Goal: Task Accomplishment & Management: Manage account settings

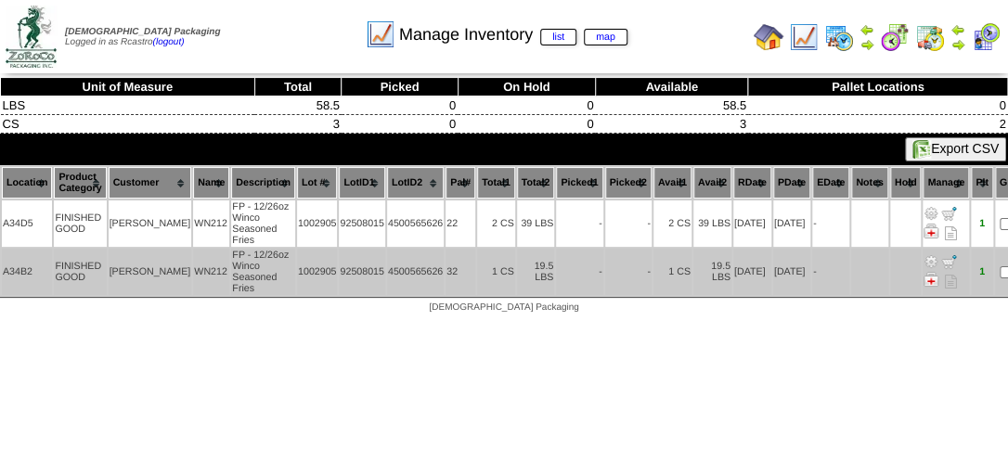
drag, startPoint x: 623, startPoint y: 261, endPoint x: 623, endPoint y: 250, distance: 11.1
click at [623, 254] on td "-" at bounding box center [628, 272] width 46 height 46
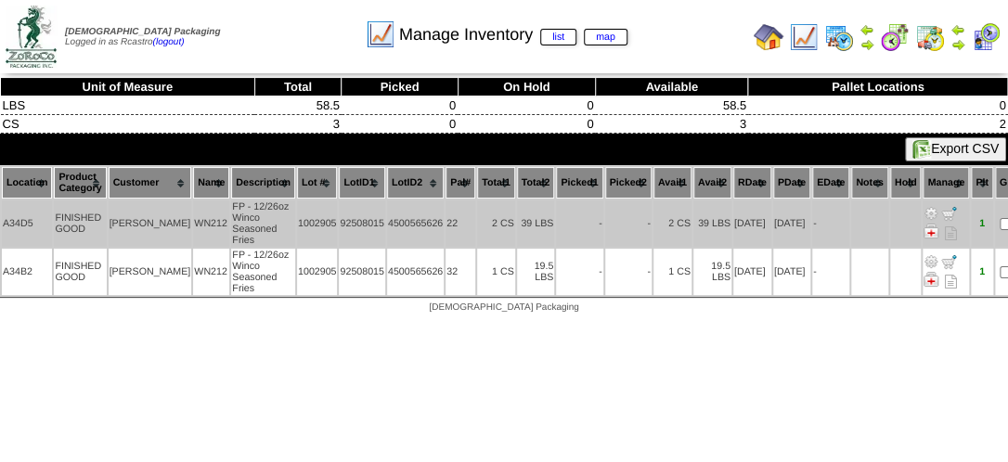
click at [477, 214] on td "2 CS" at bounding box center [496, 224] width 38 height 46
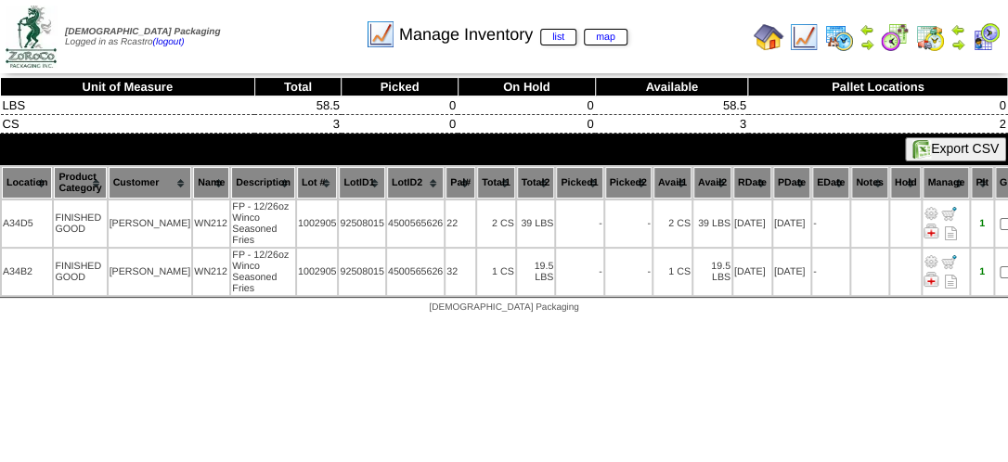
click at [255, 56] on td "Zoroco Packaging Logged in as Rcastro (logout)" at bounding box center [135, 37] width 266 height 70
click at [370, 227] on table "Location Product Category Customer Name Description Lot # LotID1 LotID2 22 -" at bounding box center [512, 231] width 1024 height 132
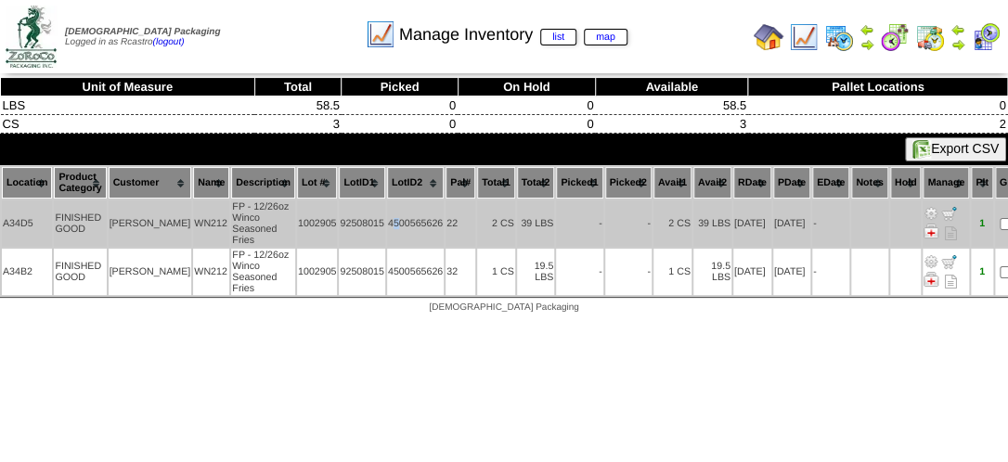
click at [387, 216] on td "4500565626" at bounding box center [415, 224] width 57 height 46
click at [390, 214] on td "4500565626" at bounding box center [415, 224] width 57 height 46
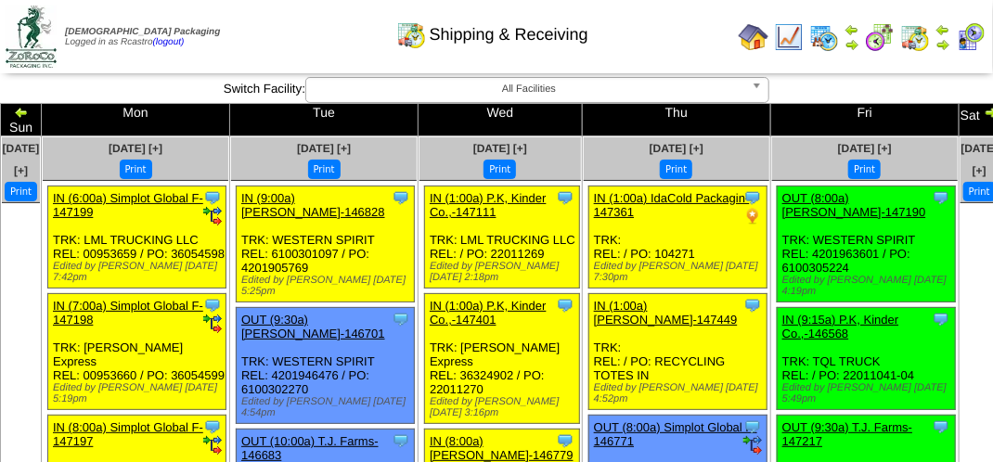
click at [272, 20] on div "Shipping & Receiving" at bounding box center [492, 28] width 567 height 51
click at [284, 45] on div "Shipping & Receiving" at bounding box center [492, 28] width 567 height 51
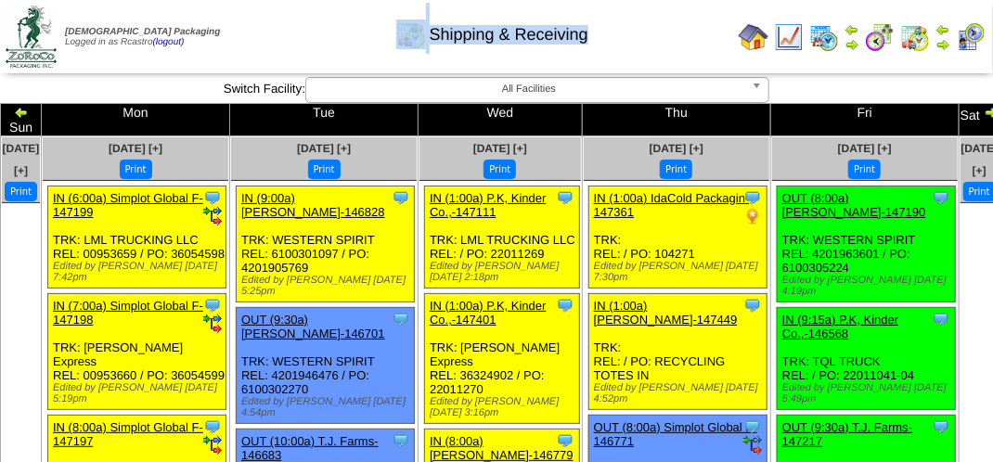
click at [284, 45] on div "Shipping & Receiving" at bounding box center [492, 28] width 567 height 51
click at [274, 34] on div "Shipping & Receiving" at bounding box center [492, 28] width 567 height 51
click at [323, 32] on div "Shipping & Receiving" at bounding box center [492, 28] width 567 height 51
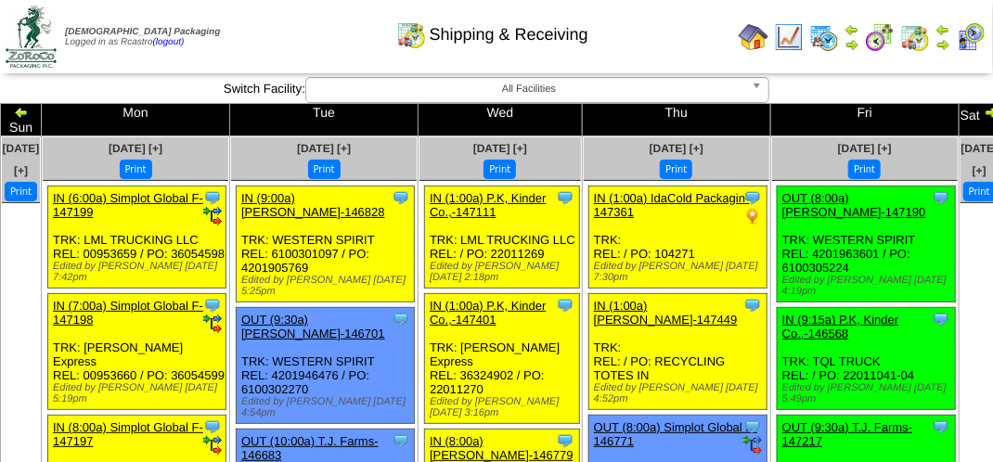
click at [319, 47] on div "Shipping & Receiving" at bounding box center [492, 28] width 567 height 51
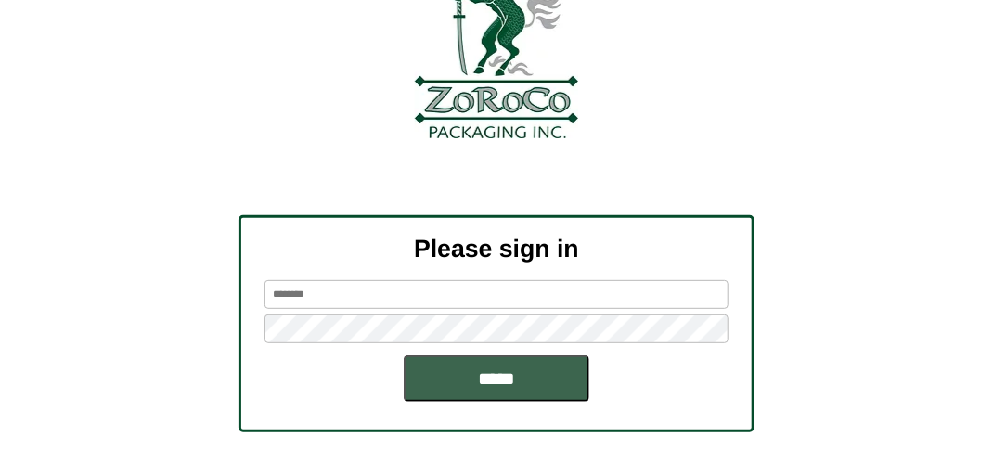
scroll to position [210, 0]
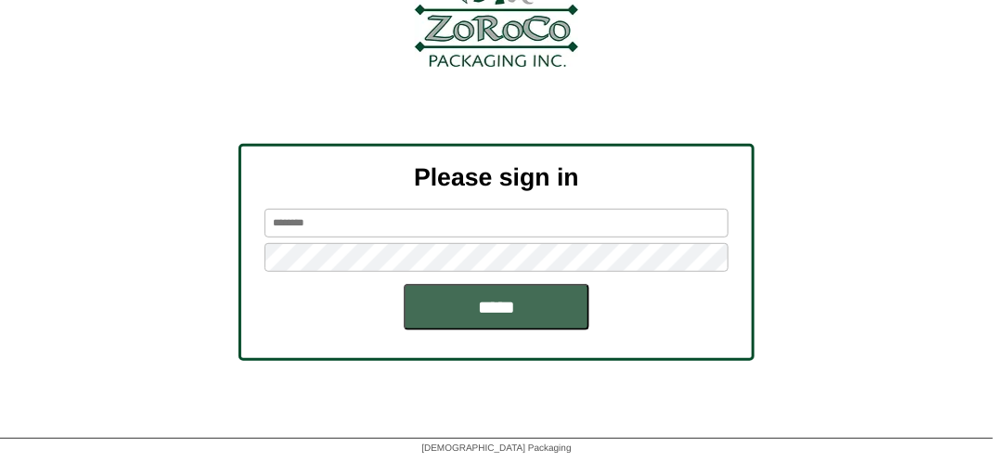
type input "*******"
click at [471, 314] on input "*****" at bounding box center [497, 307] width 186 height 46
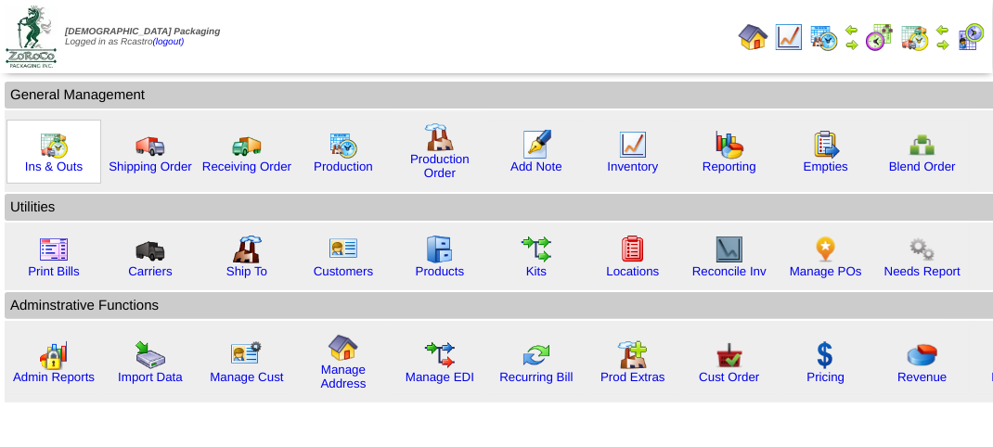
click at [49, 149] on img at bounding box center [54, 145] width 30 height 30
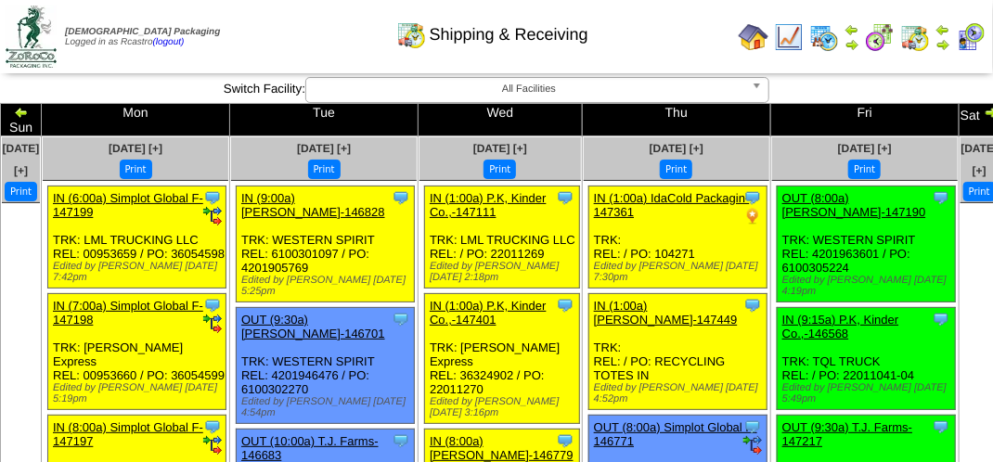
click at [338, 41] on div "Shipping & Receiving" at bounding box center [492, 28] width 567 height 51
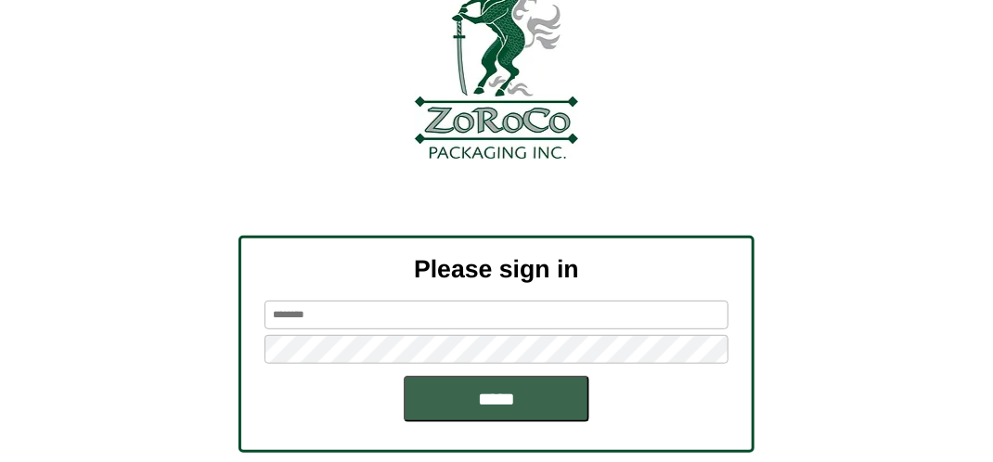
scroll to position [186, 0]
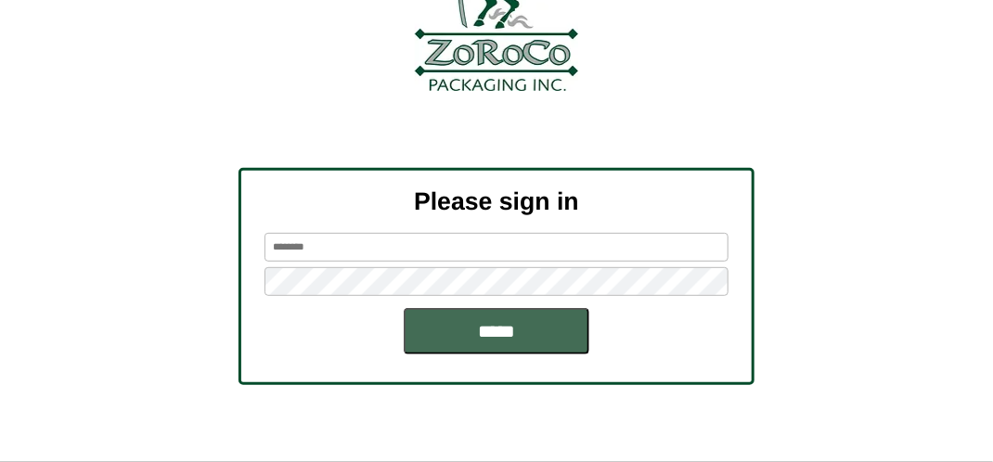
type input "*******"
click at [486, 330] on input "*****" at bounding box center [497, 331] width 186 height 46
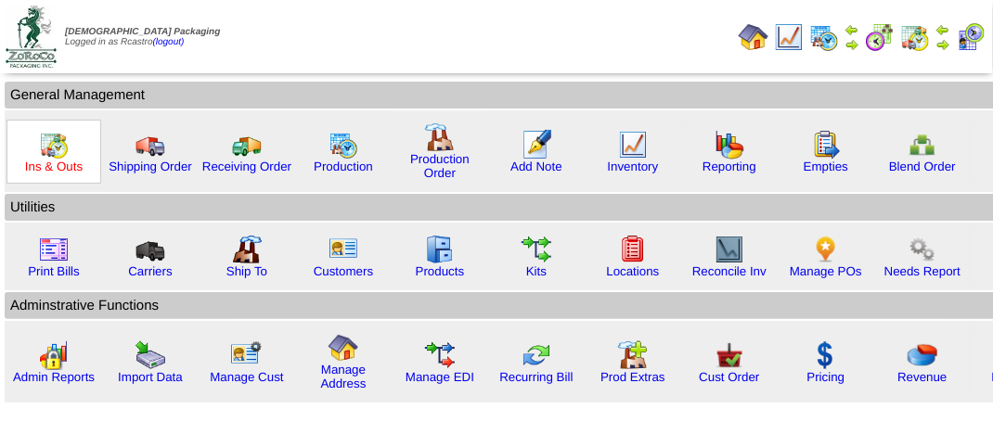
click at [48, 161] on link "Ins & Outs" at bounding box center [54, 167] width 58 height 14
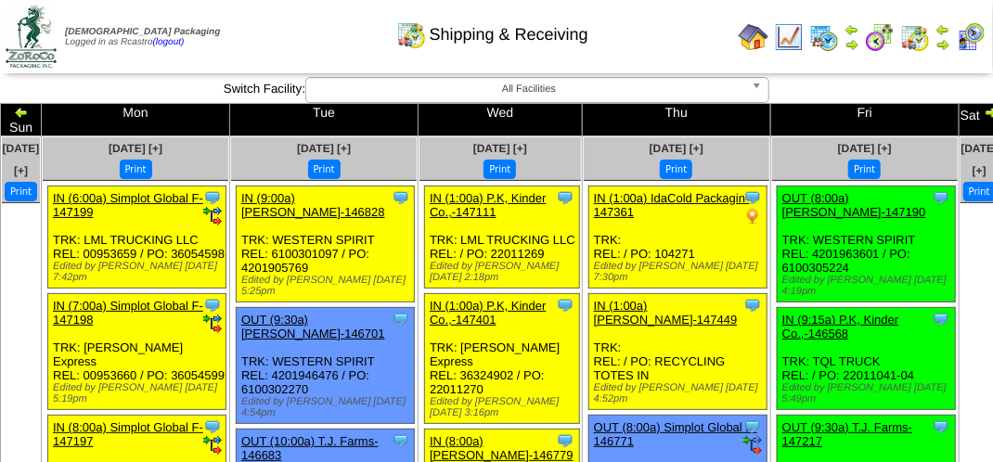
click at [645, 43] on div "Shipping & Receiving" at bounding box center [492, 28] width 567 height 51
click at [646, 45] on div "Shipping & Receiving" at bounding box center [492, 28] width 567 height 51
click at [592, 53] on div "Shipping & Receiving" at bounding box center [492, 28] width 567 height 51
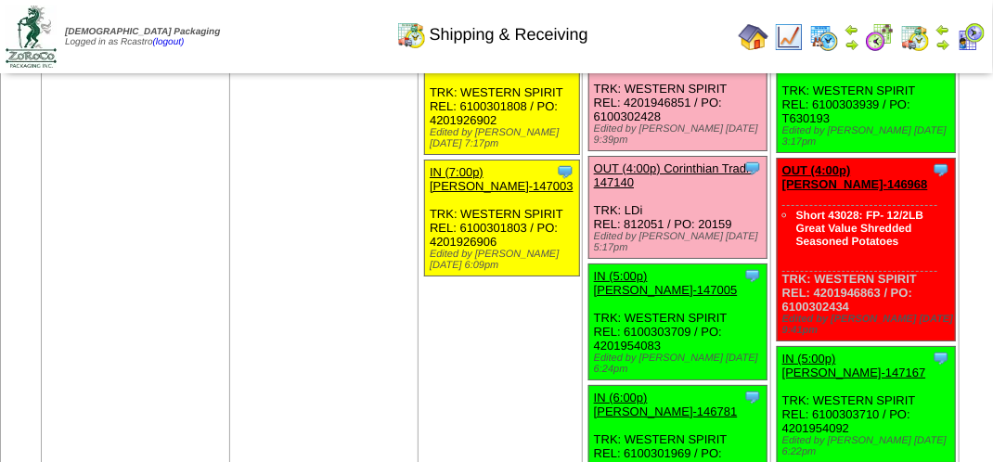
scroll to position [2321, 0]
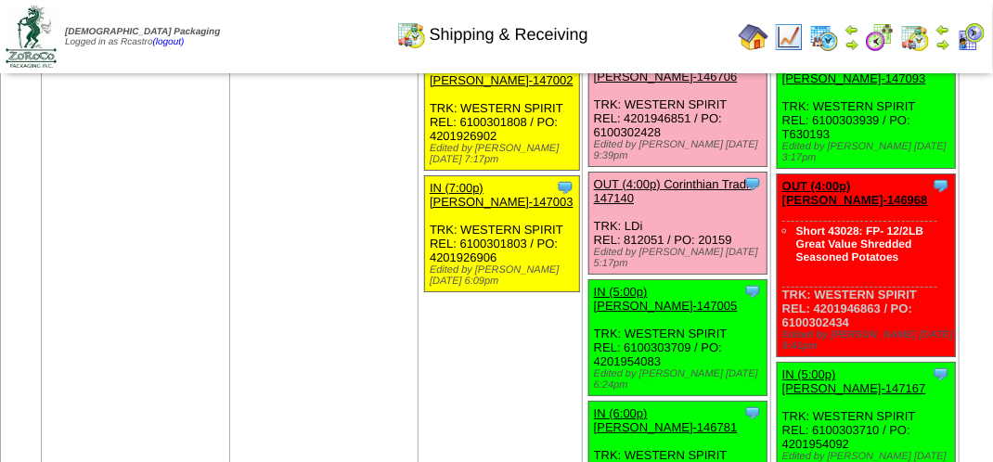
click at [978, 39] on img at bounding box center [971, 37] width 30 height 30
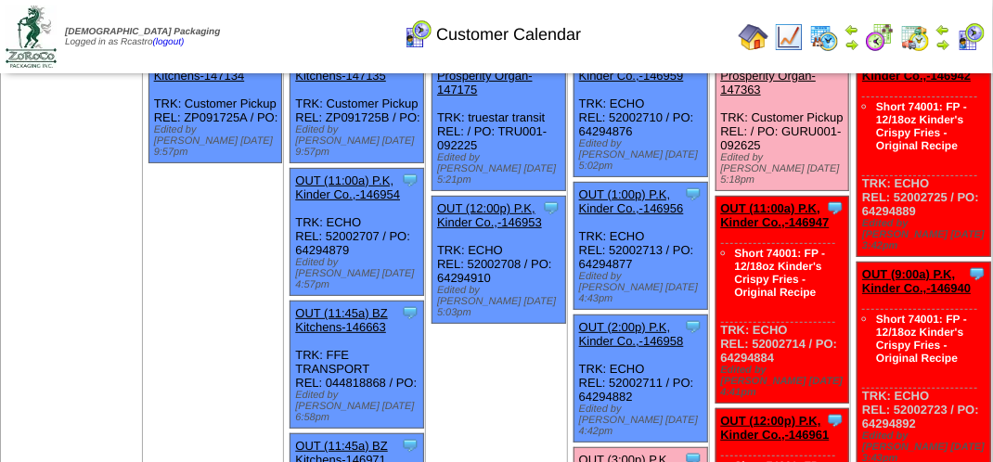
scroll to position [93, 0]
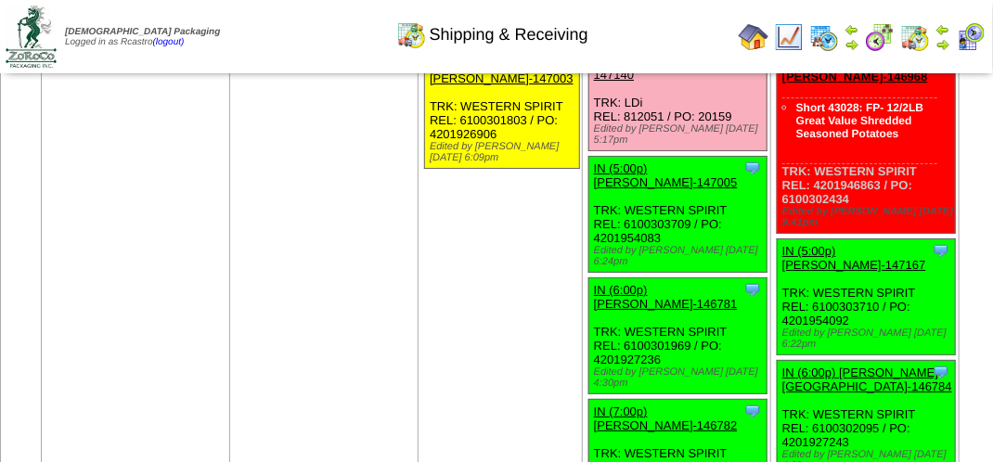
scroll to position [2414, 0]
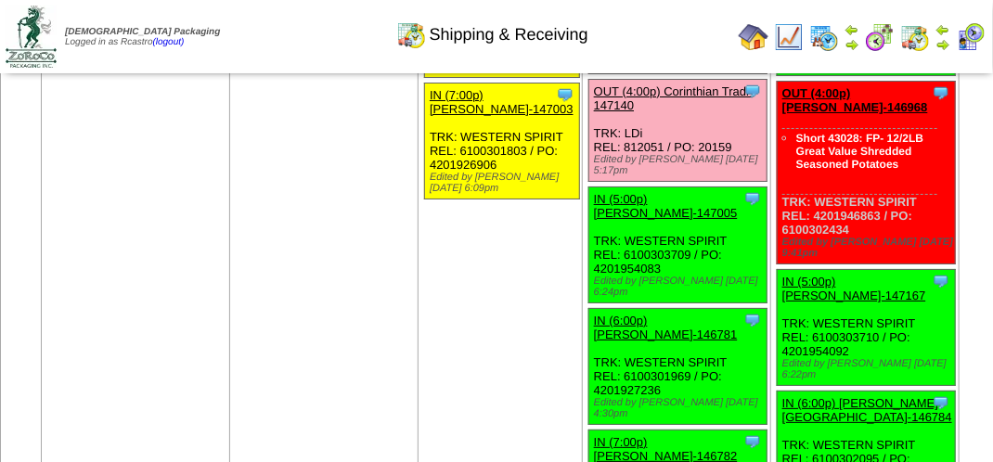
click at [971, 41] on img at bounding box center [971, 37] width 30 height 30
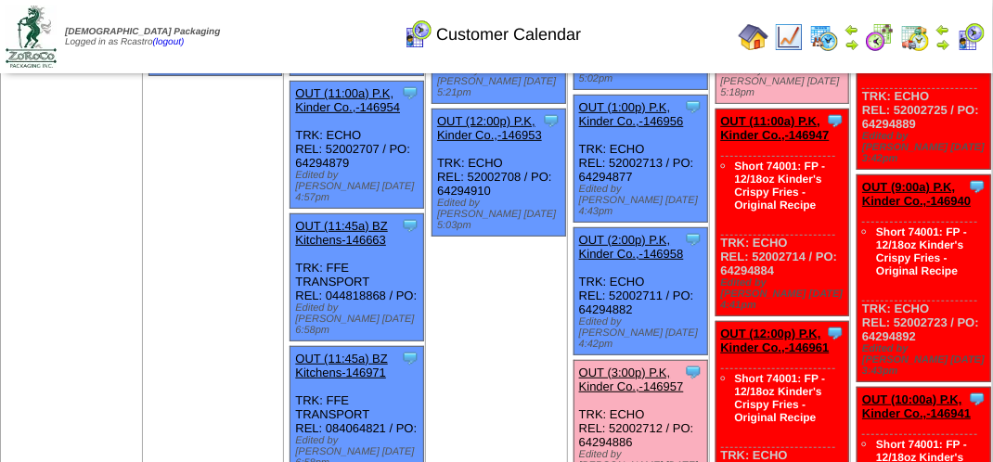
scroll to position [371, 0]
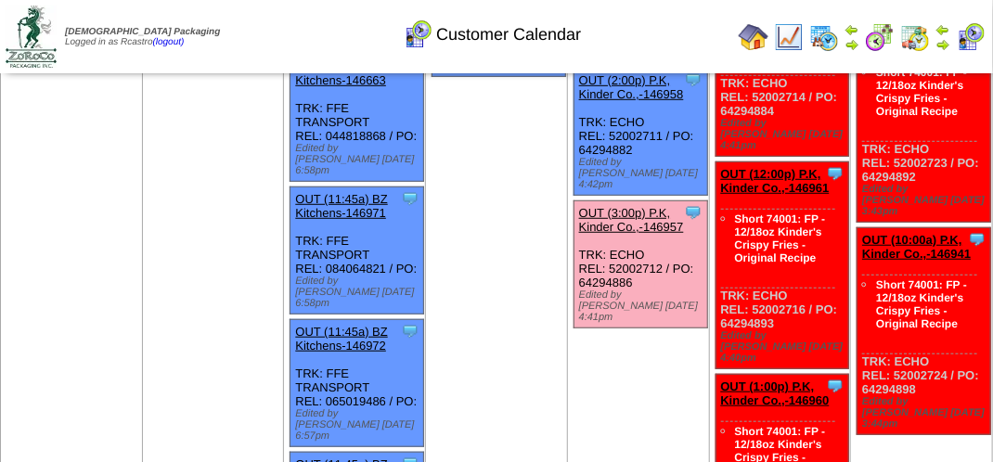
click at [621, 206] on link "OUT (3:00p) P.K, Kinder Co.,-146957" at bounding box center [631, 220] width 105 height 28
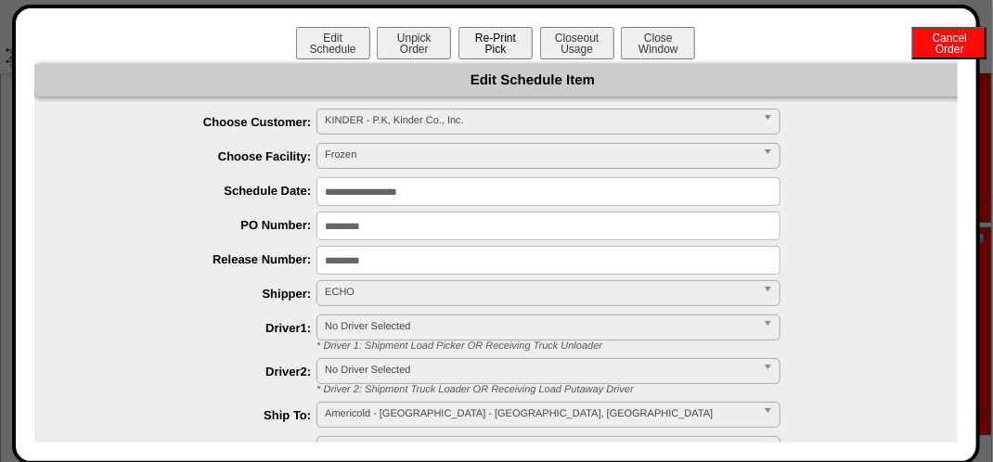
click at [494, 40] on button "Re-Print Pick" at bounding box center [496, 43] width 74 height 32
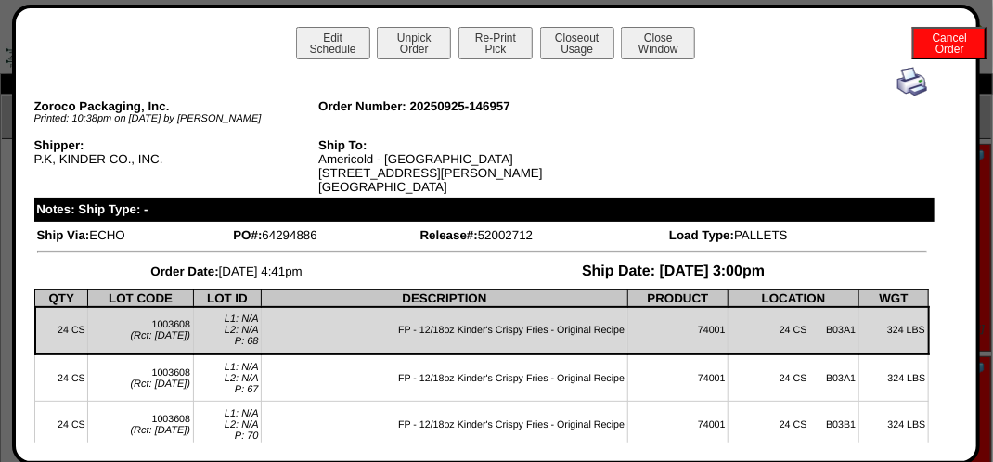
scroll to position [0, 0]
click at [667, 39] on button "Close Window" at bounding box center [658, 43] width 74 height 32
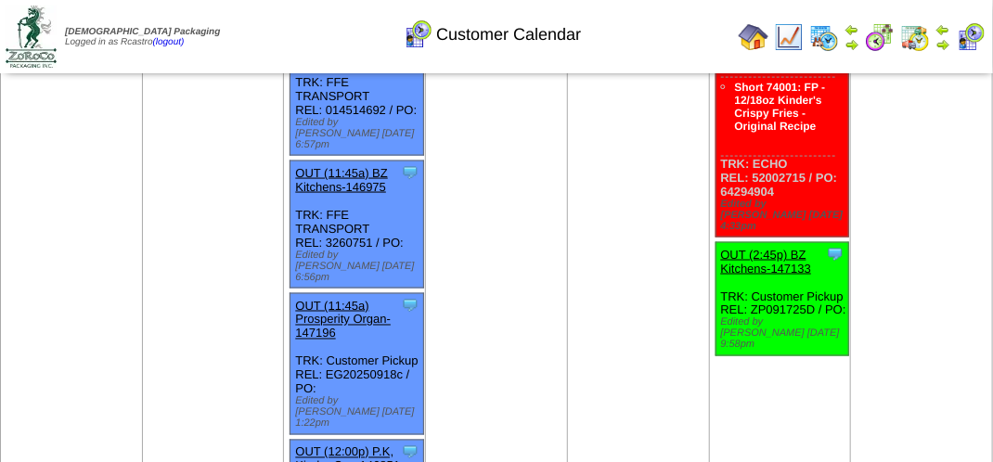
scroll to position [1114, 0]
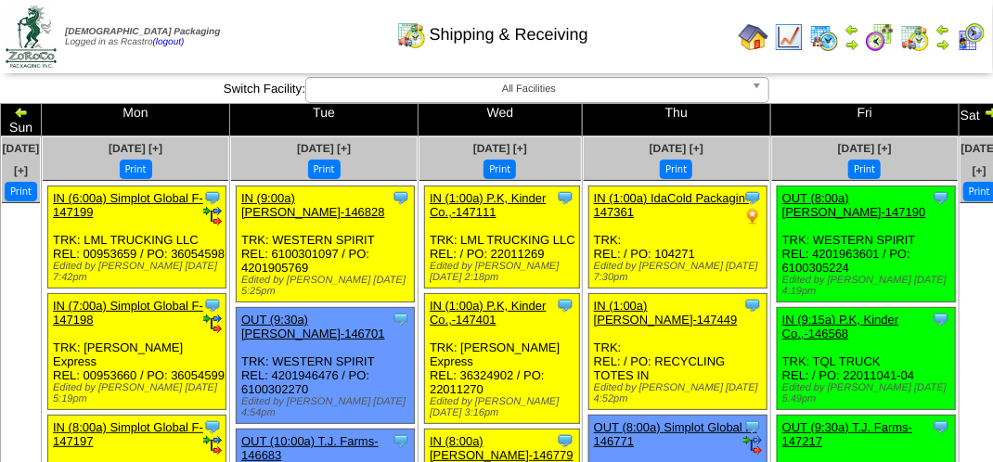
click at [300, 43] on div "Shipping & Receiving" at bounding box center [492, 28] width 567 height 51
click at [305, 35] on div "Shipping & Receiving" at bounding box center [492, 28] width 567 height 51
click at [304, 35] on div "Shipping & Receiving" at bounding box center [492, 28] width 567 height 51
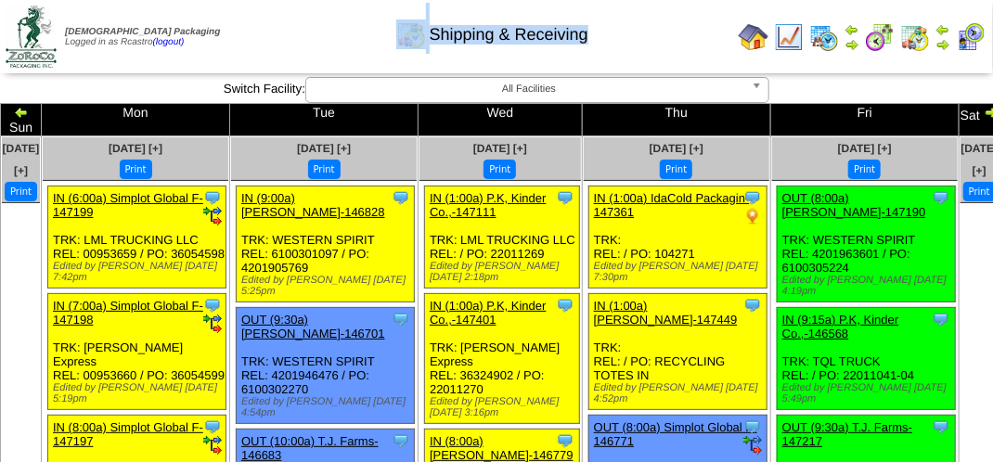
click at [304, 35] on div "Shipping & Receiving" at bounding box center [492, 28] width 567 height 51
click at [579, 62] on td "Print All" at bounding box center [499, 37] width 466 height 70
click at [558, 50] on div "Shipping & Receiving" at bounding box center [492, 28] width 567 height 51
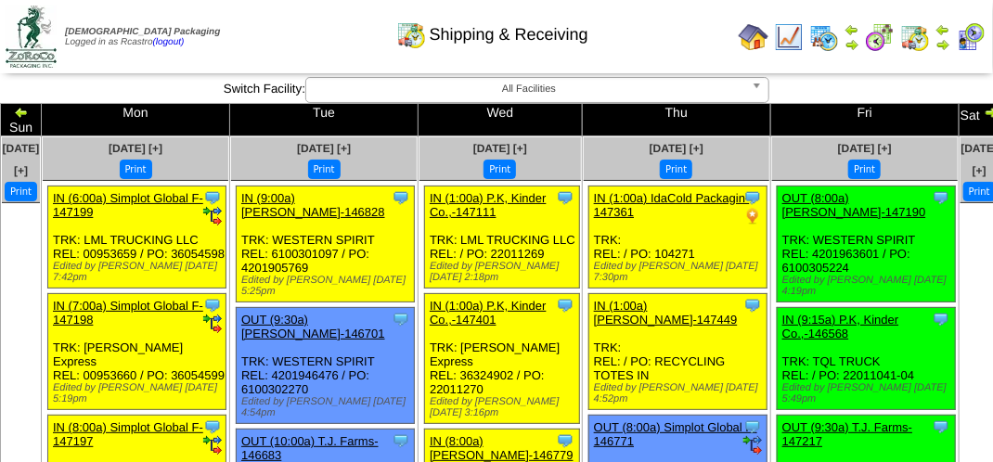
click at [557, 50] on div "Shipping & Receiving" at bounding box center [492, 28] width 567 height 51
click at [550, 41] on span "Shipping & Receiving" at bounding box center [509, 34] width 159 height 19
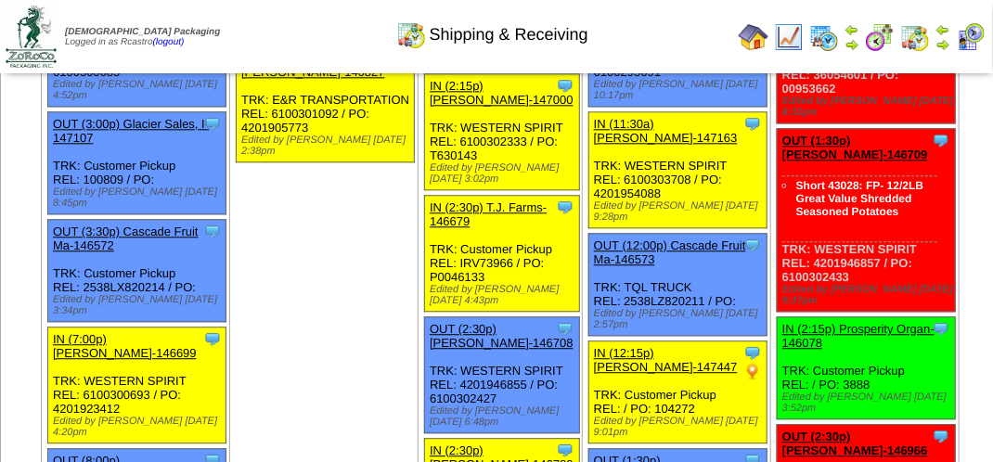
scroll to position [1578, 0]
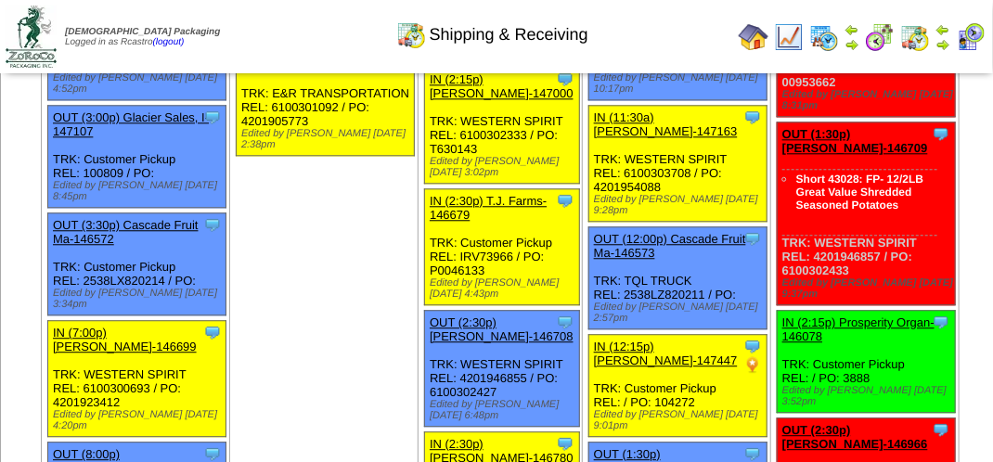
click at [965, 35] on img at bounding box center [971, 37] width 30 height 30
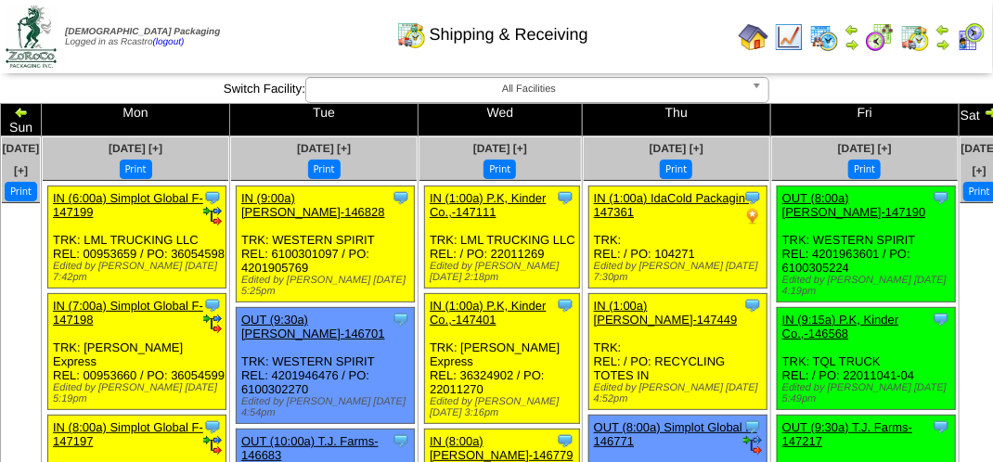
click at [980, 34] on img at bounding box center [971, 37] width 30 height 30
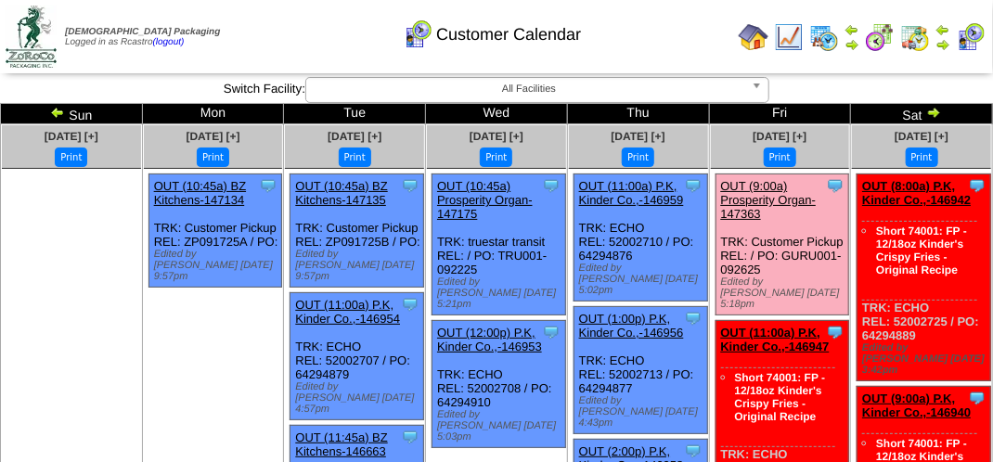
click at [267, 5] on div "Customer Calendar" at bounding box center [492, 28] width 567 height 51
click at [280, 32] on div "Customer Calendar" at bounding box center [492, 28] width 567 height 51
click at [287, 32] on div "Customer Calendar" at bounding box center [492, 28] width 567 height 51
click at [303, 30] on div "Customer Calendar" at bounding box center [492, 28] width 567 height 51
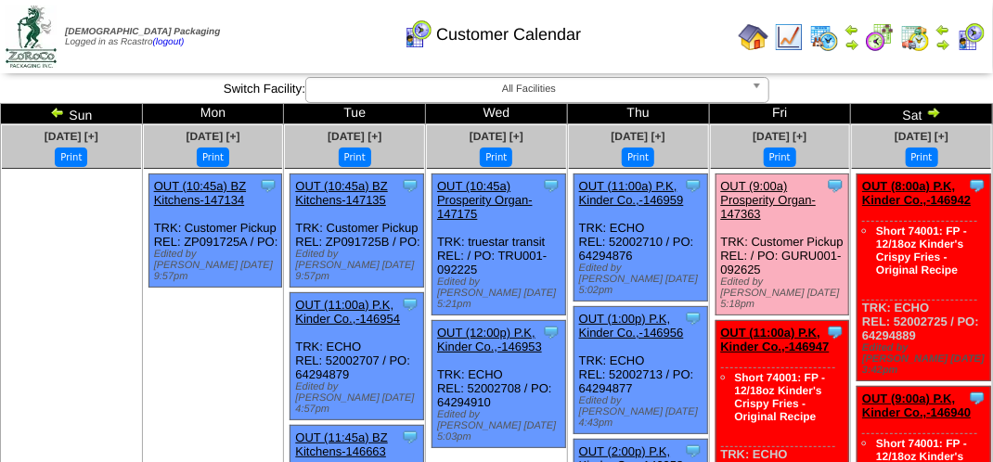
click at [302, 32] on div "Customer Calendar" at bounding box center [492, 28] width 567 height 51
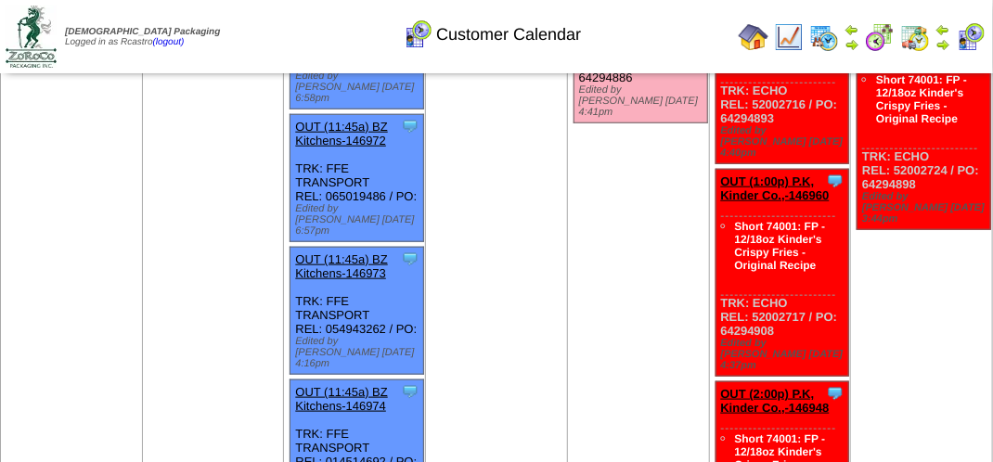
scroll to position [743, 0]
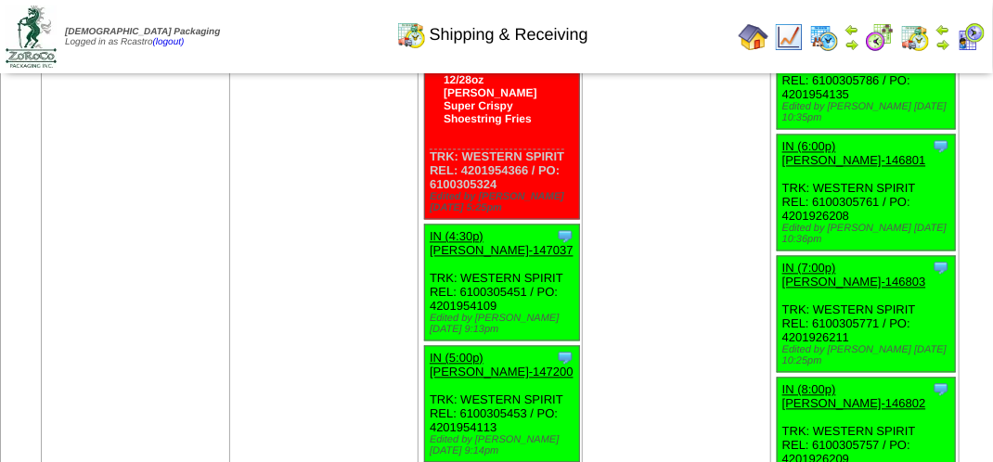
scroll to position [6220, 0]
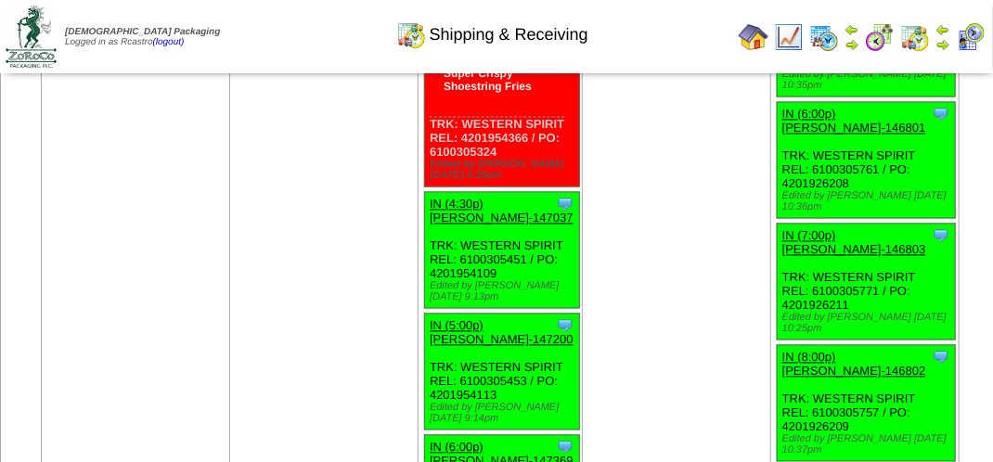
click at [969, 36] on img at bounding box center [971, 37] width 30 height 30
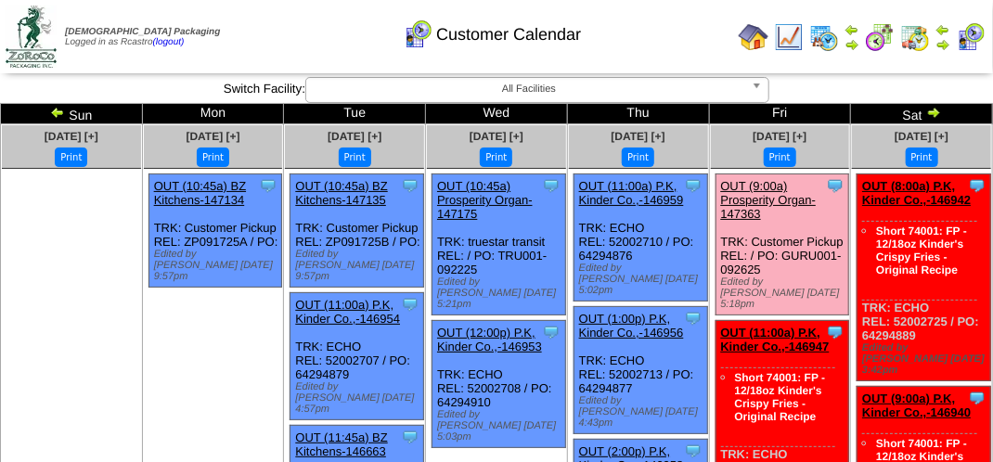
click at [278, 29] on div "Customer Calendar" at bounding box center [492, 28] width 567 height 51
click at [282, 27] on div "Customer Calendar" at bounding box center [492, 28] width 567 height 51
click at [226, 35] on div "Customer Calendar" at bounding box center [492, 28] width 567 height 51
click at [232, 33] on div "Customer Calendar" at bounding box center [492, 28] width 567 height 51
click at [313, 42] on div "Customer Calendar" at bounding box center [492, 28] width 567 height 51
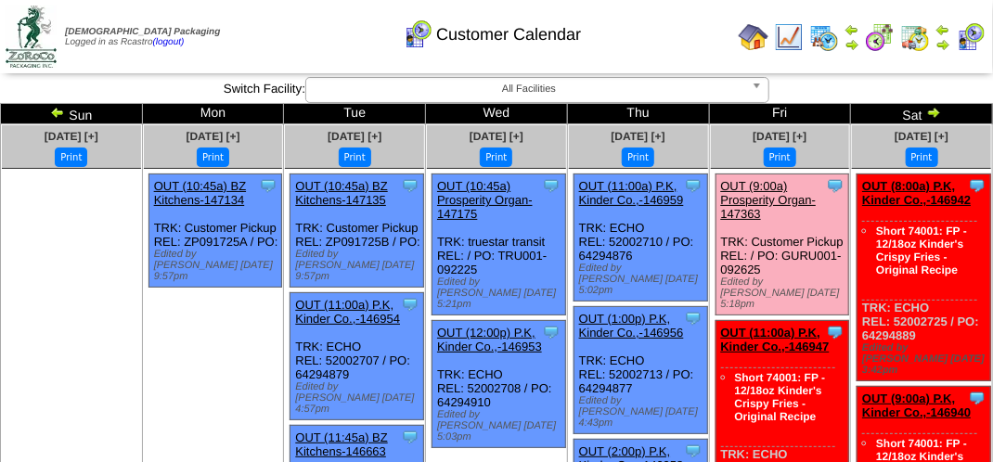
click at [313, 42] on div "Customer Calendar" at bounding box center [492, 28] width 567 height 51
click at [313, 41] on div "Customer Calendar" at bounding box center [492, 28] width 567 height 51
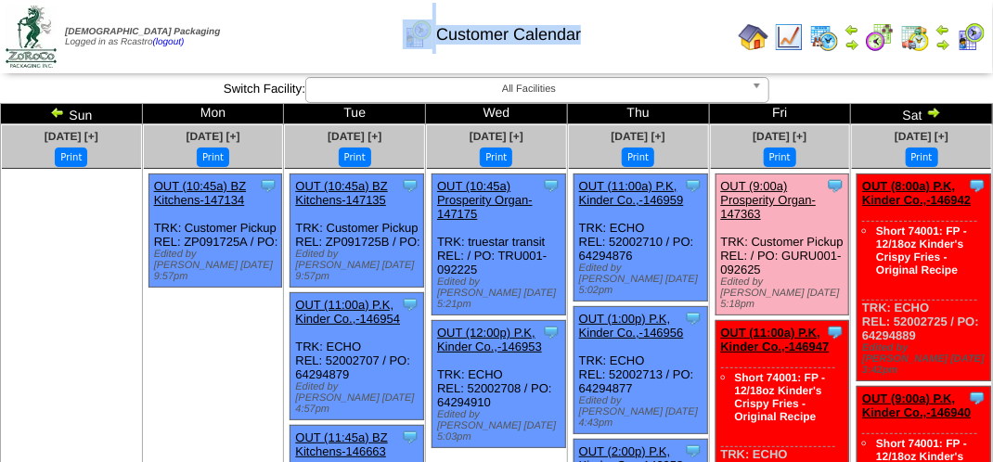
click at [313, 41] on div "Customer Calendar" at bounding box center [492, 28] width 567 height 51
click at [318, 35] on div "Customer Calendar" at bounding box center [492, 28] width 567 height 51
click at [330, 24] on div "Customer Calendar" at bounding box center [492, 28] width 567 height 51
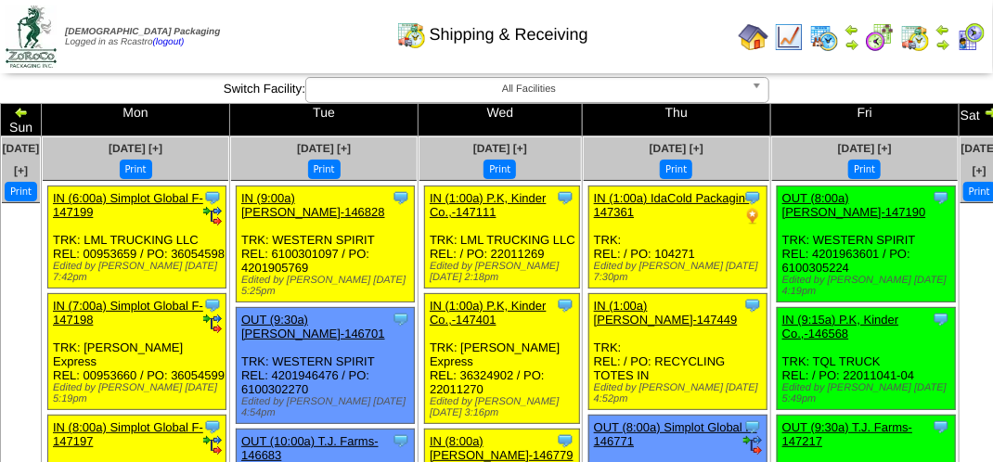
click at [239, 67] on td "Zoroco Packaging Logged in as Rcastro (logout)" at bounding box center [133, 37] width 262 height 70
click at [969, 35] on img at bounding box center [971, 37] width 30 height 30
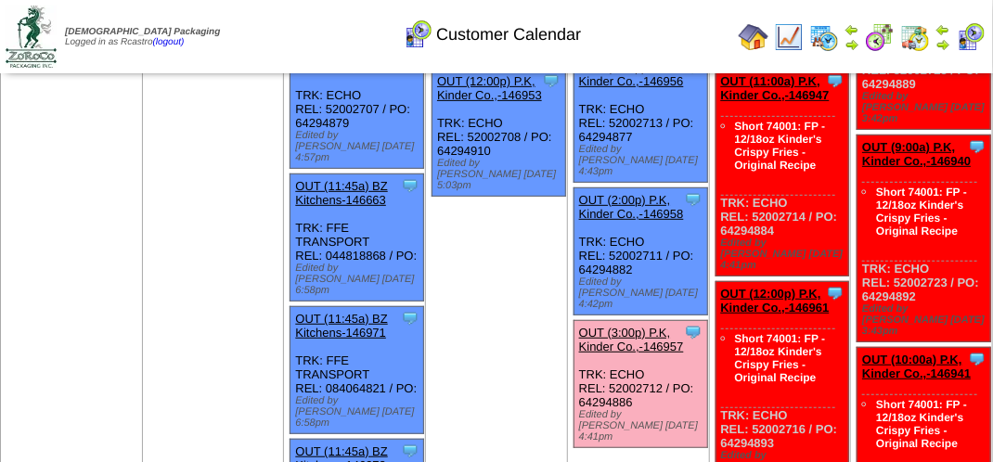
scroll to position [371, 0]
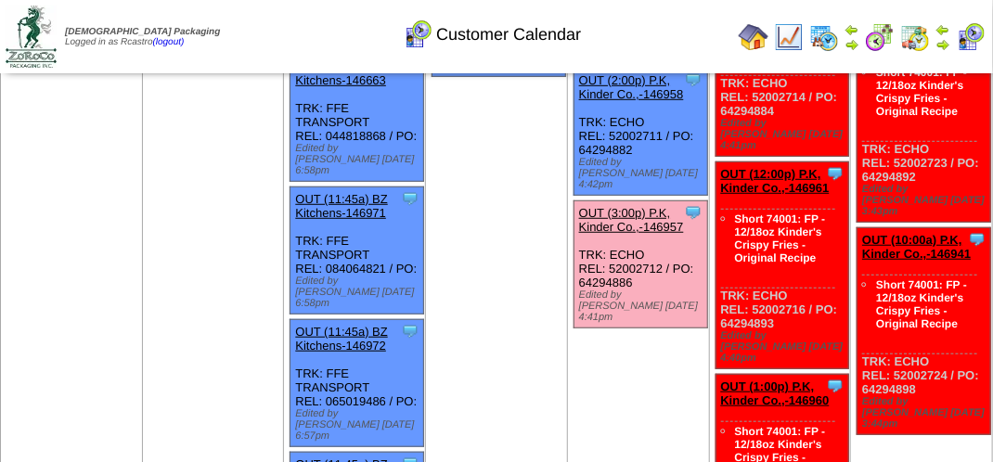
click at [615, 206] on link "OUT (3:00p) P.K, Kinder Co.,-146957" at bounding box center [631, 220] width 105 height 28
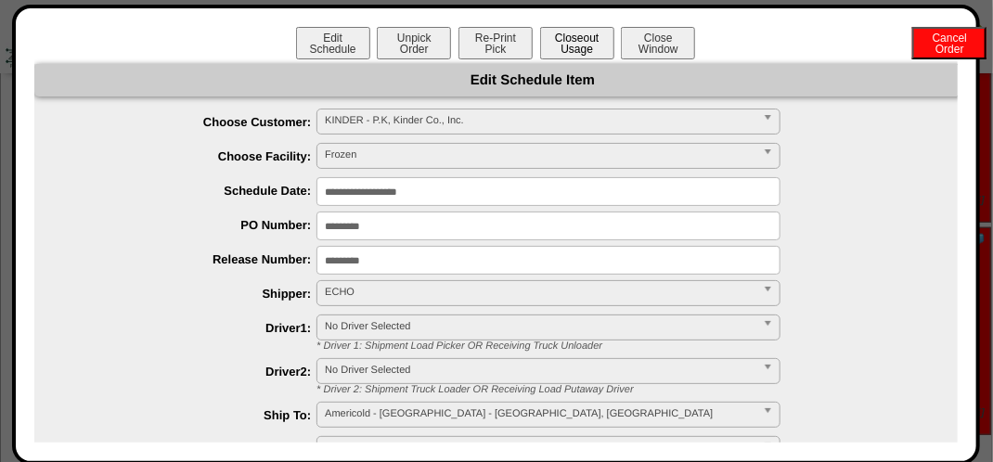
click at [582, 45] on button "Closeout Usage" at bounding box center [577, 43] width 74 height 32
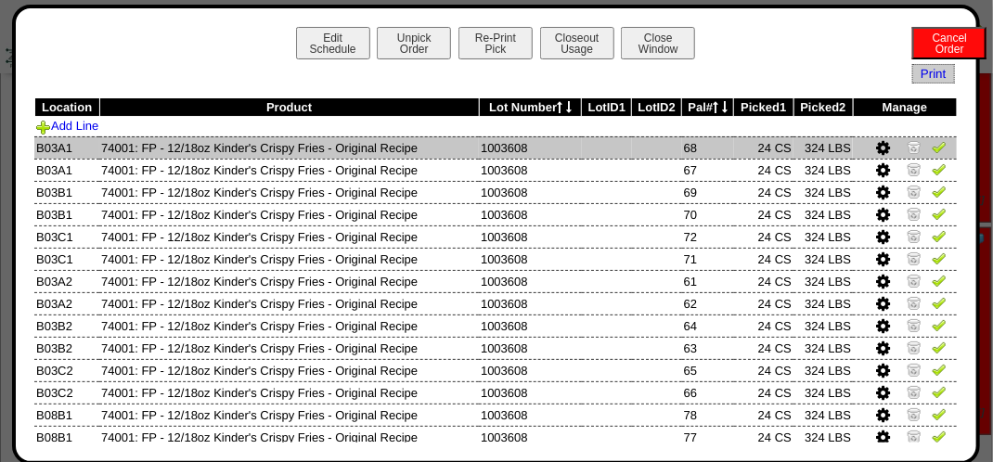
click at [932, 153] on img at bounding box center [939, 146] width 15 height 15
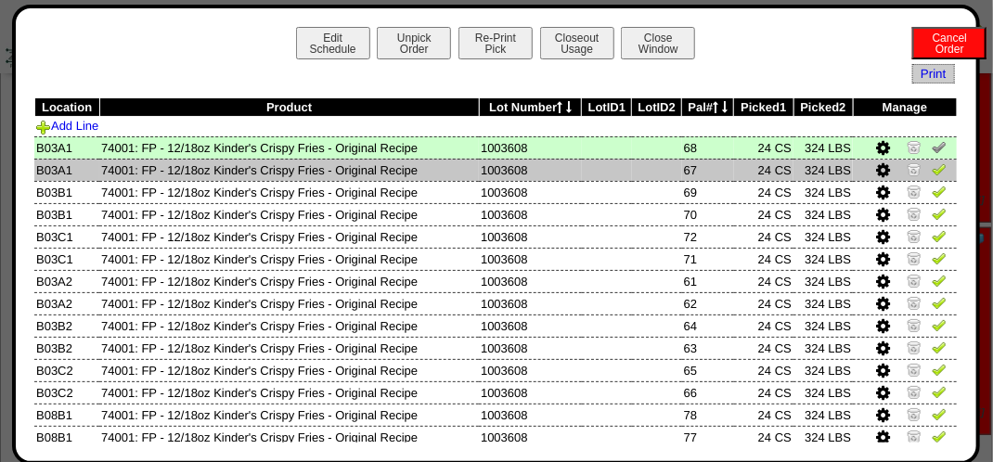
click at [932, 162] on img at bounding box center [939, 169] width 15 height 15
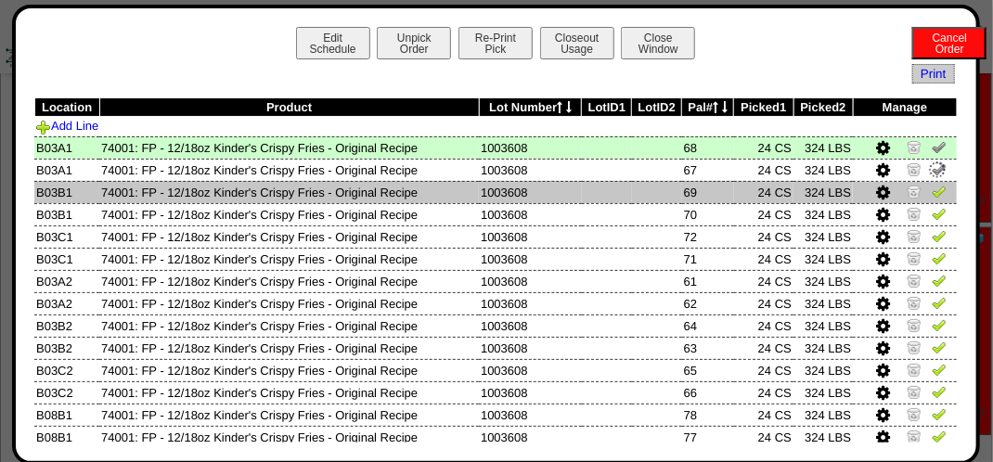
click at [932, 189] on img at bounding box center [939, 191] width 15 height 15
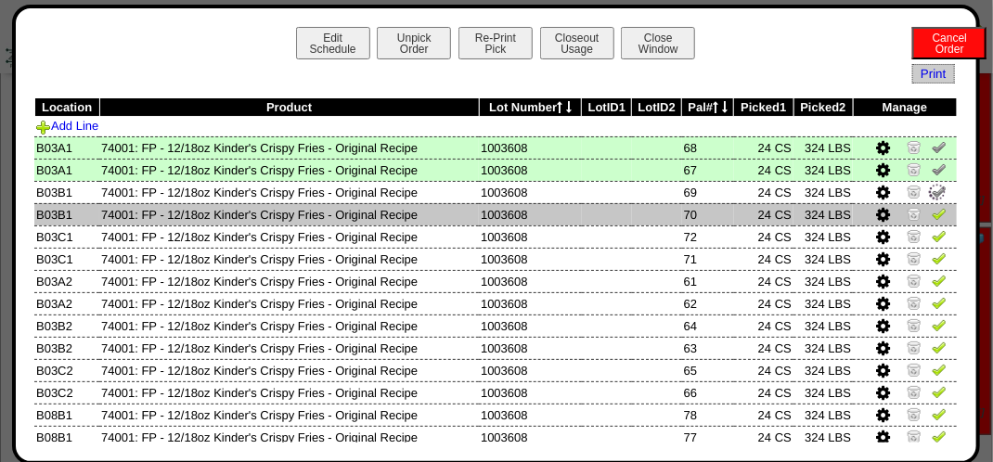
click at [926, 225] on td at bounding box center [905, 214] width 104 height 22
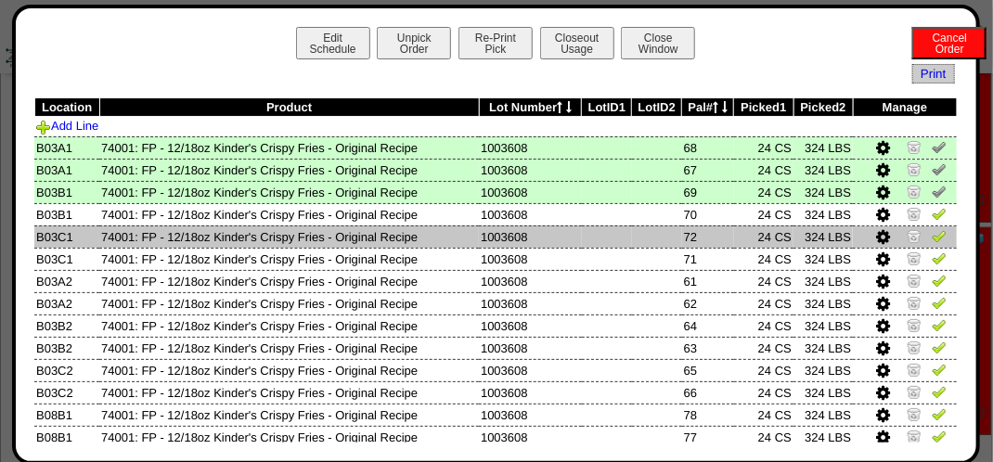
click at [932, 243] on img at bounding box center [939, 235] width 15 height 15
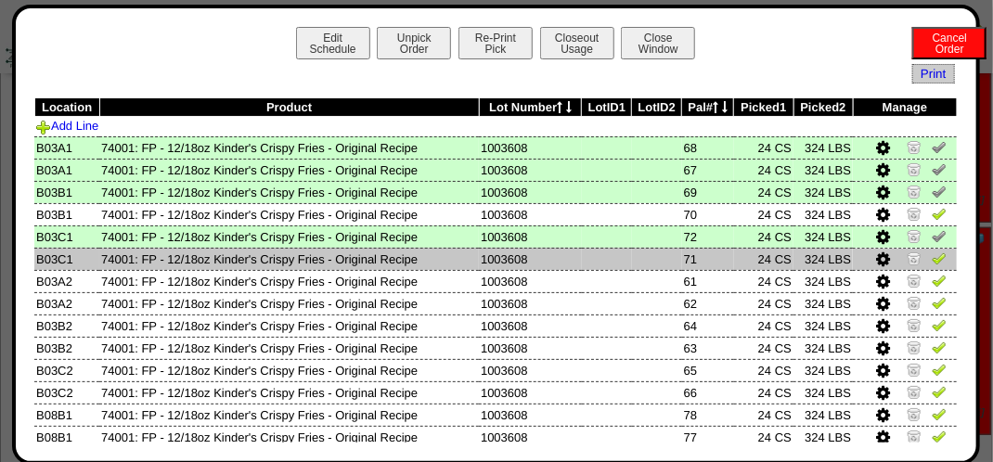
click at [932, 255] on img at bounding box center [939, 258] width 15 height 15
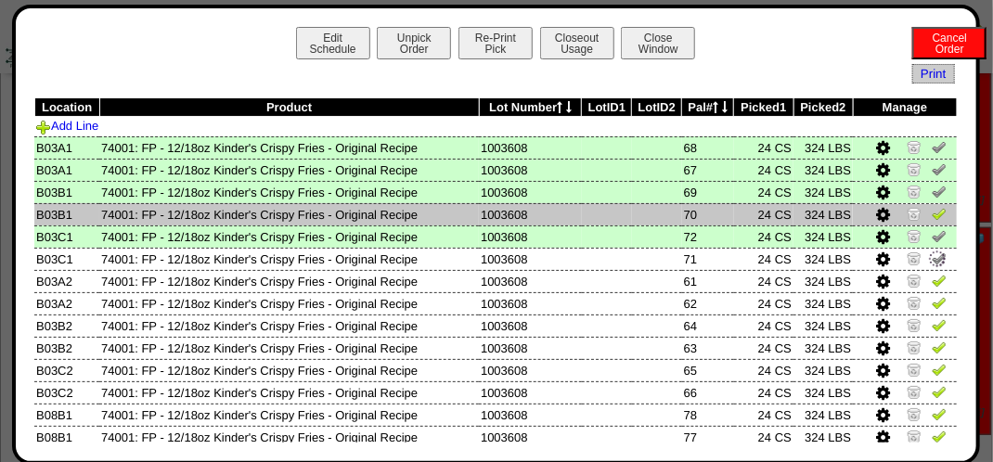
click at [932, 214] on img at bounding box center [939, 213] width 15 height 15
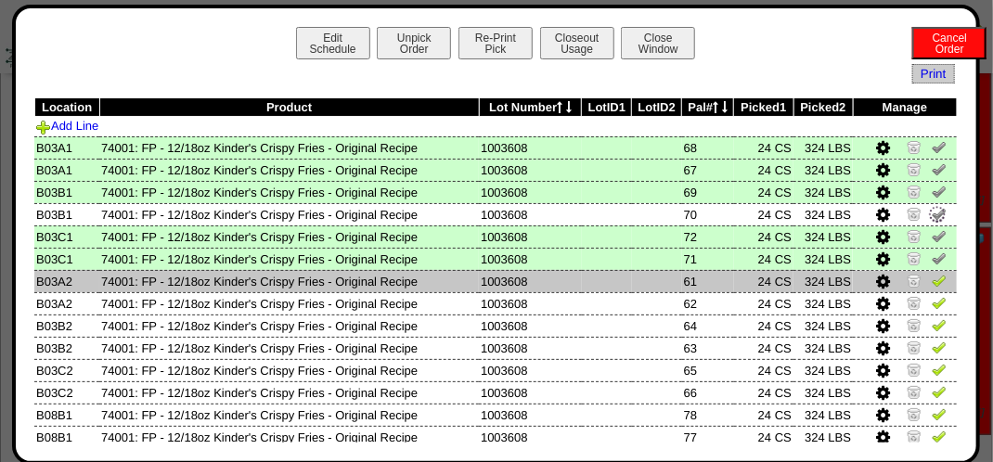
click at [932, 281] on img at bounding box center [939, 280] width 15 height 15
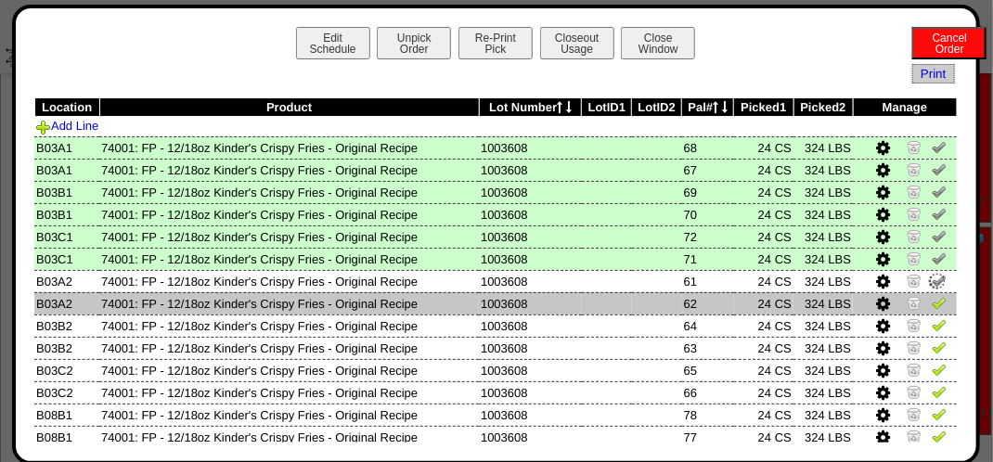
click at [932, 303] on img at bounding box center [939, 302] width 15 height 15
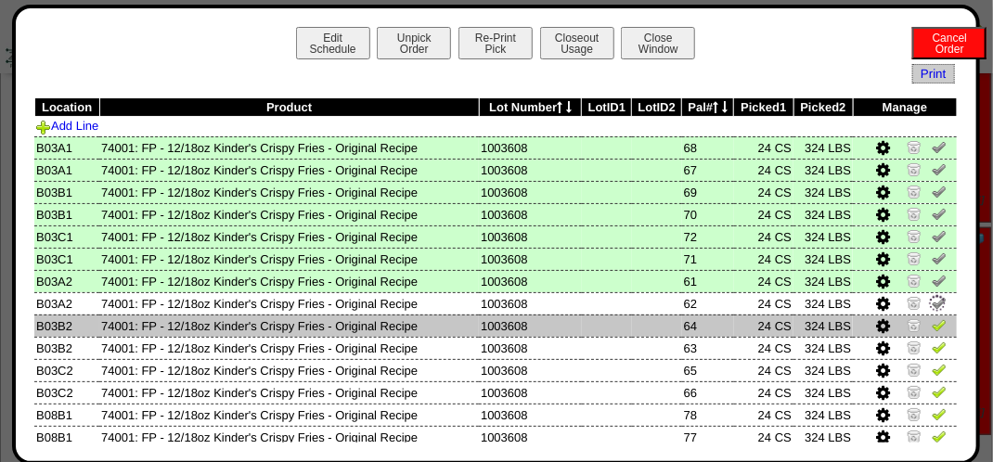
click at [932, 319] on img at bounding box center [939, 324] width 15 height 15
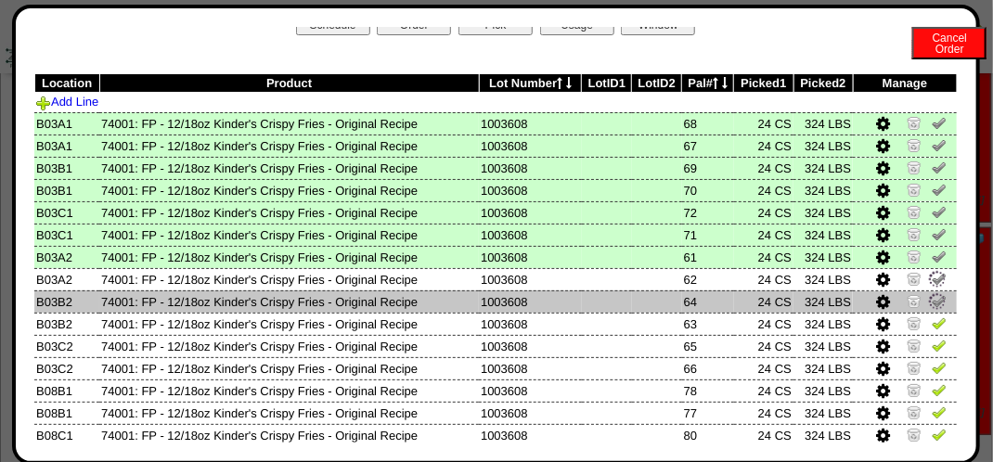
scroll to position [93, 0]
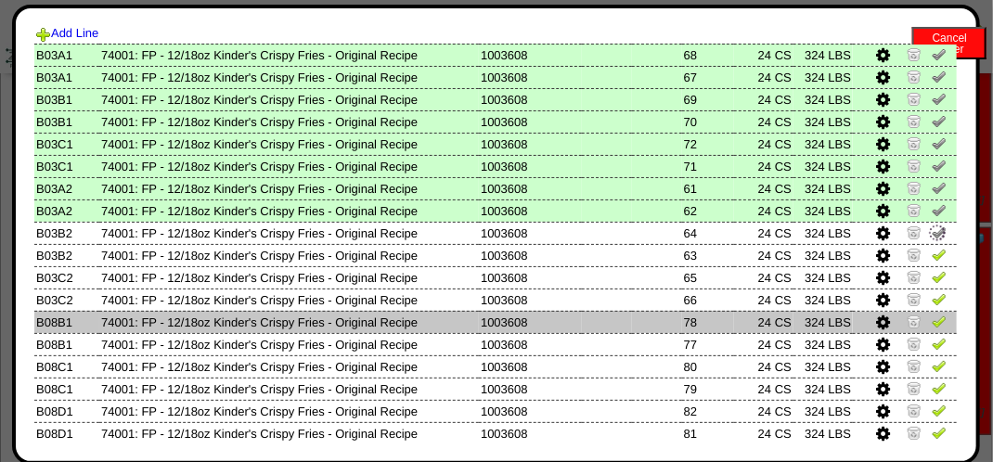
click at [932, 320] on img at bounding box center [939, 321] width 15 height 15
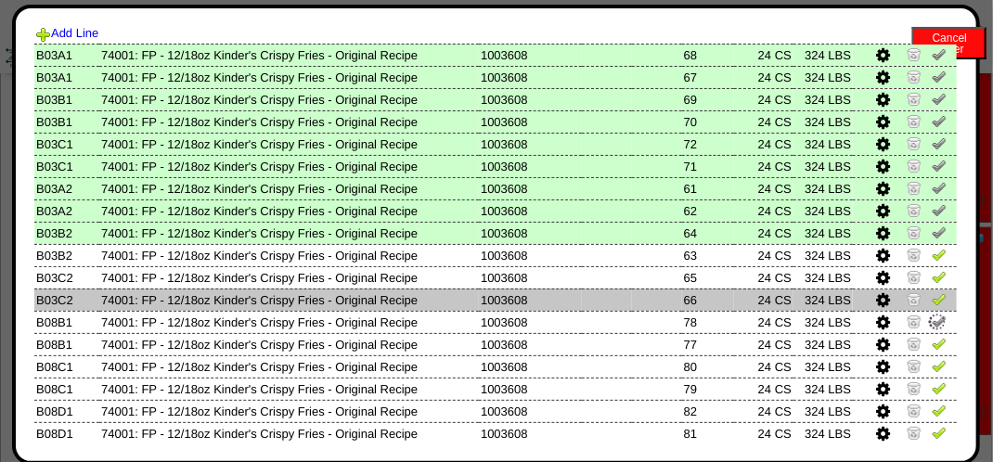
click at [932, 302] on img at bounding box center [939, 299] width 15 height 15
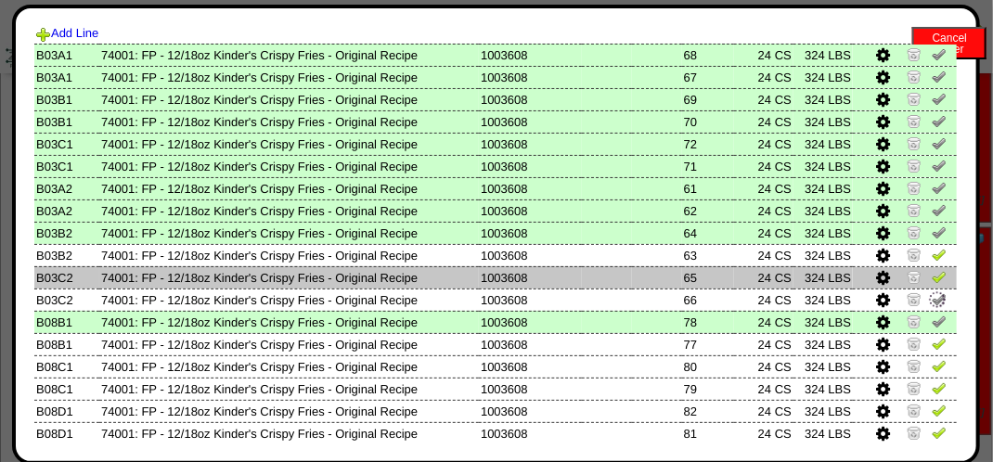
click at [934, 284] on img at bounding box center [939, 276] width 15 height 15
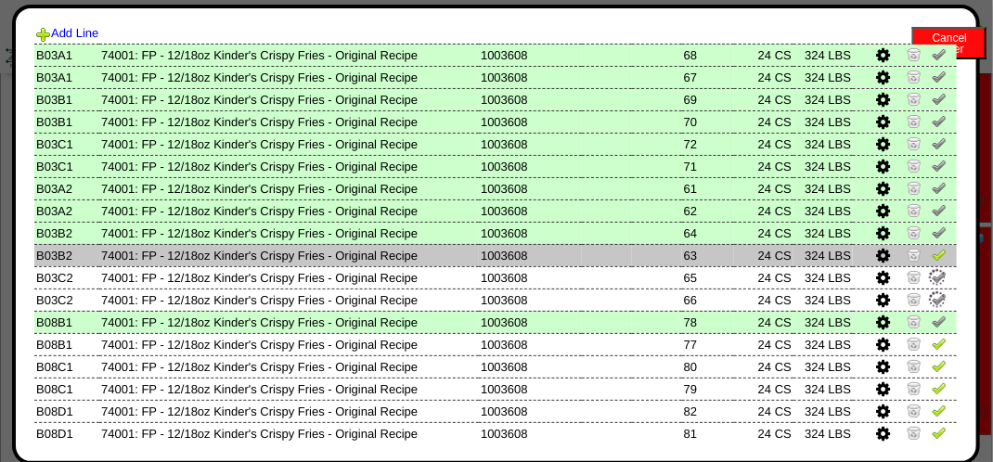
click at [932, 261] on img at bounding box center [939, 254] width 15 height 15
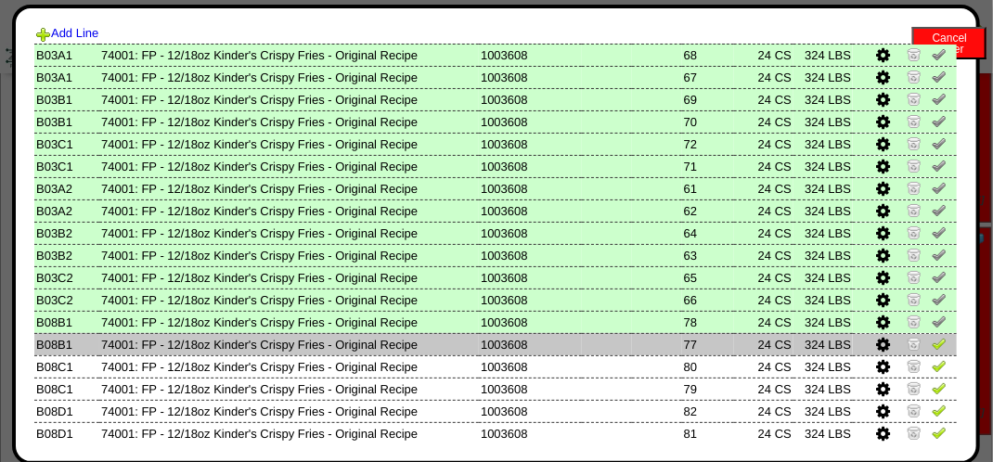
click at [932, 343] on img at bounding box center [939, 343] width 15 height 15
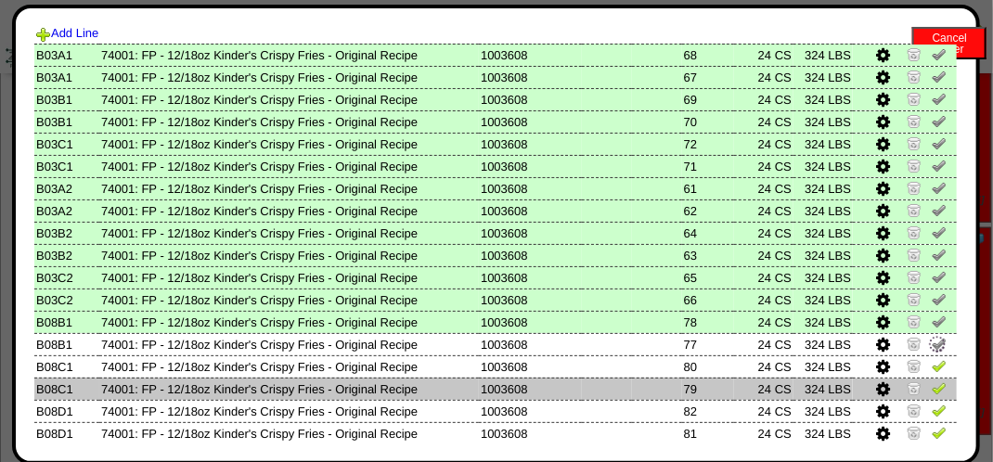
drag, startPoint x: 929, startPoint y: 367, endPoint x: 924, endPoint y: 384, distance: 18.5
click at [932, 368] on img at bounding box center [939, 365] width 15 height 15
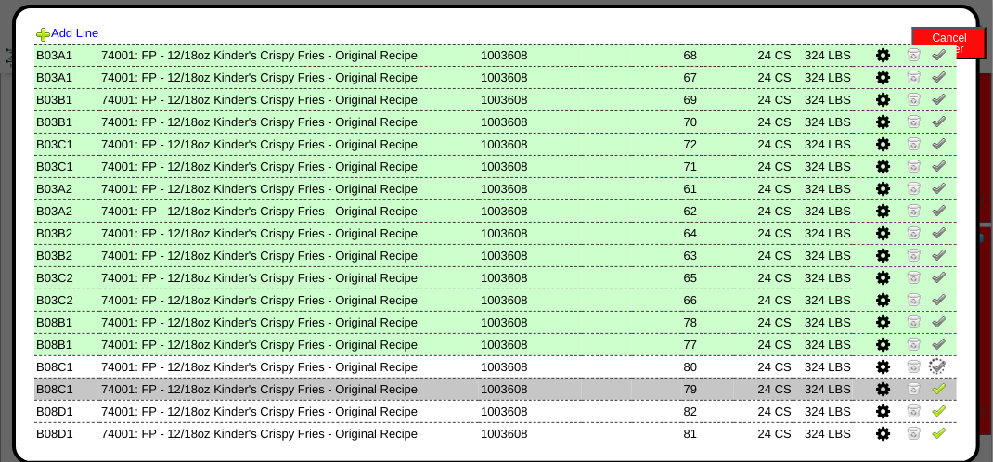
click at [932, 388] on img at bounding box center [939, 388] width 15 height 15
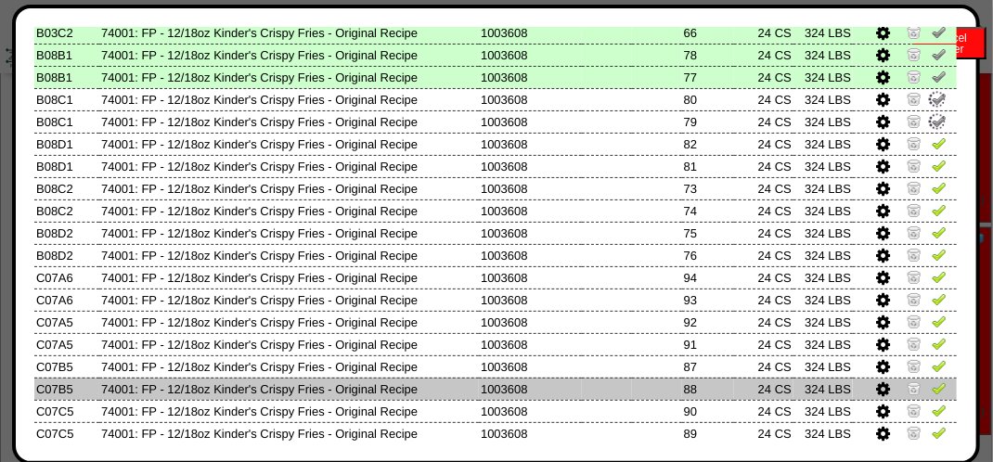
scroll to position [371, 0]
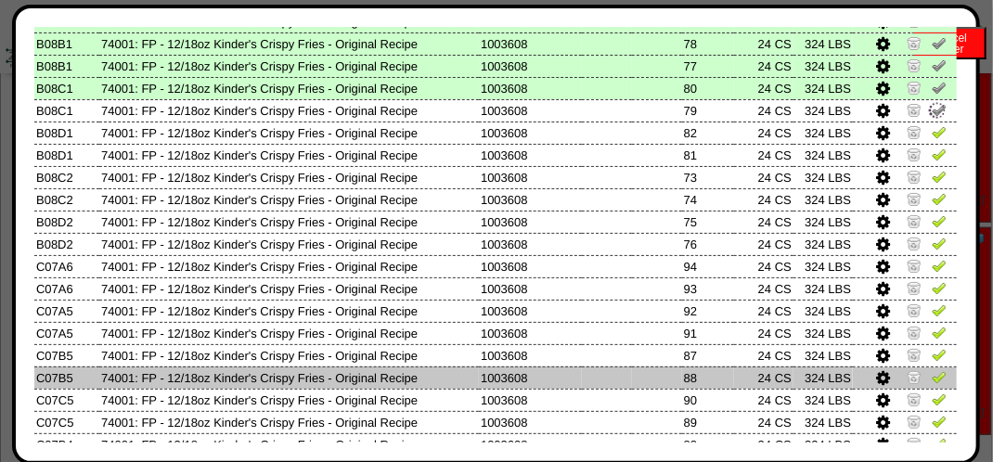
click at [922, 368] on td at bounding box center [905, 378] width 104 height 22
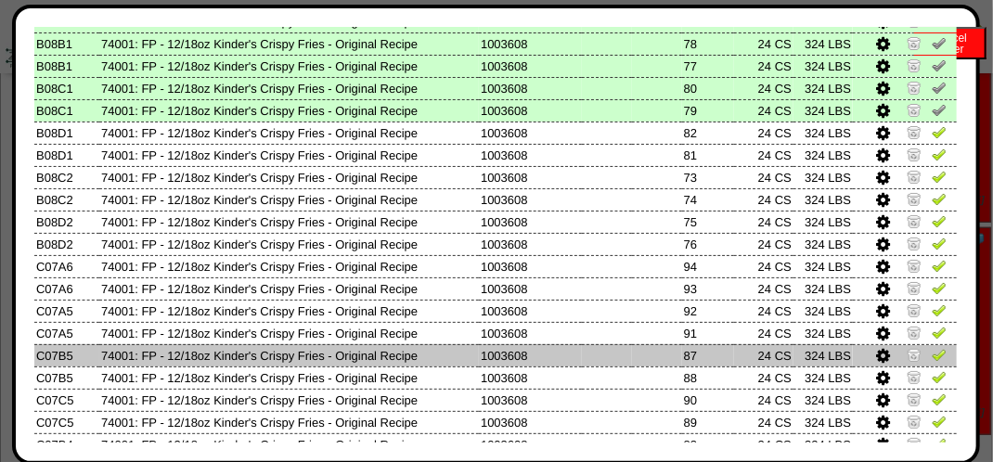
click at [932, 347] on img at bounding box center [939, 354] width 15 height 15
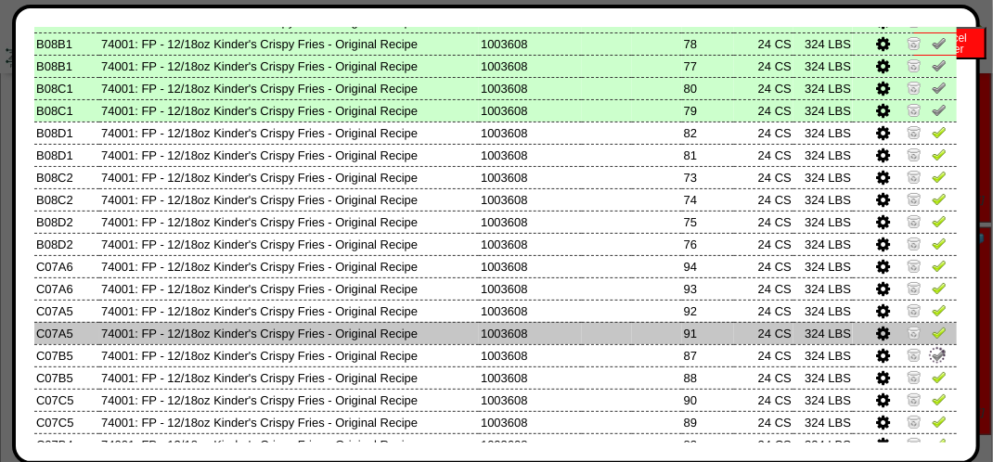
click at [932, 334] on img at bounding box center [939, 332] width 15 height 15
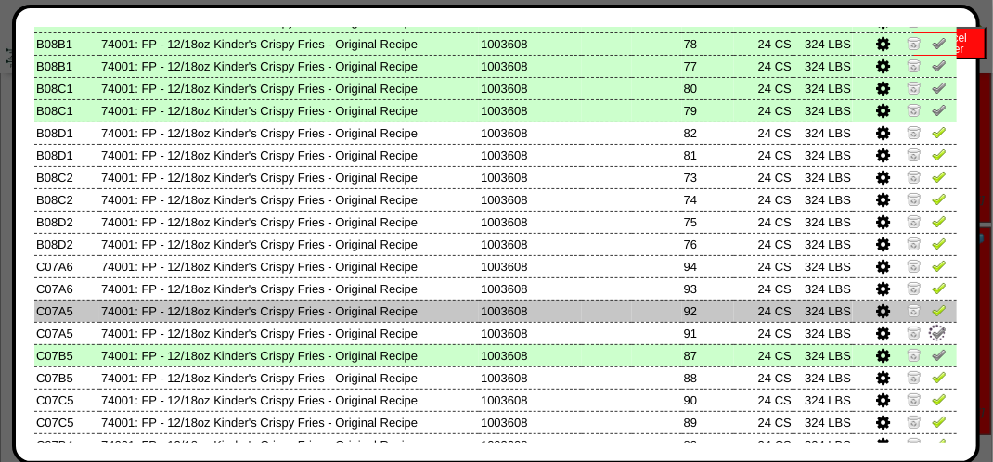
click at [932, 314] on img at bounding box center [939, 310] width 15 height 15
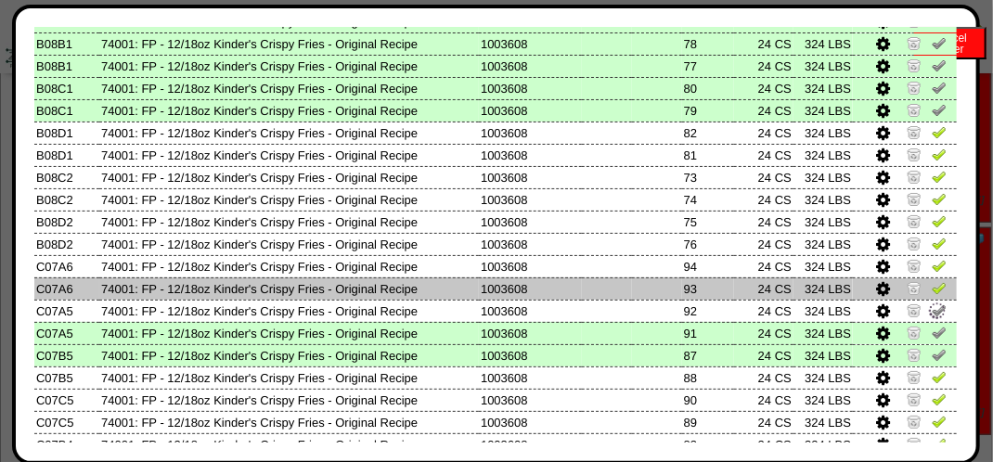
click at [932, 284] on img at bounding box center [939, 287] width 15 height 15
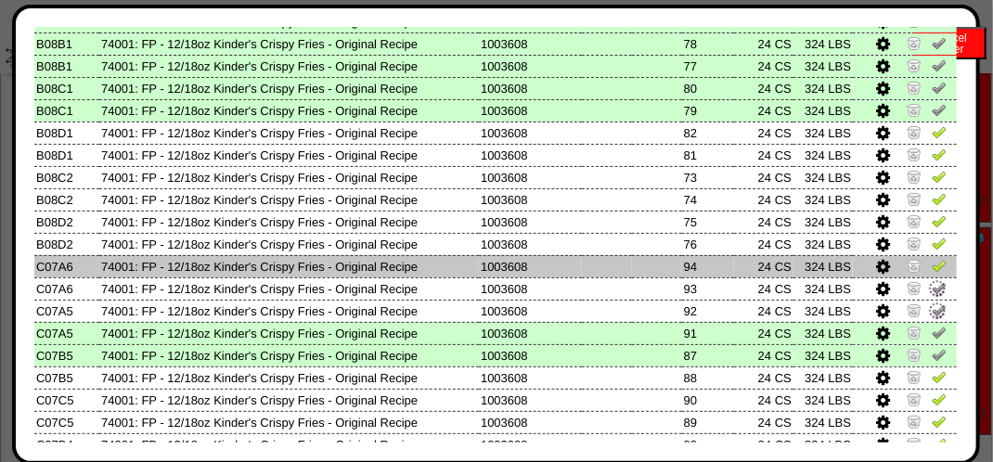
click at [925, 277] on td at bounding box center [905, 266] width 104 height 22
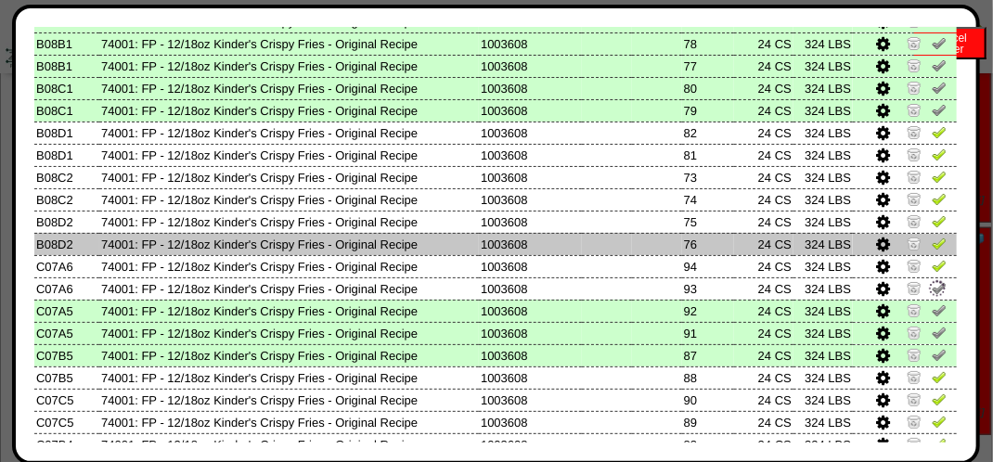
click at [932, 240] on img at bounding box center [939, 243] width 15 height 15
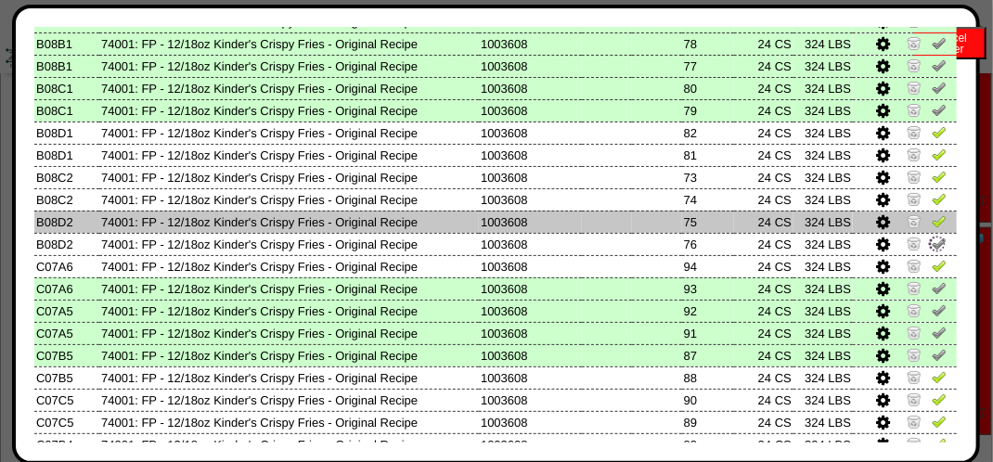
click at [932, 214] on img at bounding box center [939, 221] width 15 height 15
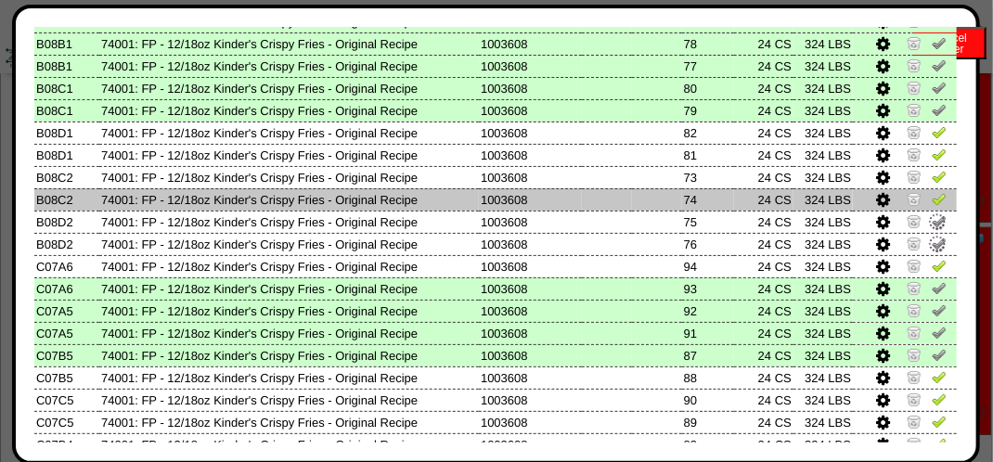
click at [932, 198] on img at bounding box center [939, 198] width 15 height 15
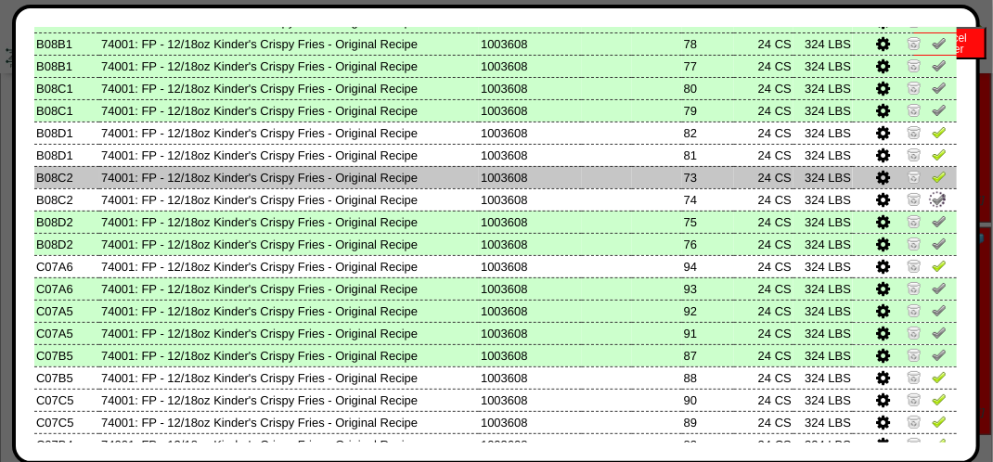
click at [932, 180] on img at bounding box center [939, 176] width 15 height 15
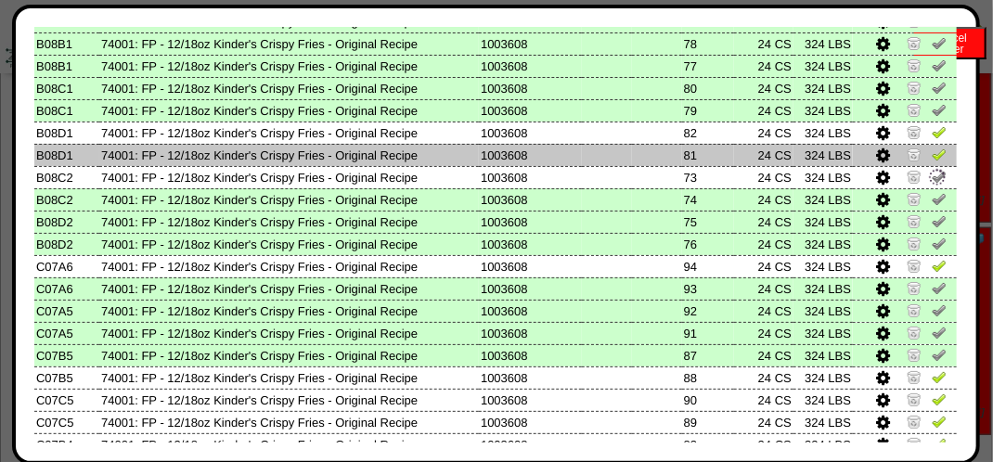
click at [928, 165] on td at bounding box center [905, 155] width 104 height 22
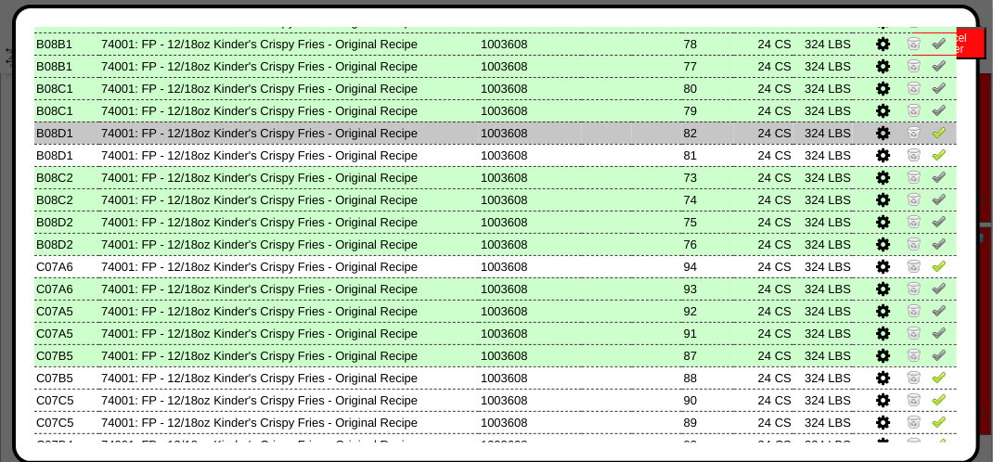
click at [932, 132] on img at bounding box center [939, 131] width 15 height 15
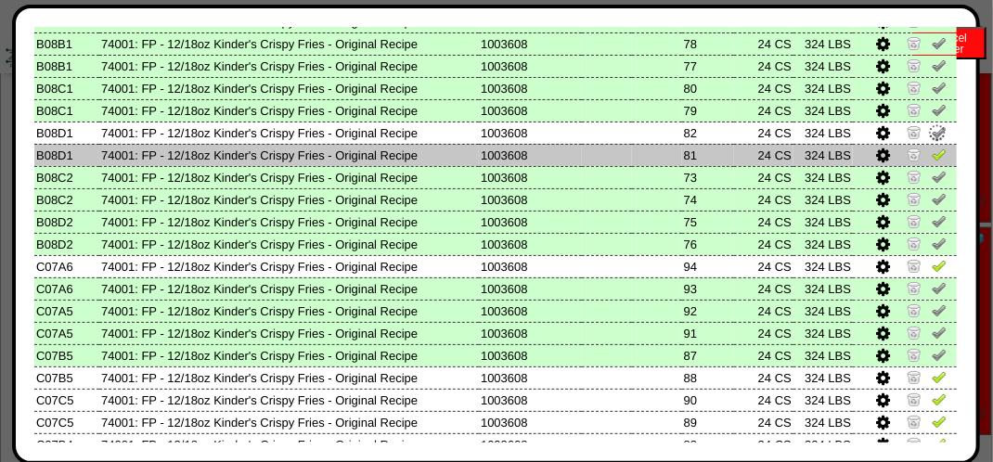
click at [932, 151] on img at bounding box center [939, 154] width 15 height 15
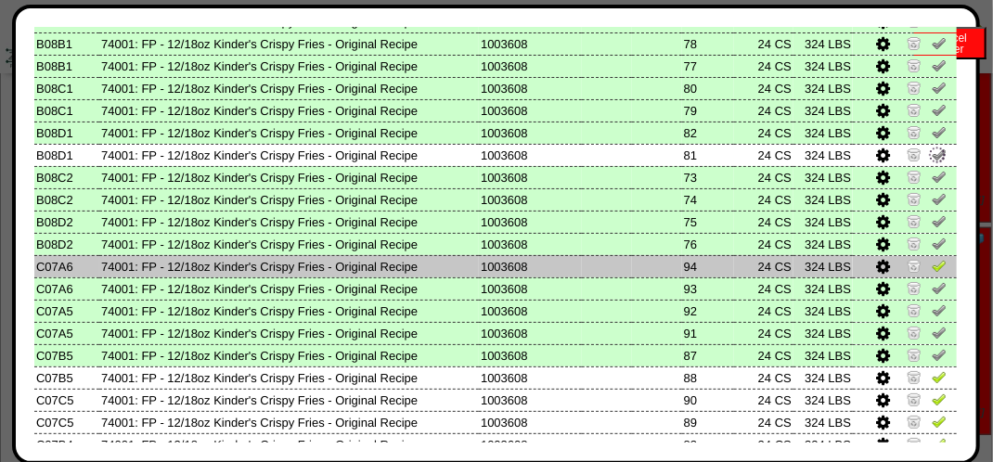
click at [932, 266] on img at bounding box center [939, 265] width 15 height 15
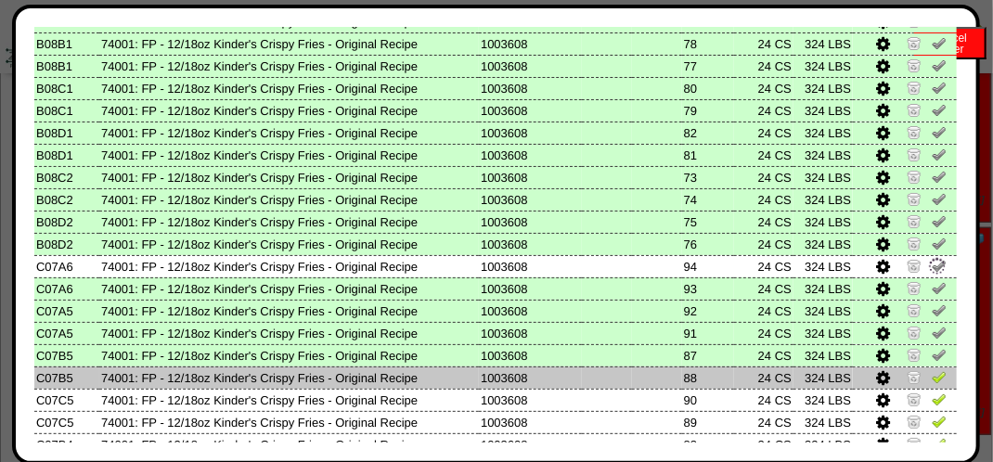
click at [932, 375] on img at bounding box center [939, 376] width 15 height 15
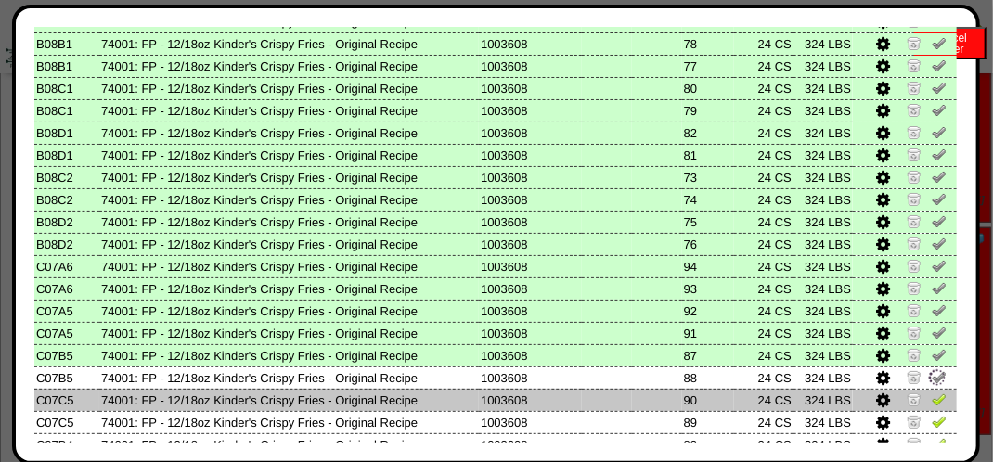
click at [932, 394] on img at bounding box center [939, 399] width 15 height 15
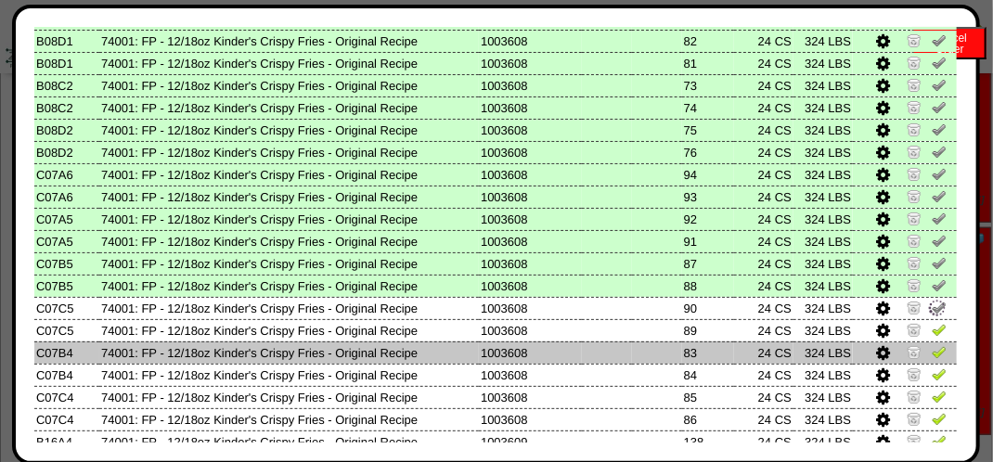
scroll to position [464, 0]
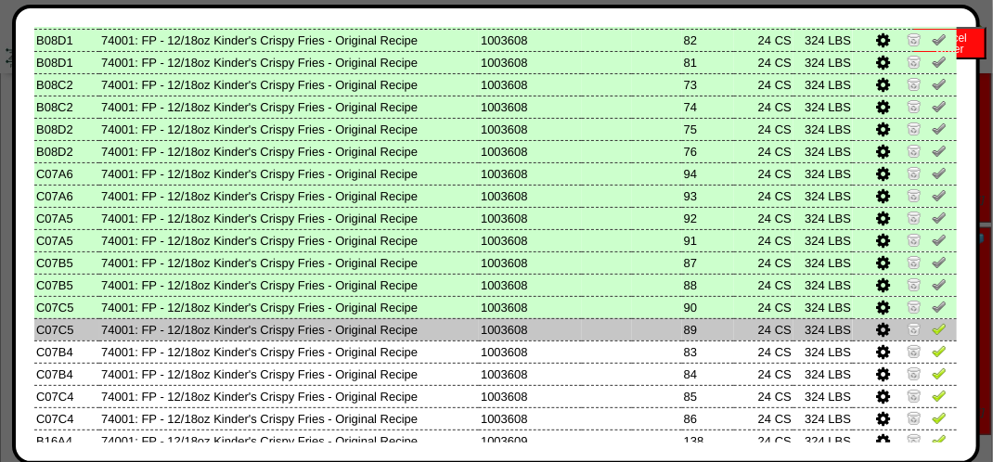
click at [932, 328] on img at bounding box center [939, 328] width 15 height 15
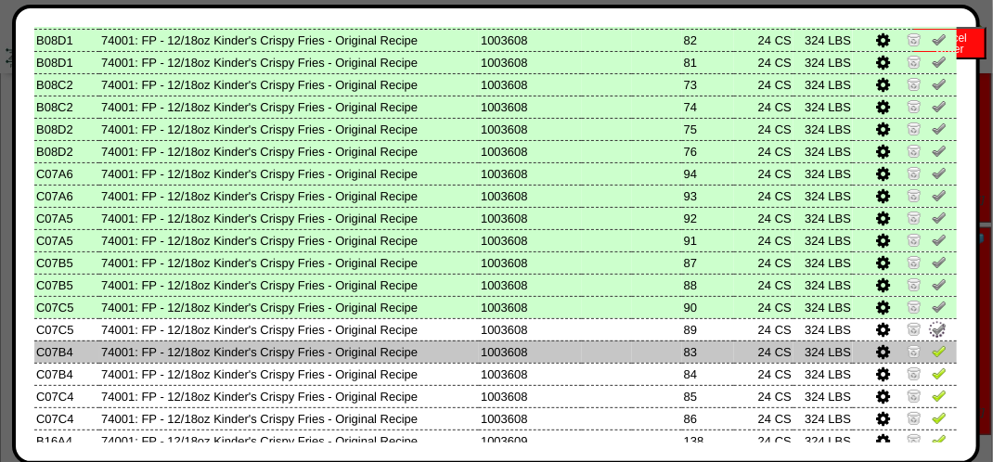
click at [932, 349] on img at bounding box center [939, 350] width 15 height 15
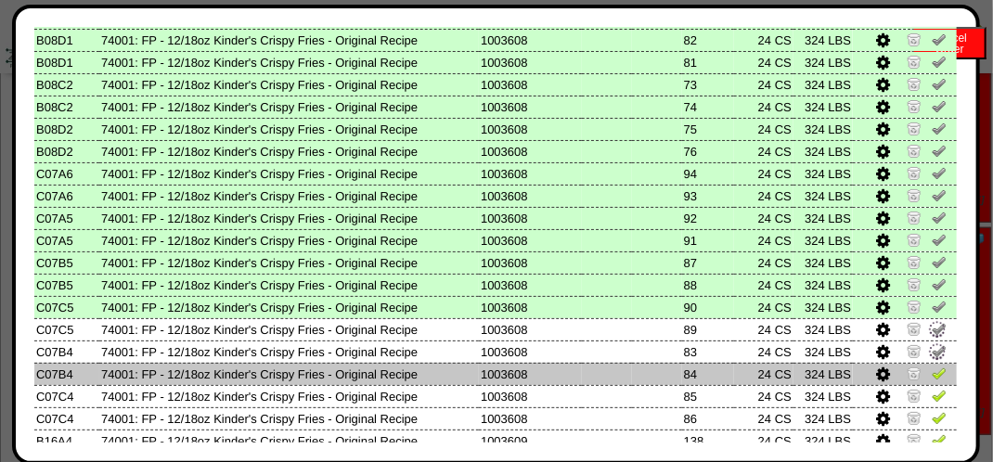
click at [932, 373] on img at bounding box center [939, 373] width 15 height 15
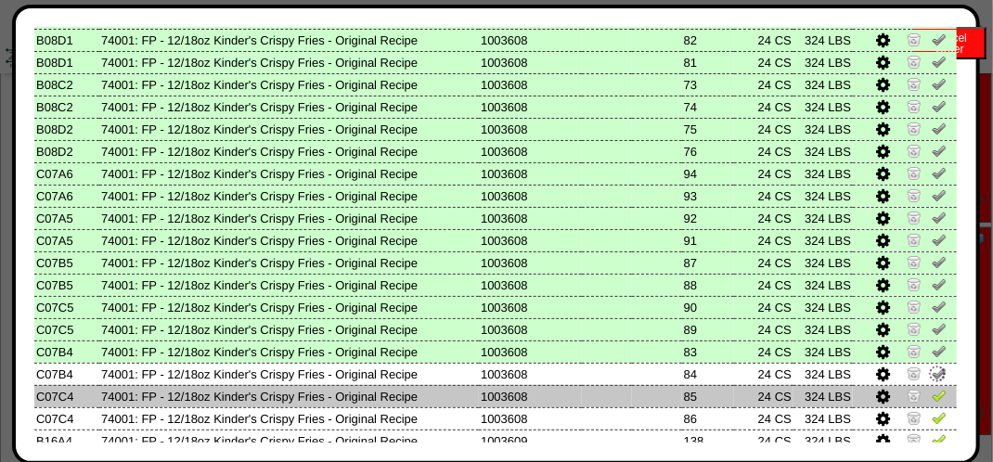
click at [932, 397] on img at bounding box center [939, 395] width 15 height 15
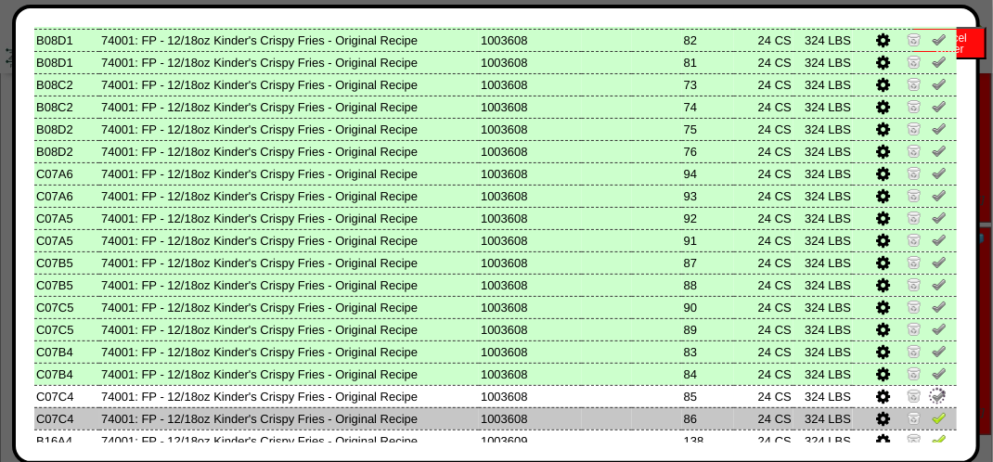
click at [932, 414] on img at bounding box center [939, 417] width 15 height 15
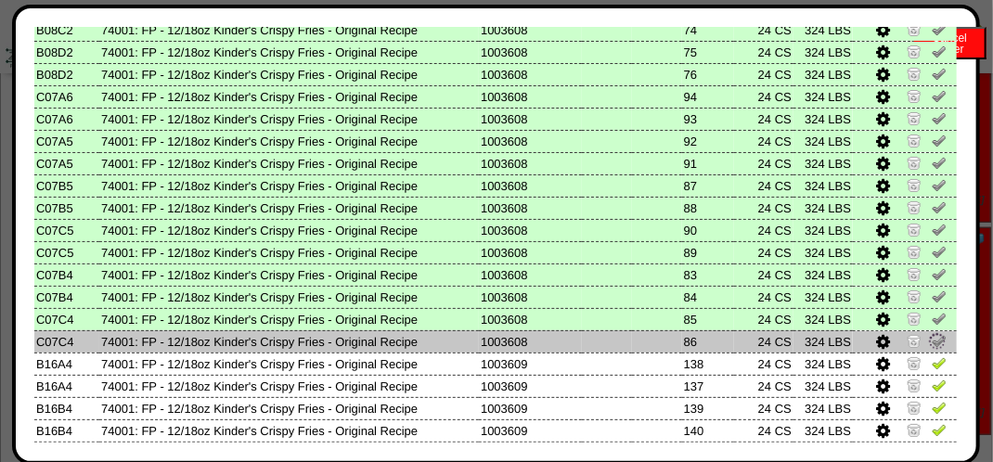
scroll to position [650, 0]
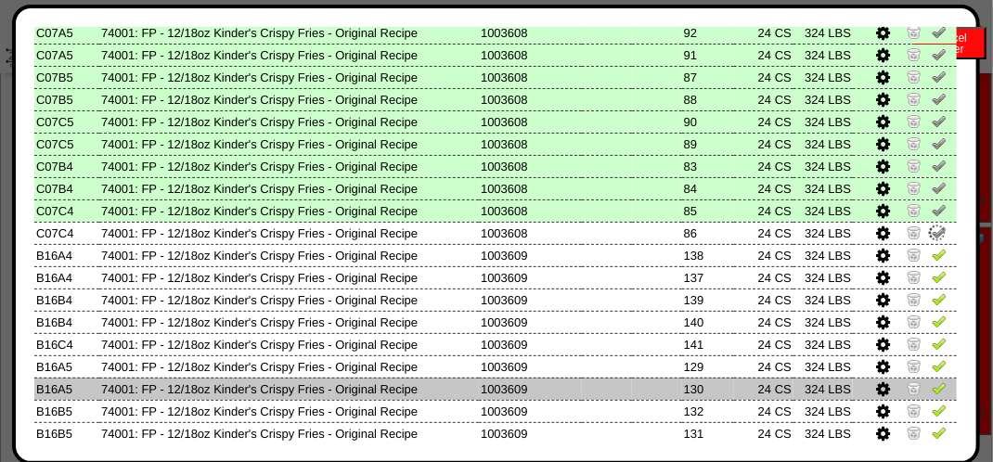
click at [932, 392] on img at bounding box center [939, 388] width 15 height 15
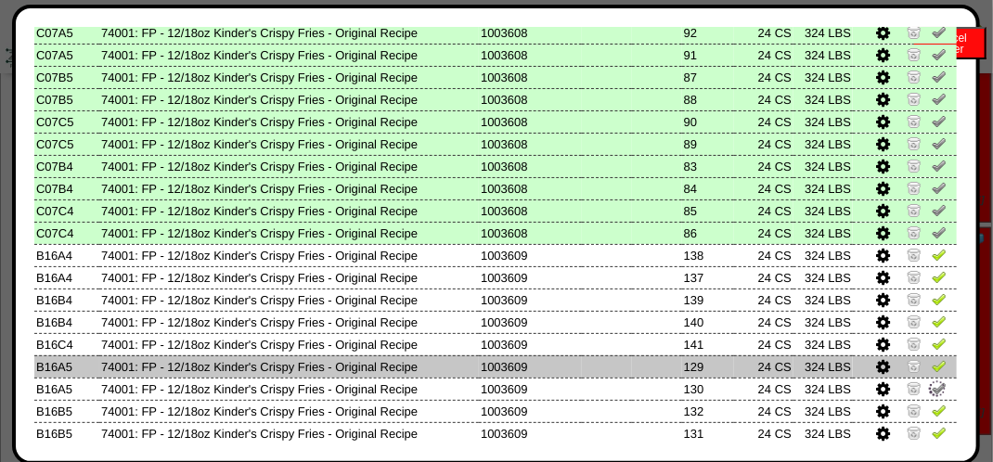
click at [932, 365] on img at bounding box center [939, 365] width 15 height 15
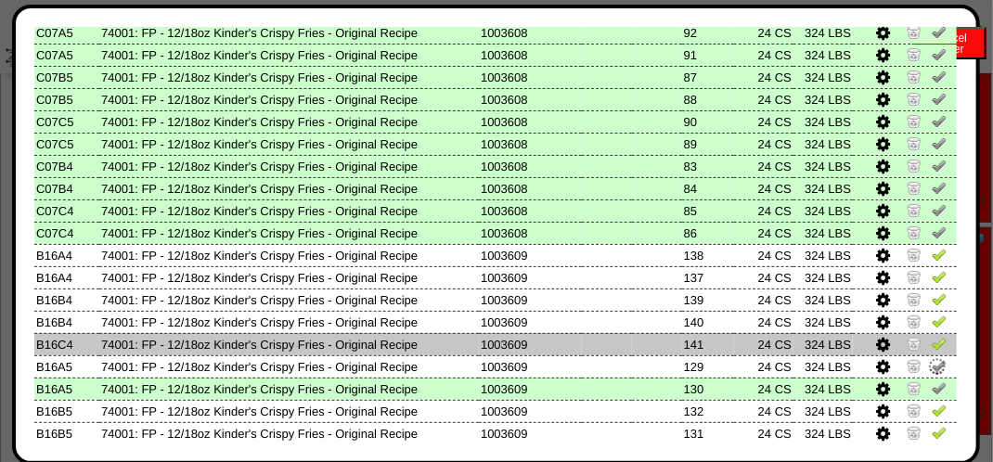
click at [932, 343] on img at bounding box center [939, 343] width 15 height 15
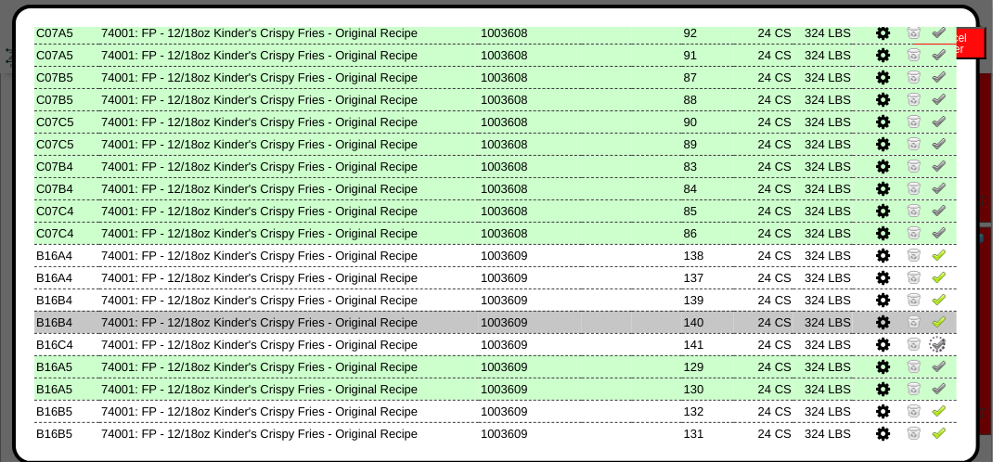
click at [932, 317] on img at bounding box center [939, 321] width 15 height 15
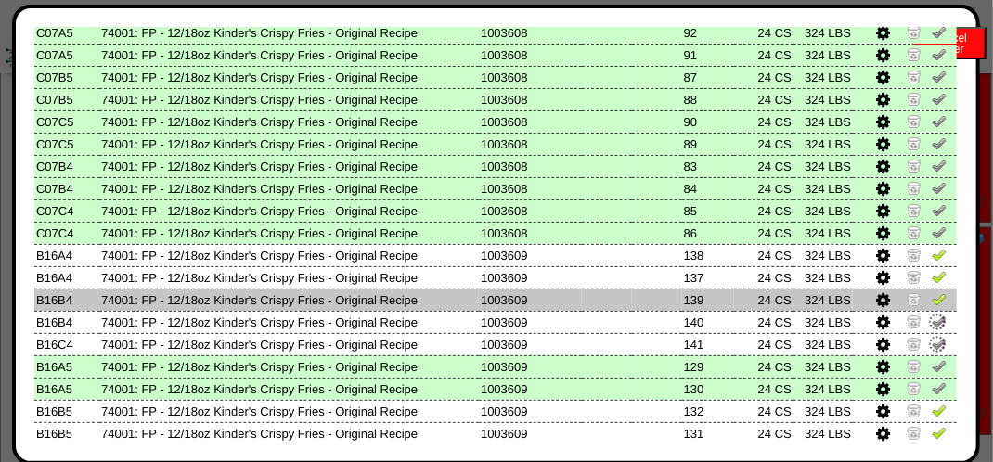
click at [932, 300] on img at bounding box center [939, 299] width 15 height 15
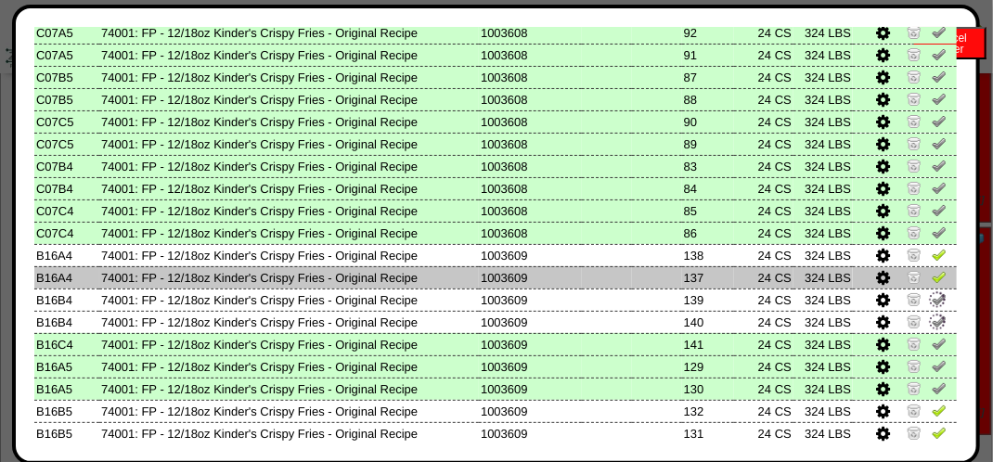
click at [932, 284] on img at bounding box center [939, 276] width 15 height 15
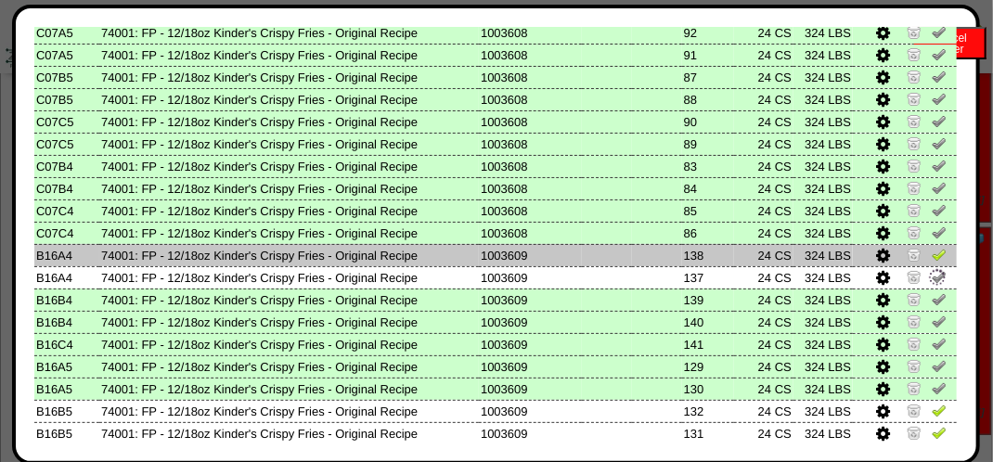
click at [932, 254] on img at bounding box center [939, 254] width 15 height 15
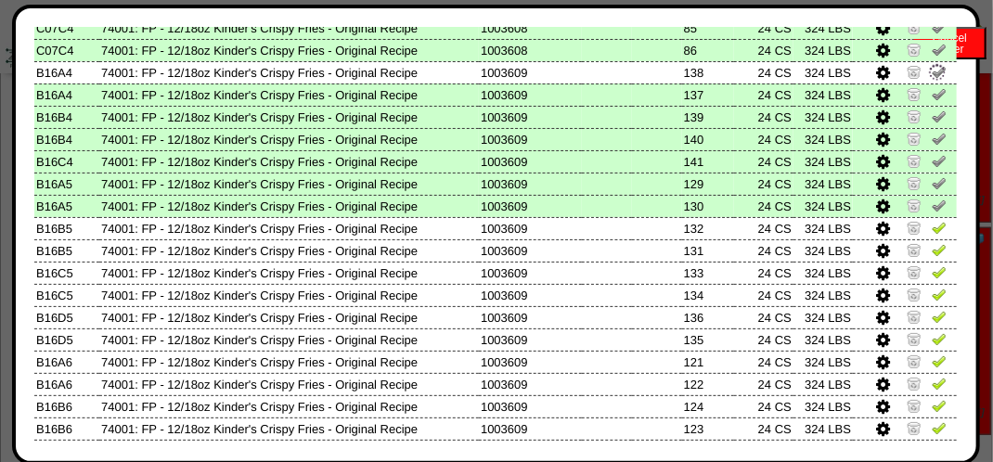
scroll to position [836, 0]
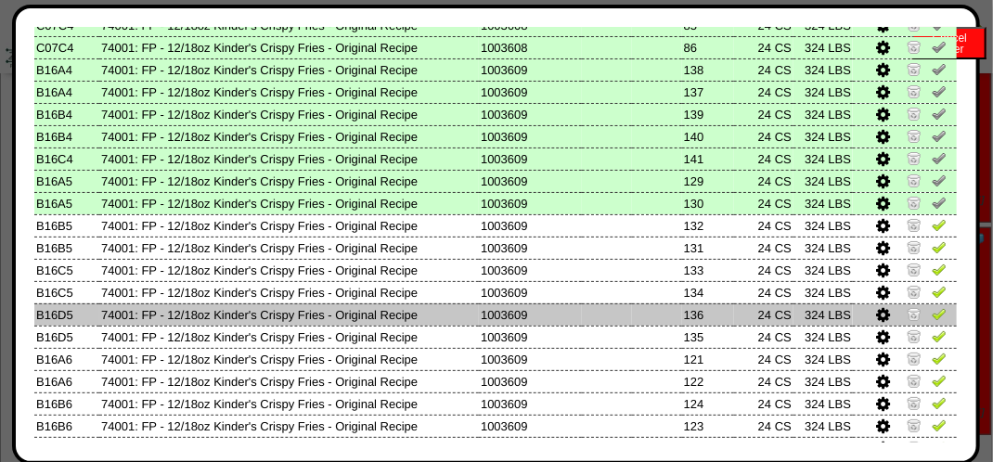
click at [935, 306] on td at bounding box center [905, 315] width 104 height 22
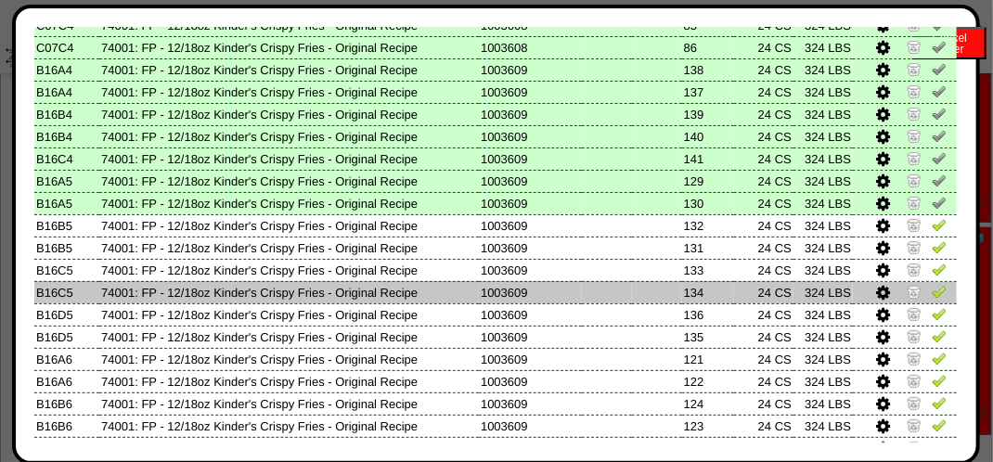
click at [932, 285] on img at bounding box center [939, 291] width 15 height 15
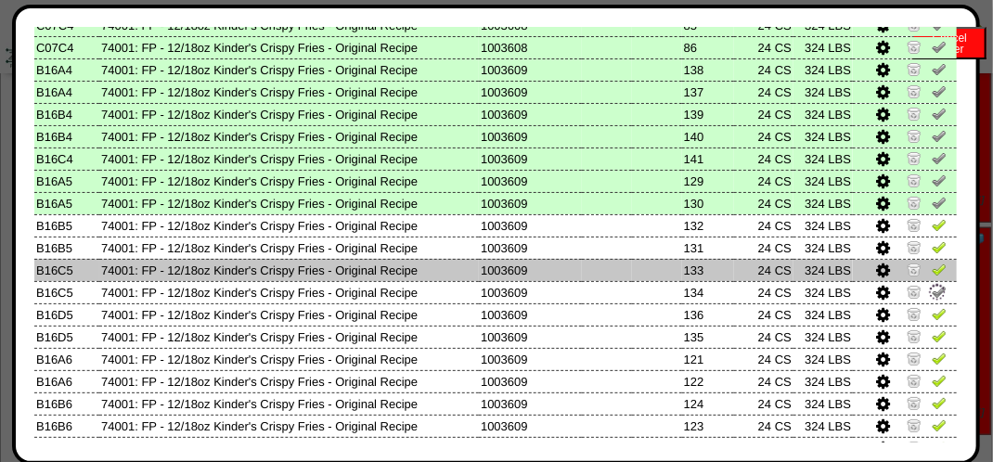
click at [932, 271] on img at bounding box center [939, 269] width 15 height 15
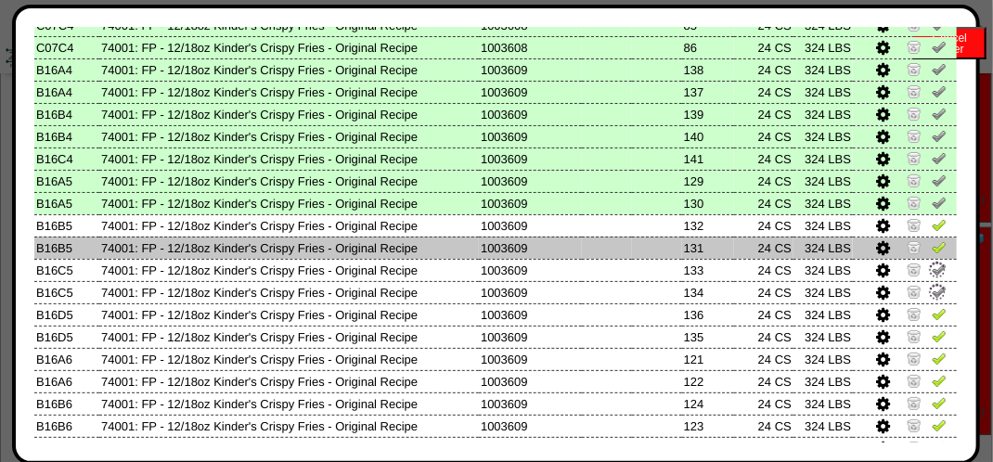
click at [932, 247] on img at bounding box center [939, 247] width 15 height 15
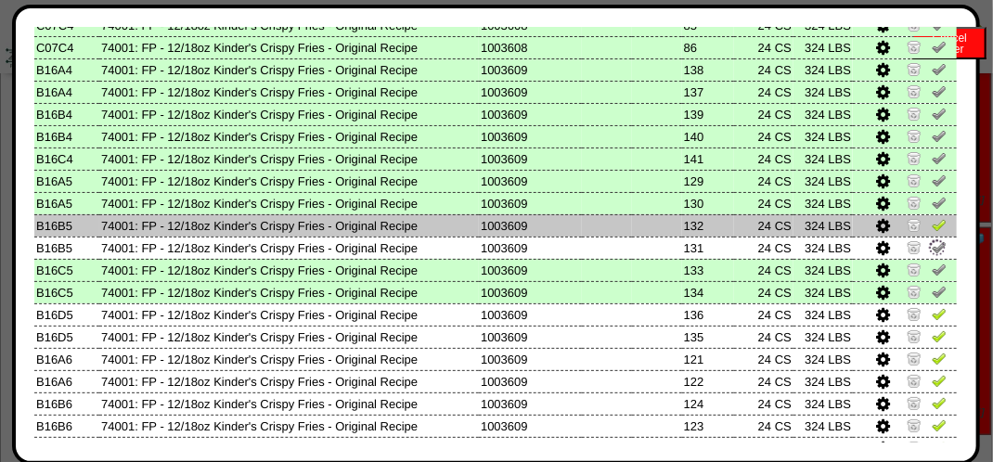
click at [936, 227] on td at bounding box center [905, 225] width 104 height 22
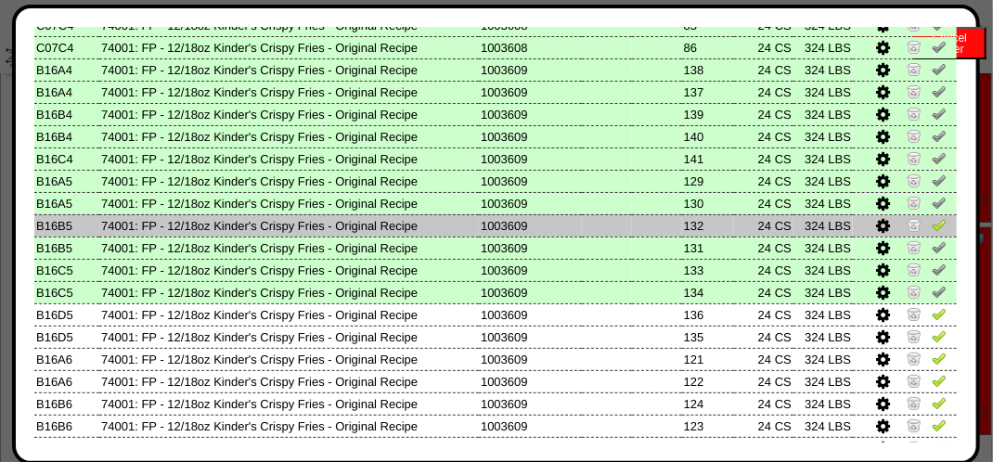
click at [924, 216] on td at bounding box center [905, 225] width 104 height 22
click at [932, 225] on img at bounding box center [939, 224] width 15 height 15
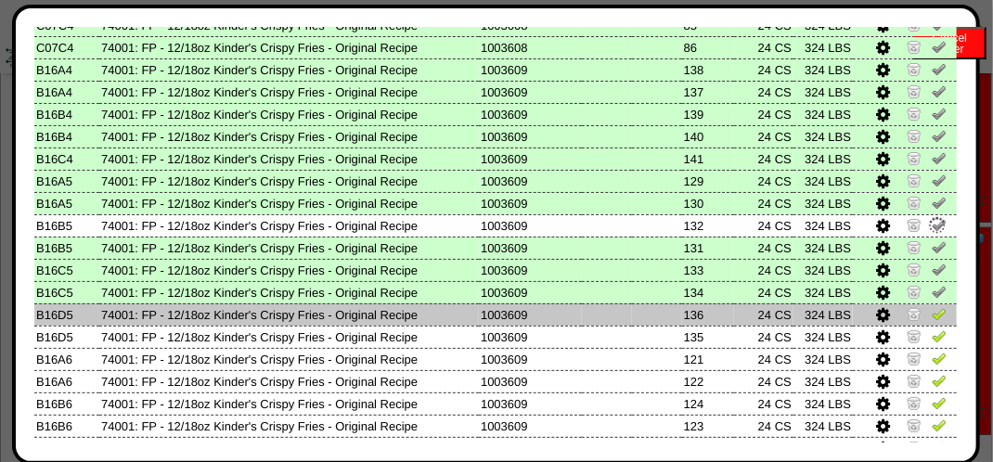
click at [932, 316] on img at bounding box center [939, 313] width 15 height 15
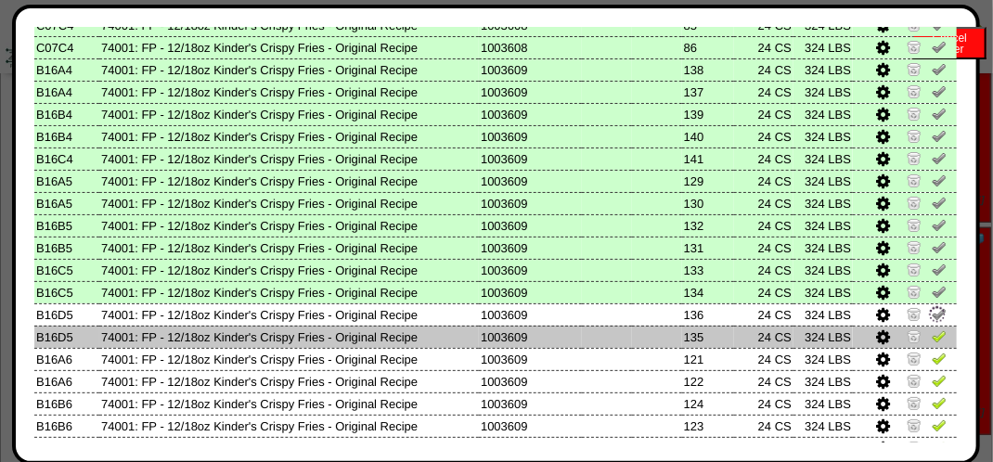
click at [932, 334] on img at bounding box center [939, 336] width 15 height 15
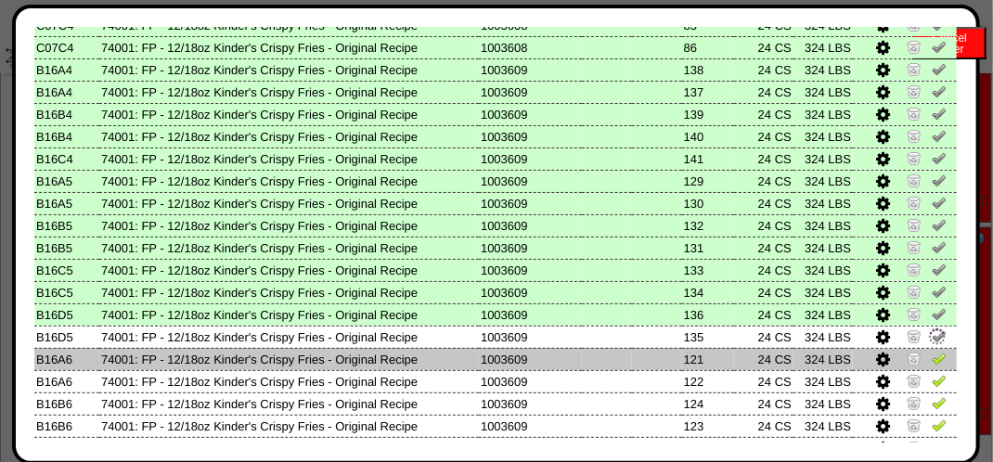
click at [932, 356] on img at bounding box center [939, 358] width 15 height 15
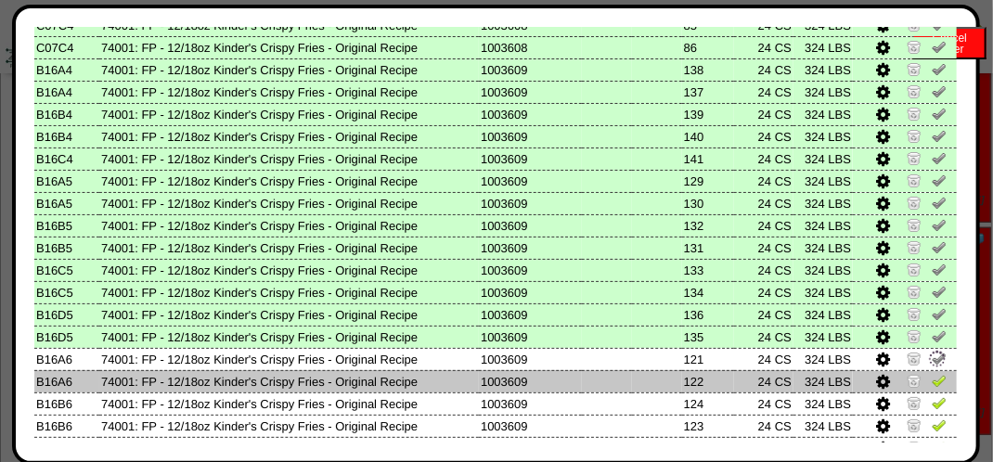
click at [932, 384] on img at bounding box center [939, 380] width 15 height 15
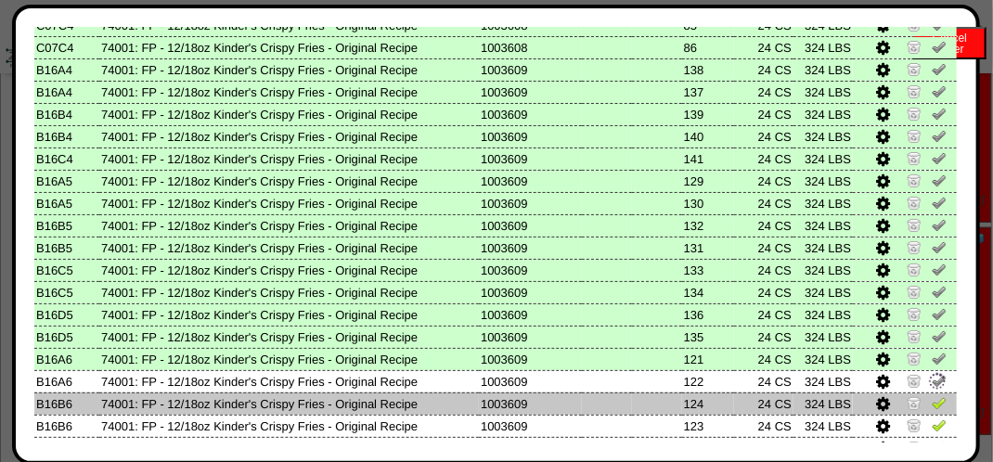
click at [932, 407] on img at bounding box center [939, 402] width 15 height 15
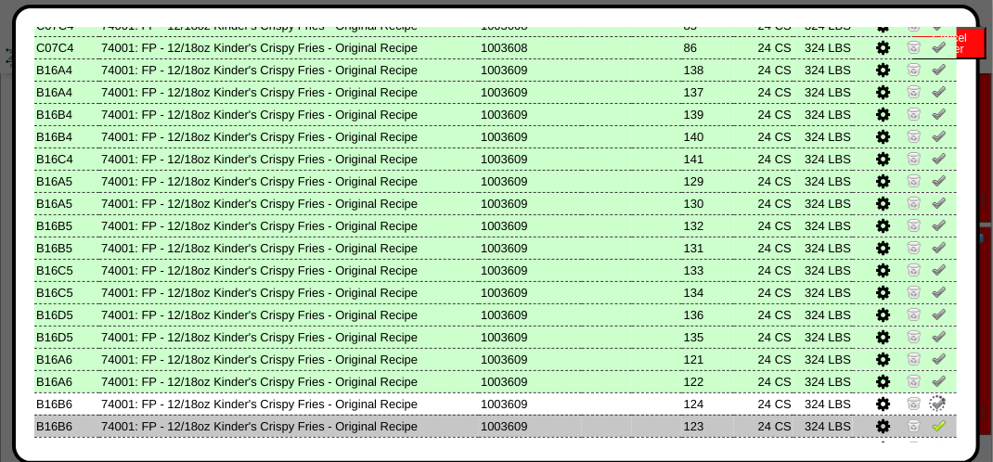
click at [932, 425] on img at bounding box center [939, 425] width 15 height 15
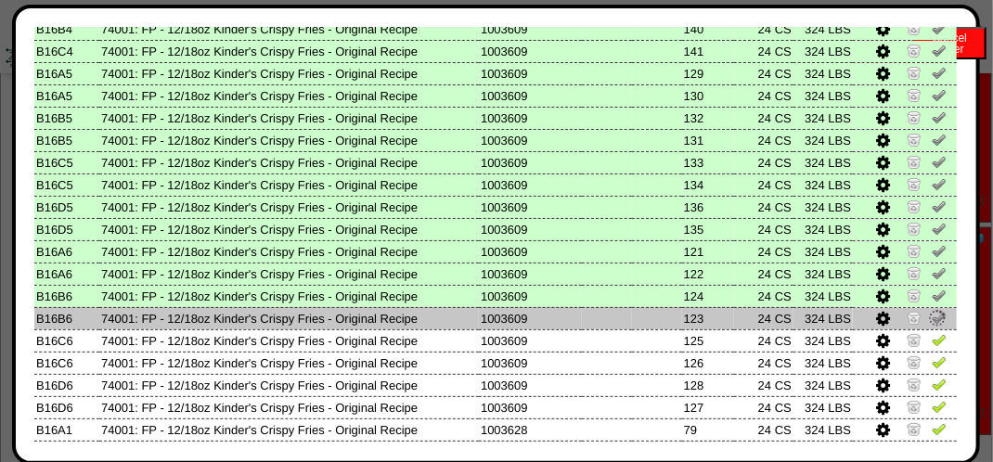
scroll to position [1021, 0]
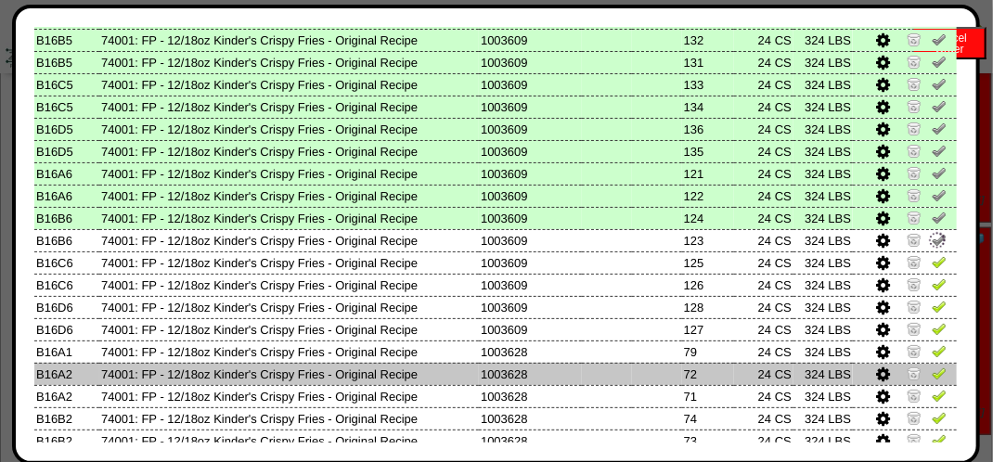
click at [929, 384] on td at bounding box center [905, 374] width 104 height 22
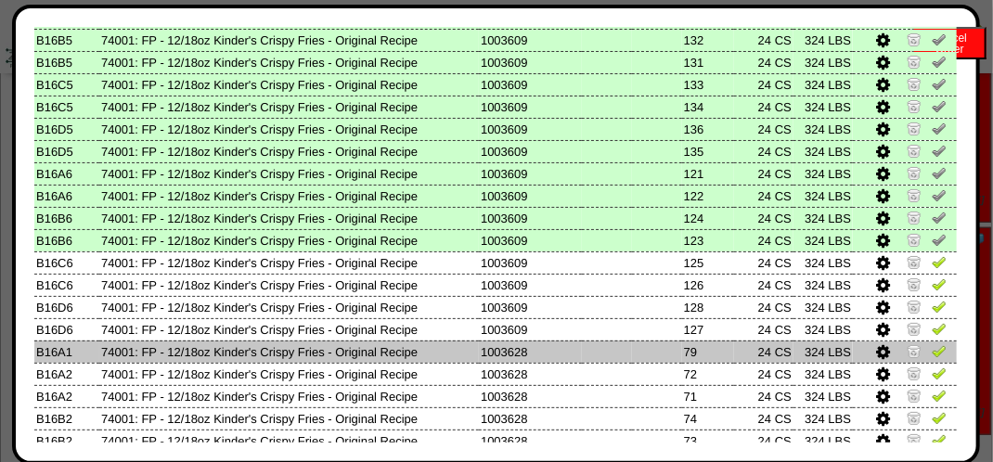
click at [932, 355] on img at bounding box center [939, 350] width 15 height 15
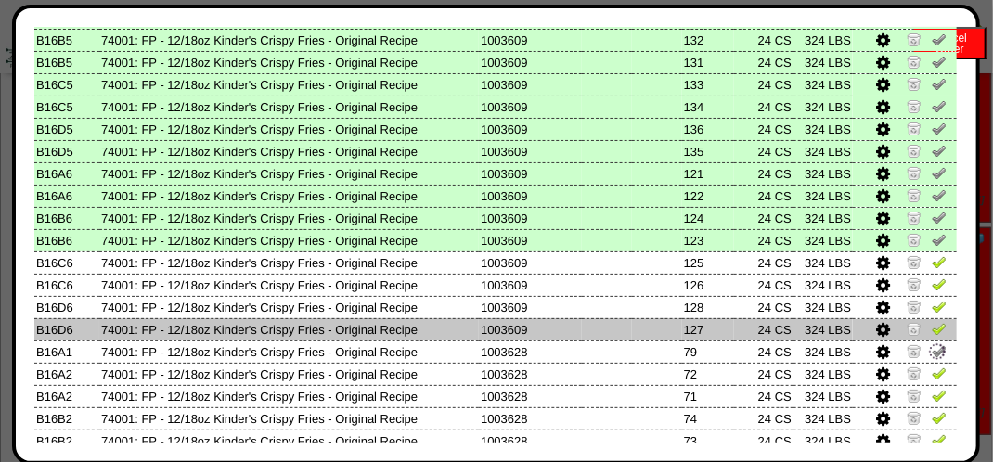
click at [932, 325] on img at bounding box center [939, 328] width 15 height 15
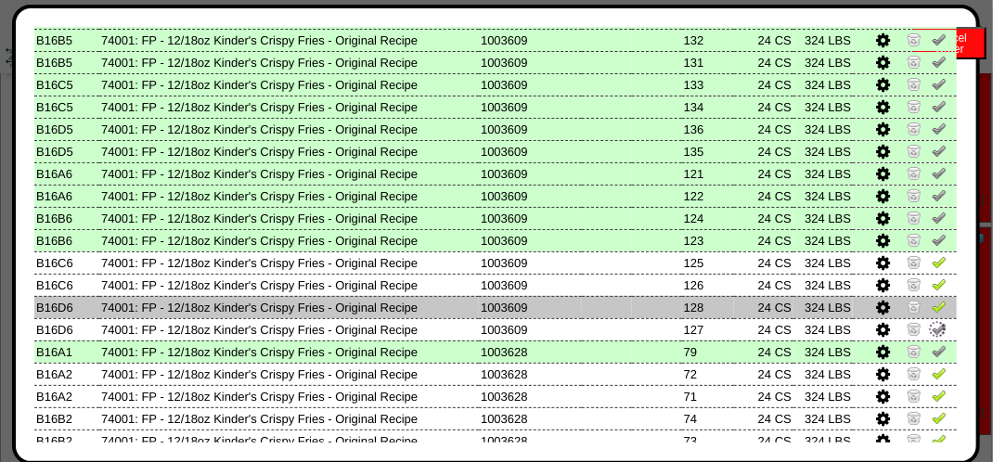
click at [932, 306] on img at bounding box center [939, 306] width 15 height 15
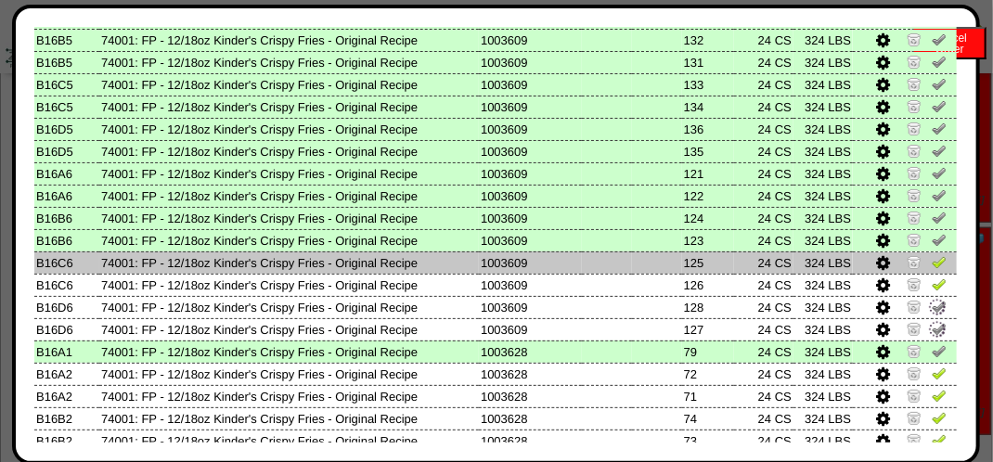
drag, startPoint x: 926, startPoint y: 284, endPoint x: 926, endPoint y: 260, distance: 24.1
click at [932, 284] on img at bounding box center [939, 284] width 15 height 15
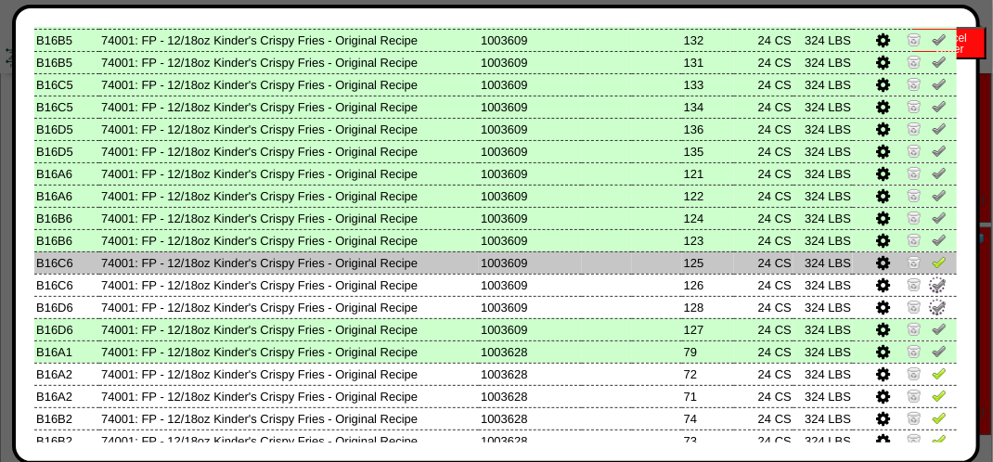
click at [932, 258] on img at bounding box center [939, 261] width 15 height 15
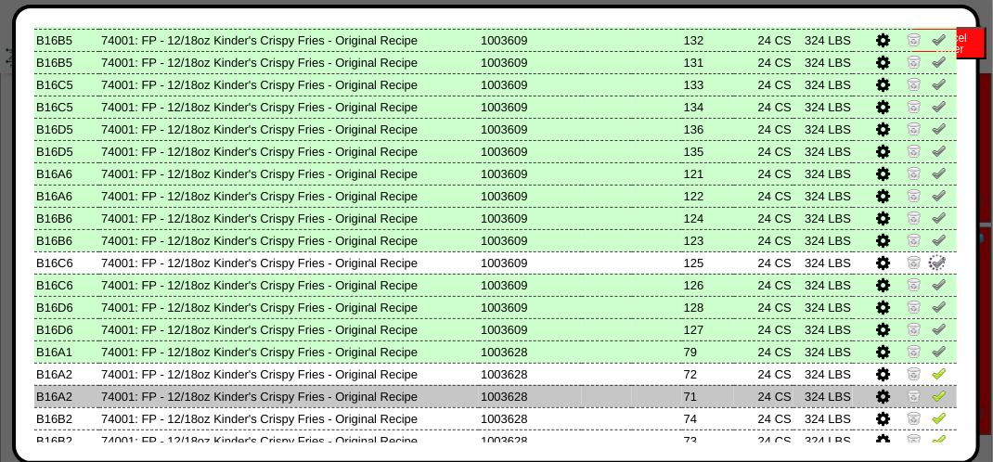
click at [932, 394] on img at bounding box center [939, 395] width 15 height 15
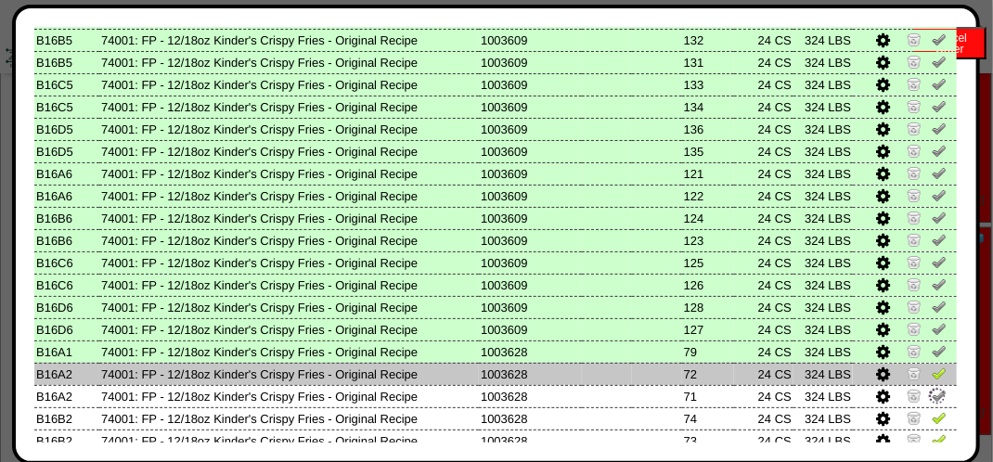
click at [932, 371] on img at bounding box center [939, 373] width 15 height 15
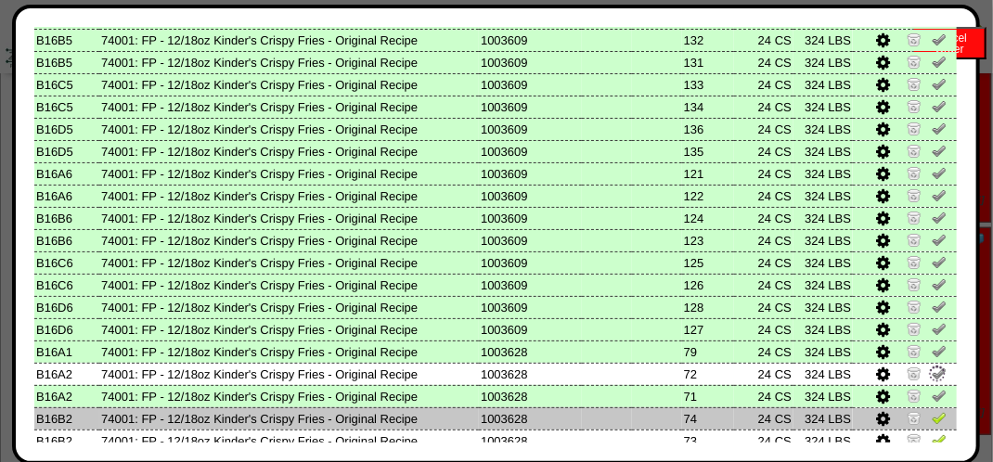
click at [932, 421] on img at bounding box center [939, 417] width 15 height 15
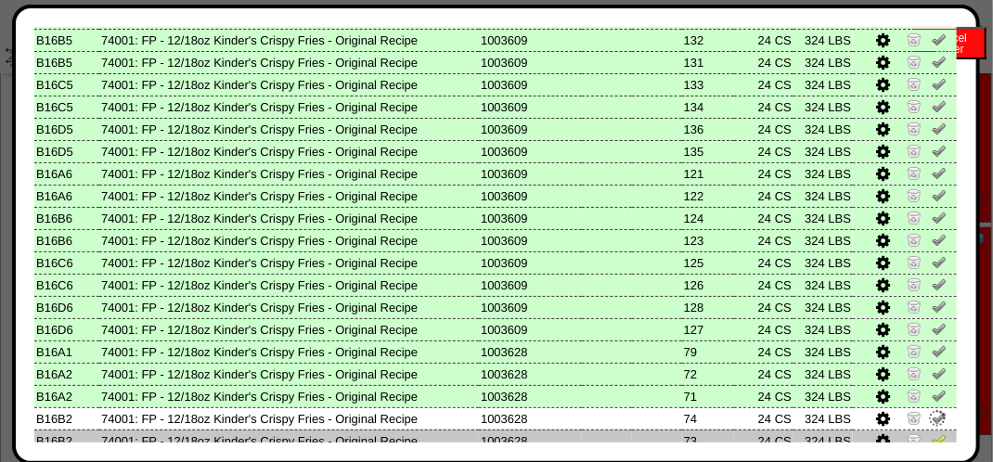
click at [939, 433] on td at bounding box center [905, 441] width 104 height 22
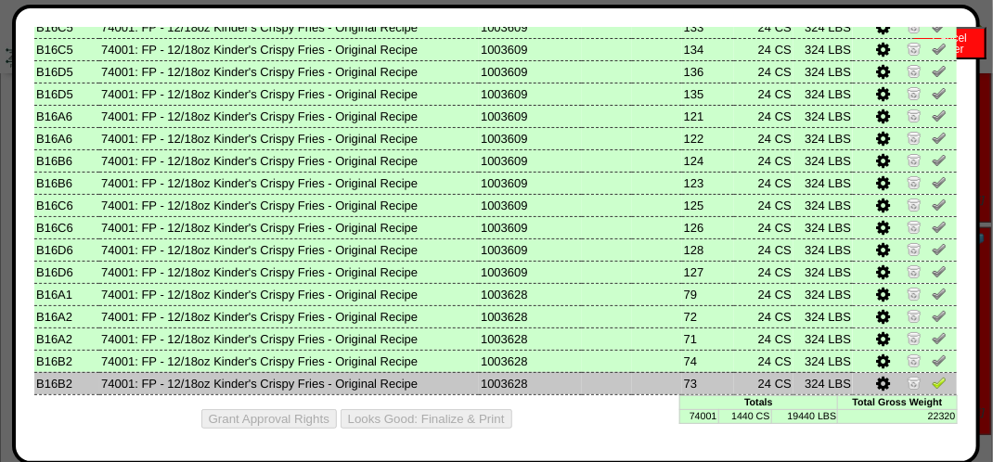
click at [938, 376] on td at bounding box center [905, 383] width 104 height 22
click at [932, 381] on img at bounding box center [939, 382] width 15 height 15
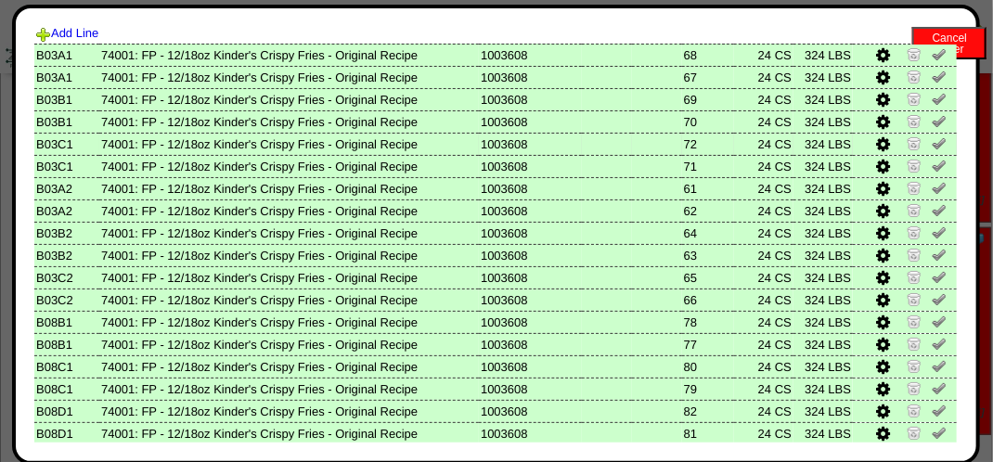
scroll to position [0, 0]
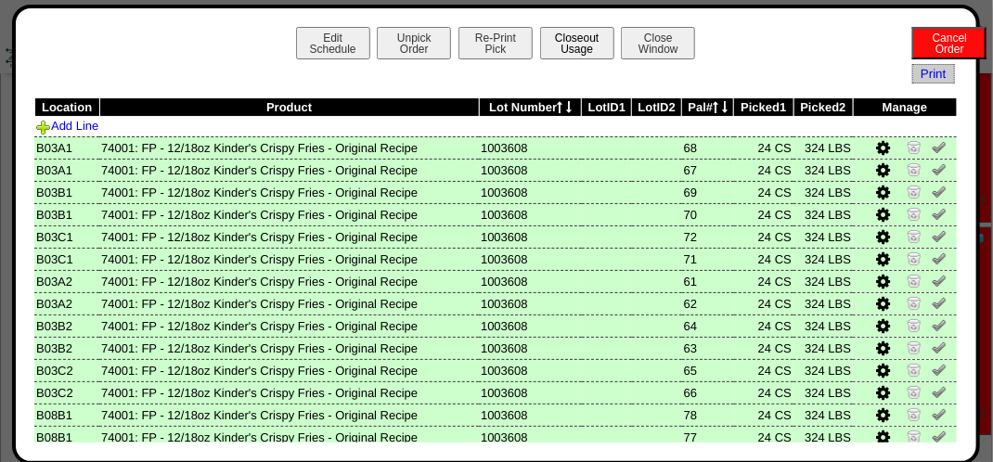
click at [576, 34] on button "Closeout Usage" at bounding box center [577, 43] width 74 height 32
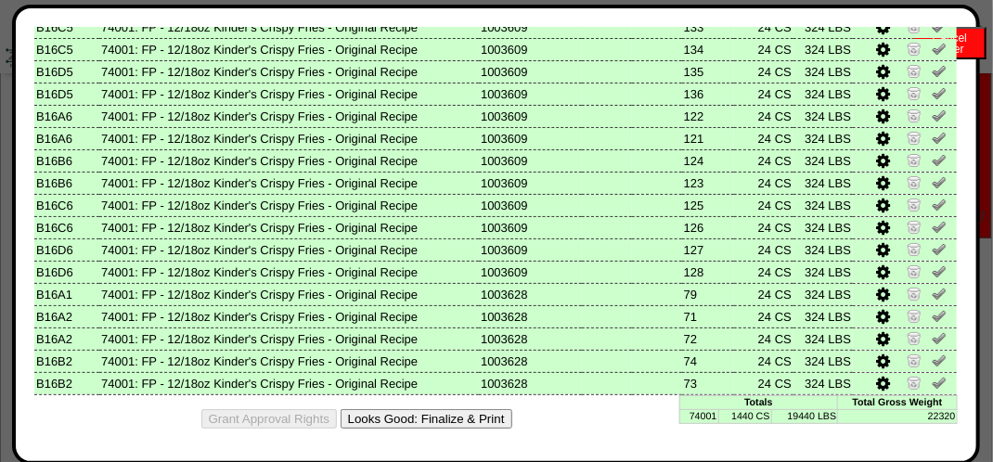
scroll to position [650, 0]
click at [468, 414] on button "Looks Good: Finalize & Print" at bounding box center [427, 418] width 172 height 19
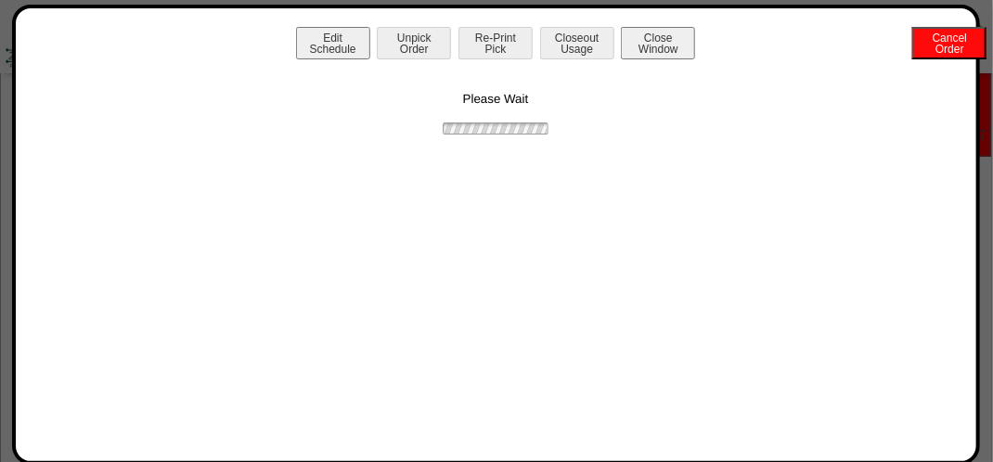
scroll to position [0, 0]
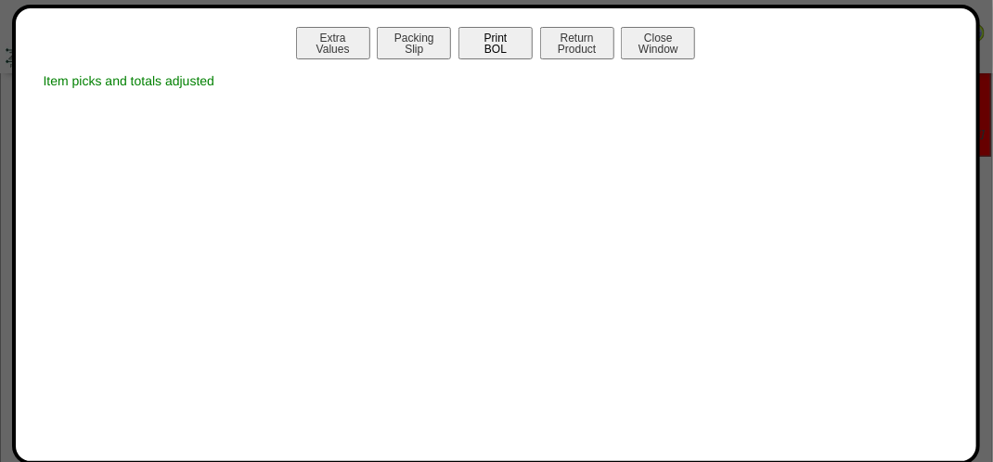
click at [498, 32] on button "Print BOL" at bounding box center [496, 43] width 74 height 32
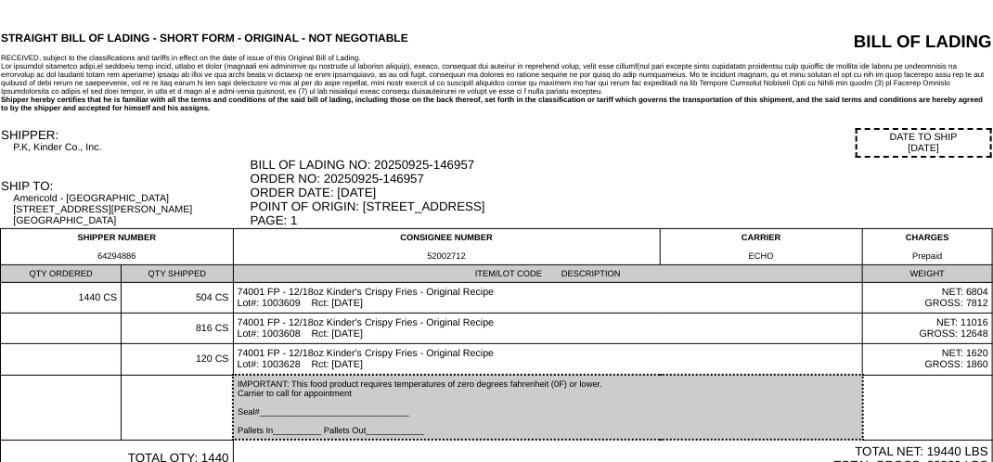
drag, startPoint x: 694, startPoint y: 169, endPoint x: 680, endPoint y: 195, distance: 29.9
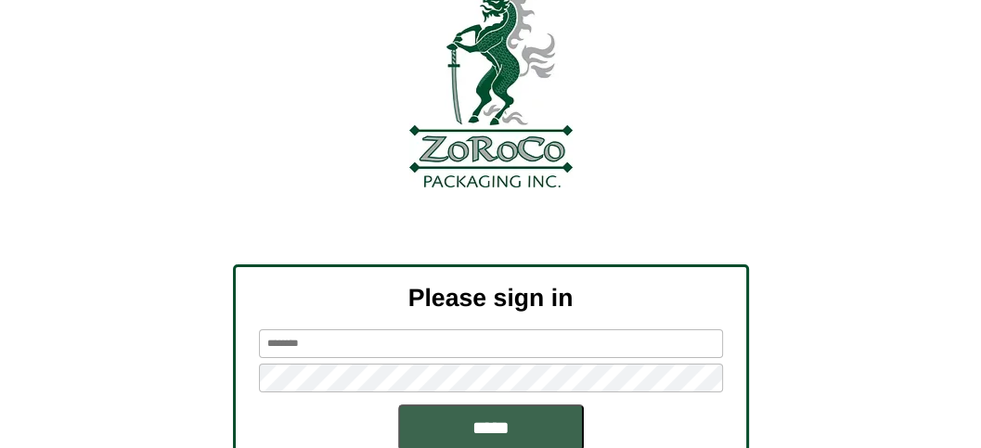
scroll to position [223, 0]
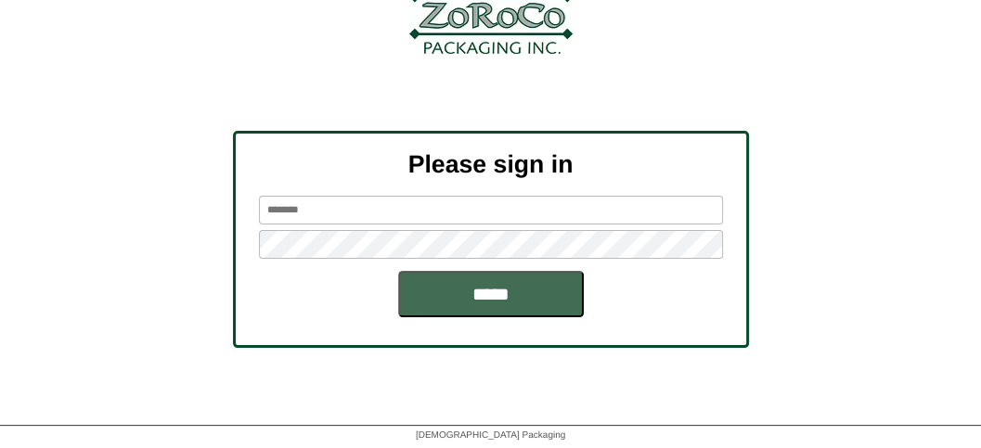
type input "*******"
click at [511, 286] on input "*****" at bounding box center [491, 294] width 186 height 46
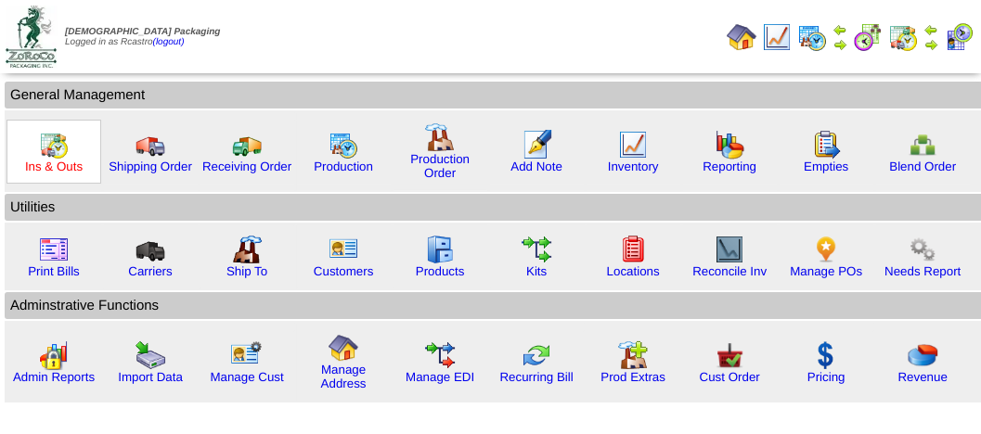
click at [52, 160] on link "Ins & Outs" at bounding box center [54, 167] width 58 height 14
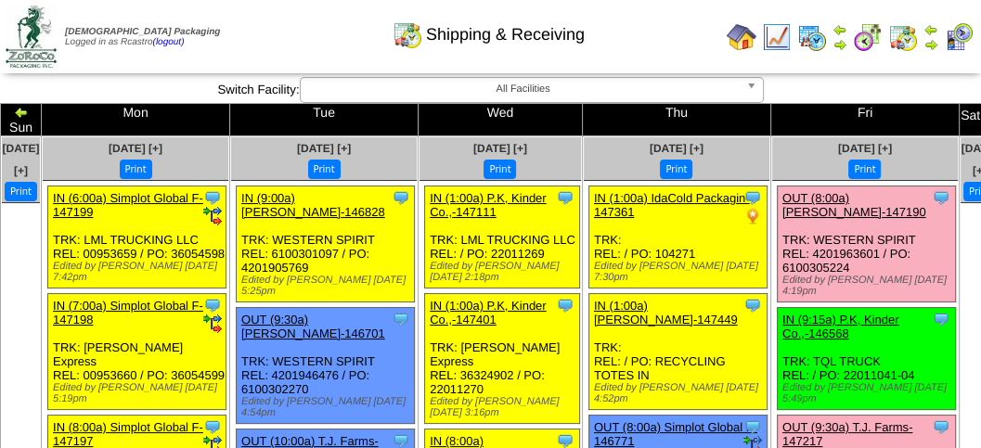
click at [783, 191] on link "OUT (8:00a) [PERSON_NAME]-147190" at bounding box center [855, 205] width 144 height 28
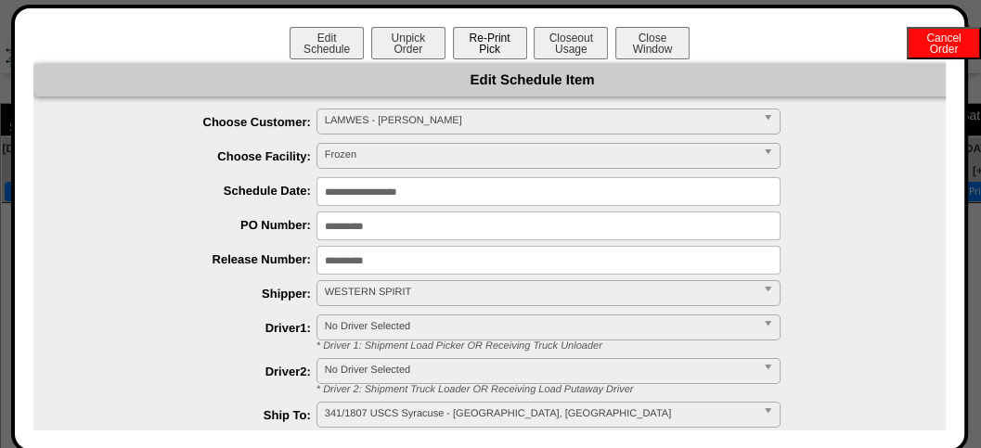
click at [484, 42] on button "Re-Print Pick" at bounding box center [490, 43] width 74 height 32
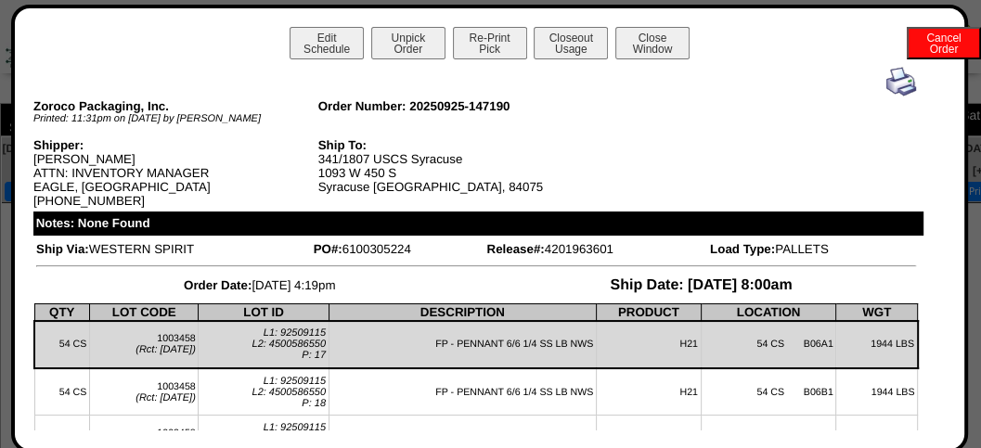
click at [887, 83] on img at bounding box center [902, 82] width 30 height 30
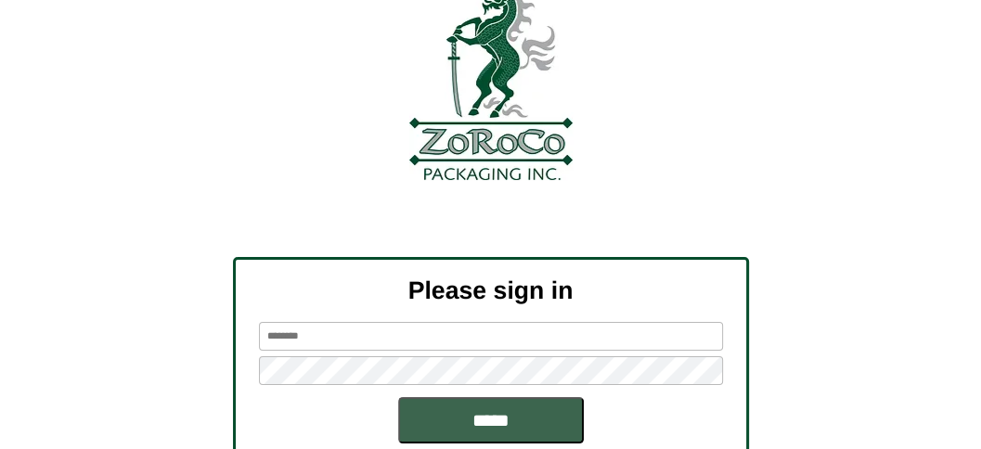
scroll to position [223, 0]
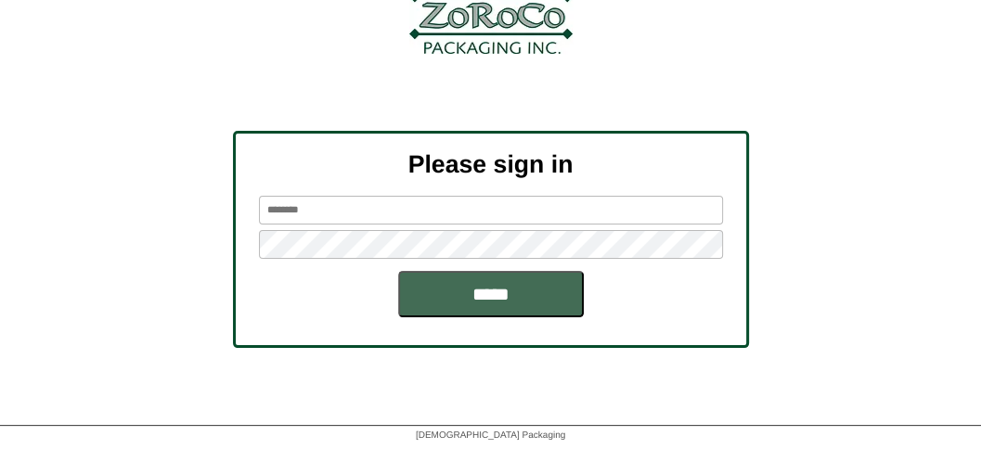
type input "*******"
click at [470, 294] on input "*****" at bounding box center [491, 294] width 186 height 46
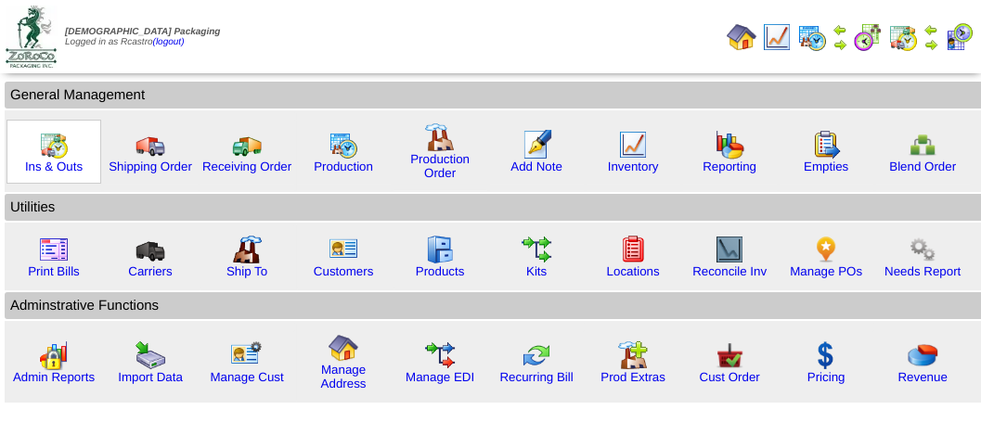
click at [56, 153] on img at bounding box center [54, 145] width 30 height 30
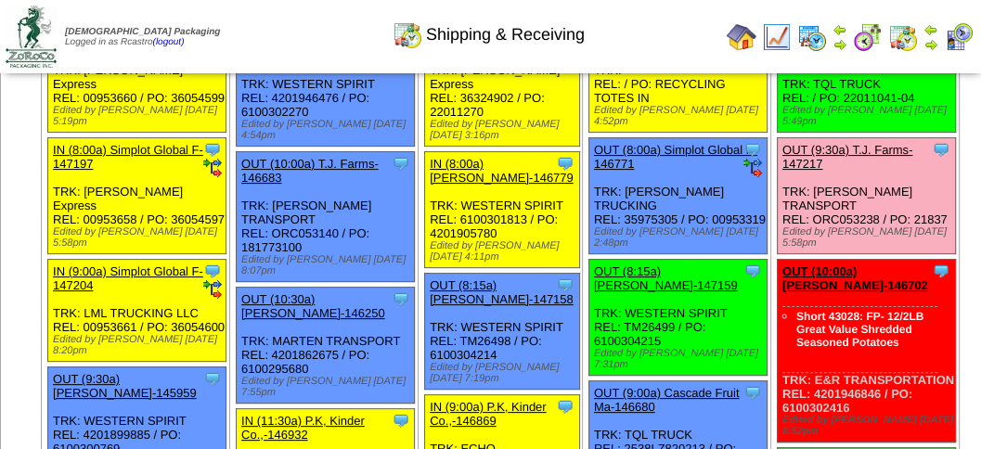
scroll to position [279, 0]
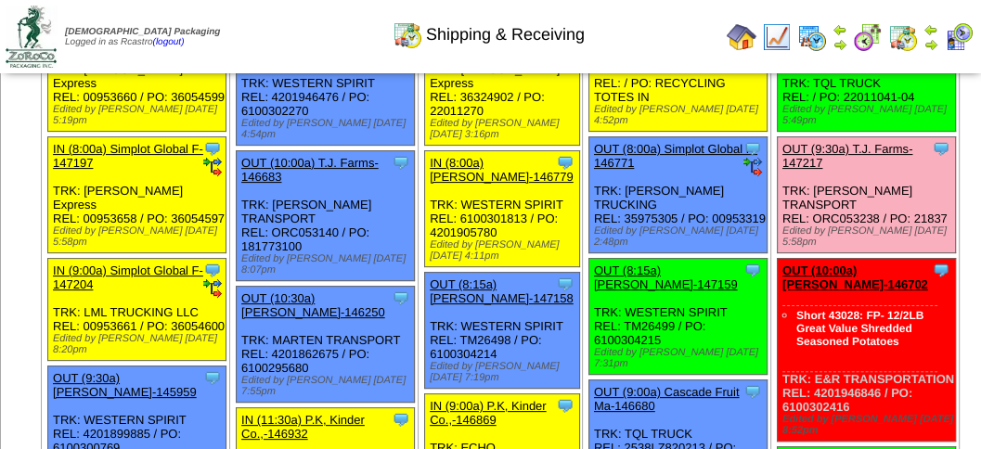
click at [783, 162] on link "OUT (9:30a) T.J. Farms-147217" at bounding box center [848, 156] width 130 height 28
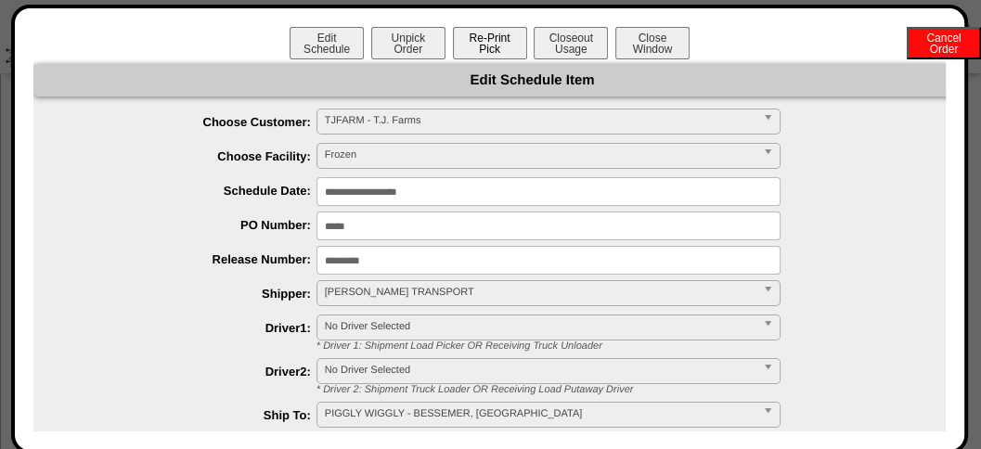
click at [473, 50] on button "Re-Print Pick" at bounding box center [490, 43] width 74 height 32
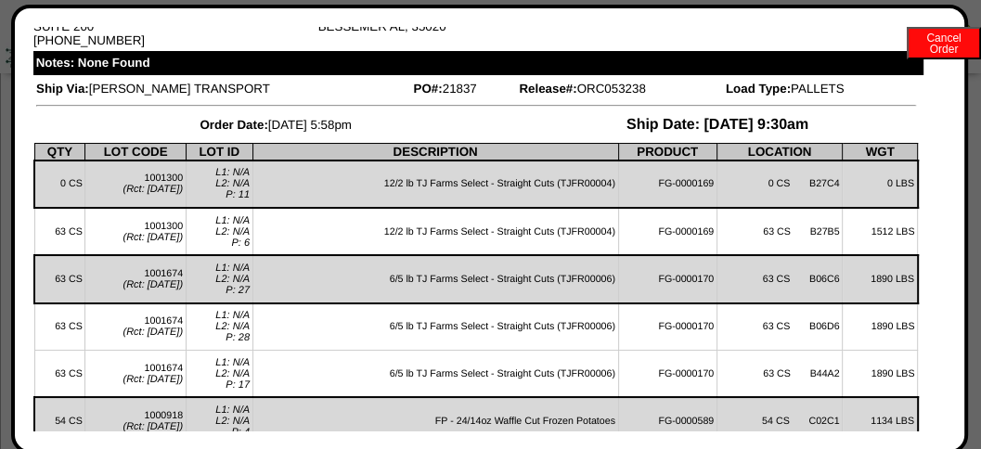
scroll to position [0, 0]
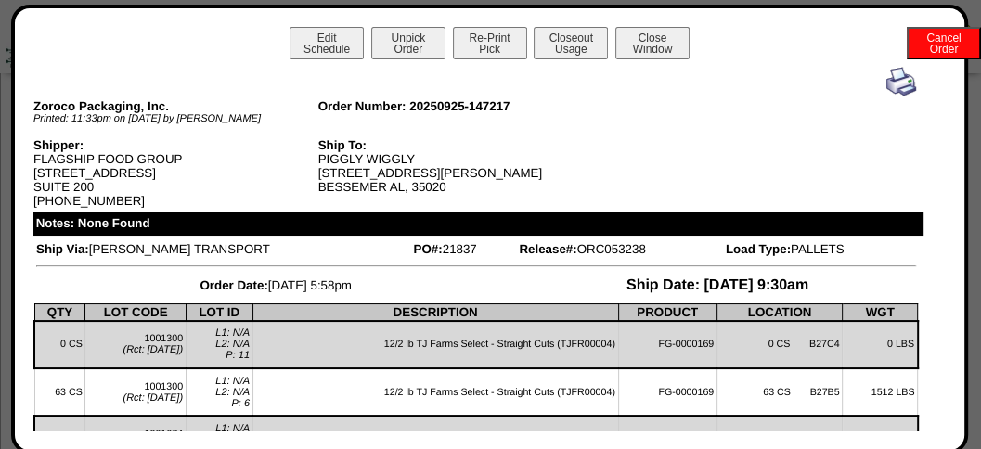
click at [887, 83] on img at bounding box center [902, 82] width 30 height 30
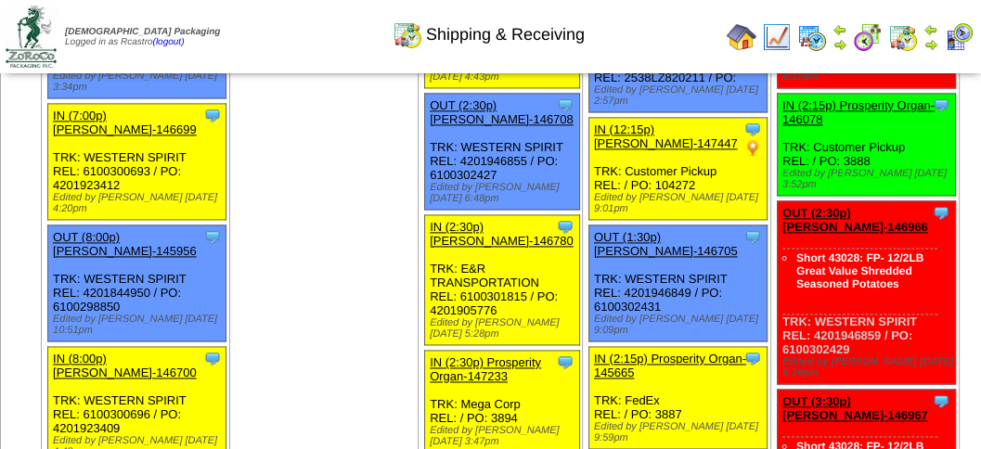
scroll to position [1764, 0]
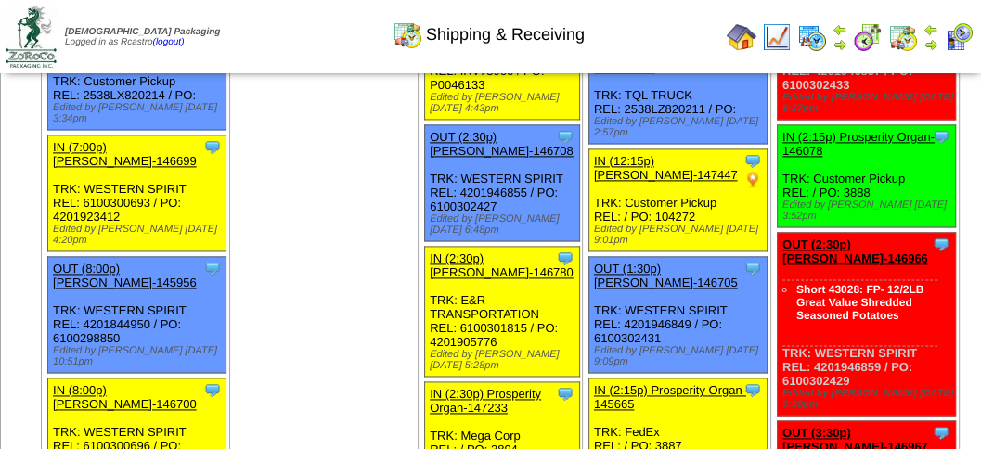
click at [958, 40] on img at bounding box center [959, 37] width 30 height 30
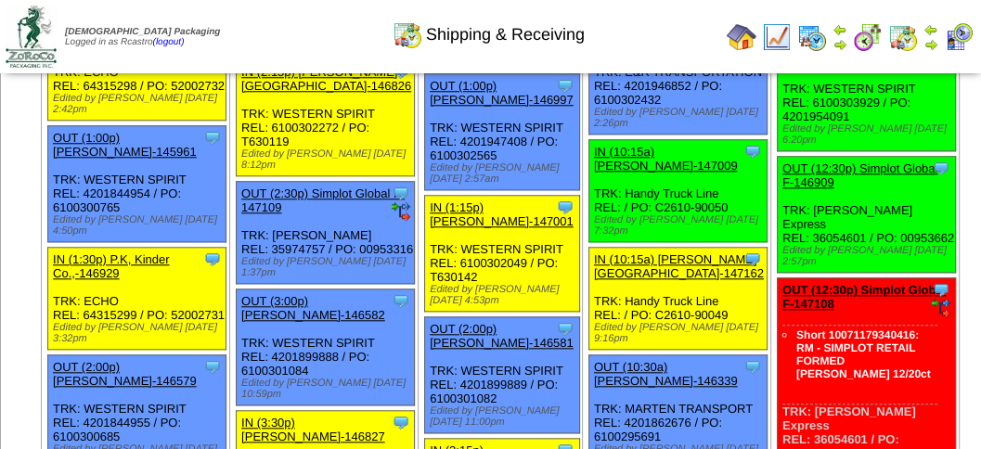
scroll to position [1021, 0]
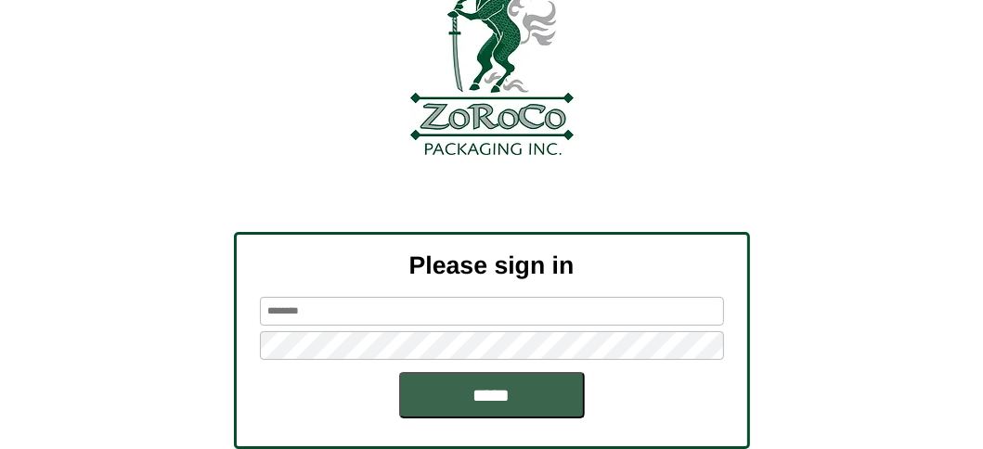
scroll to position [223, 0]
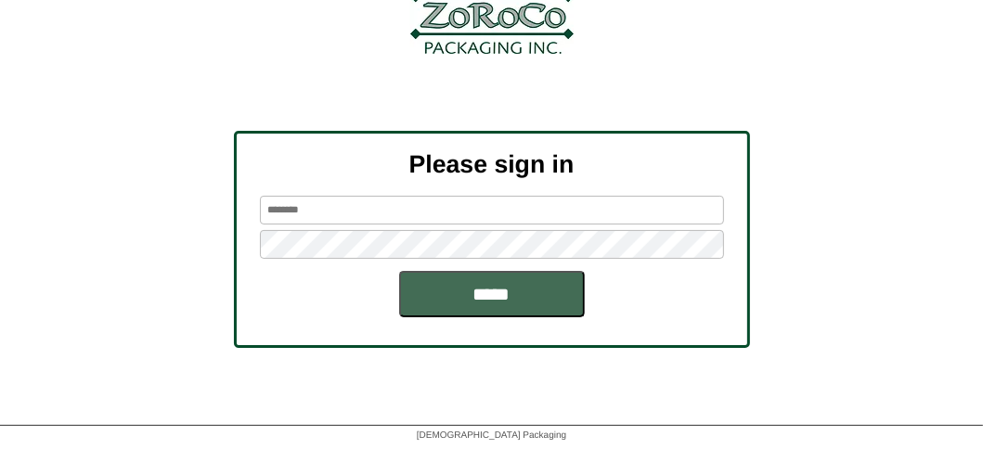
type input "*******"
click at [489, 290] on input "*****" at bounding box center [492, 294] width 186 height 46
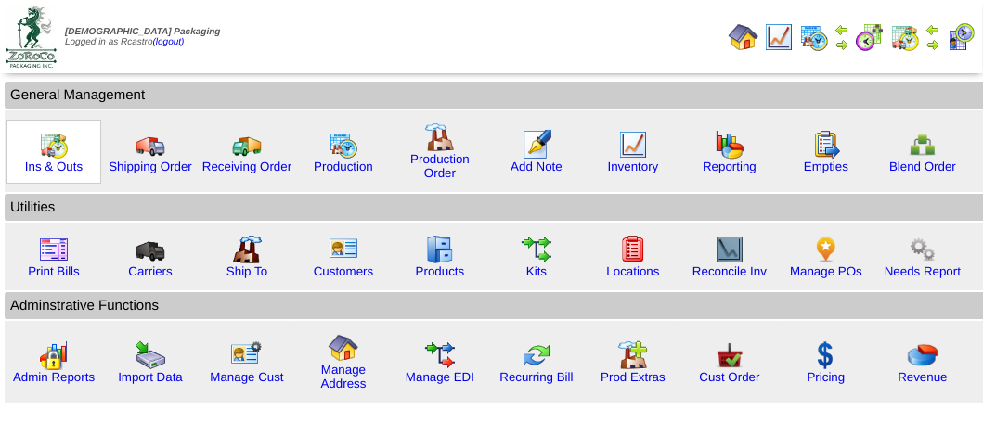
click at [49, 157] on img at bounding box center [54, 145] width 30 height 30
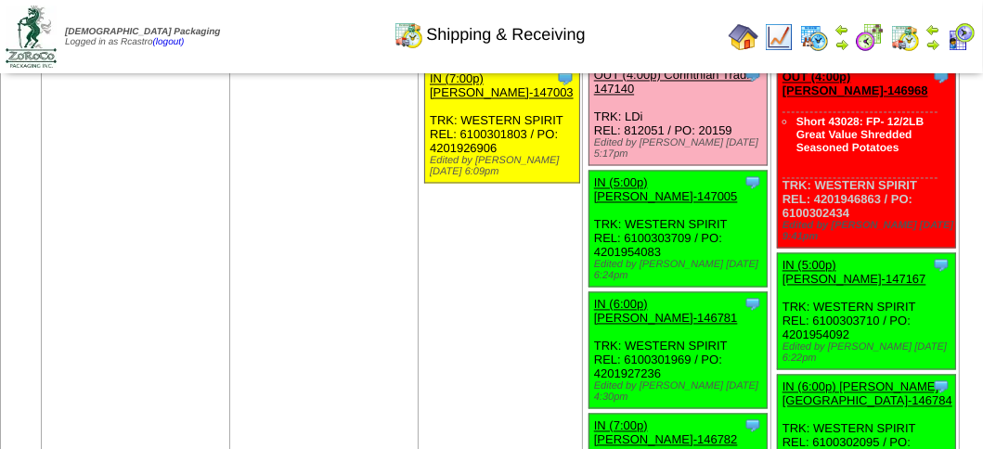
scroll to position [2414, 0]
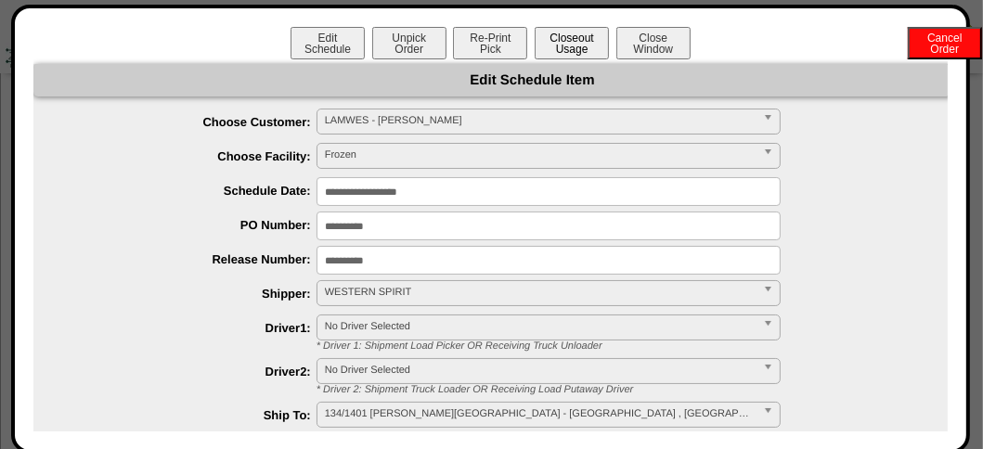
click at [584, 43] on button "Closeout Usage" at bounding box center [572, 43] width 74 height 32
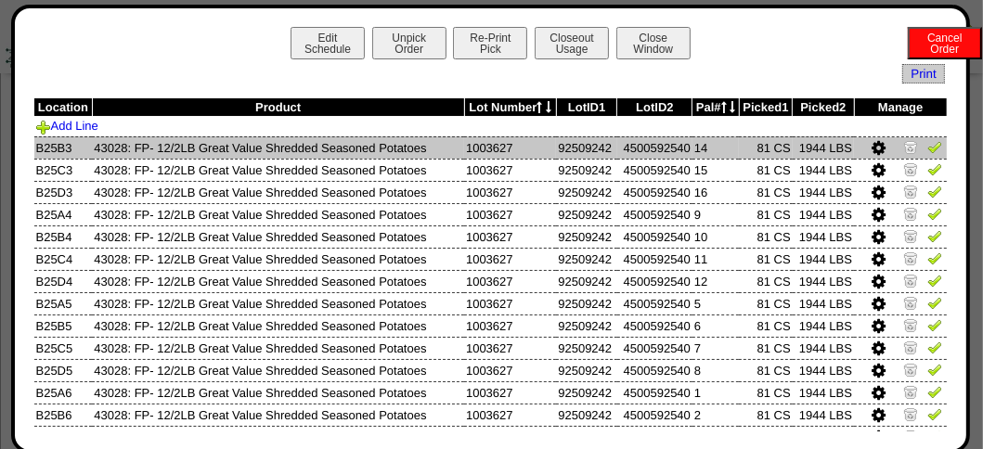
click at [927, 140] on img at bounding box center [934, 146] width 15 height 15
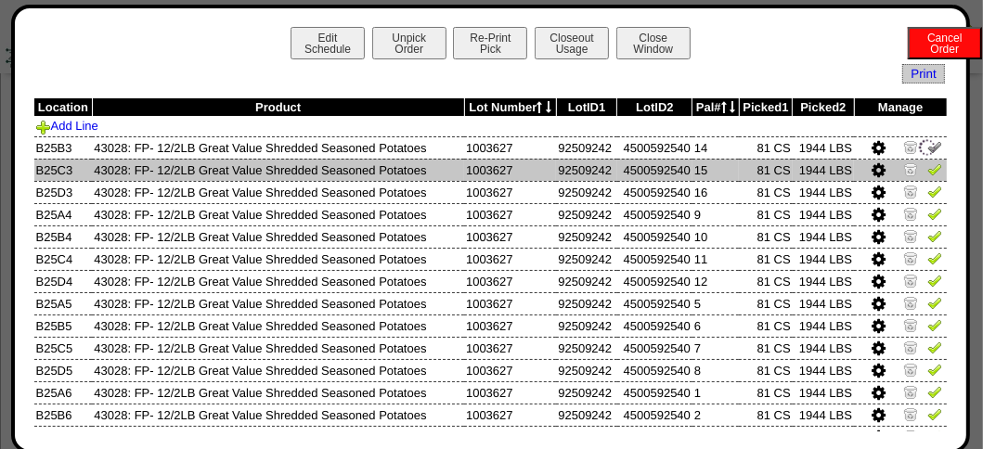
click at [927, 166] on img at bounding box center [934, 169] width 15 height 15
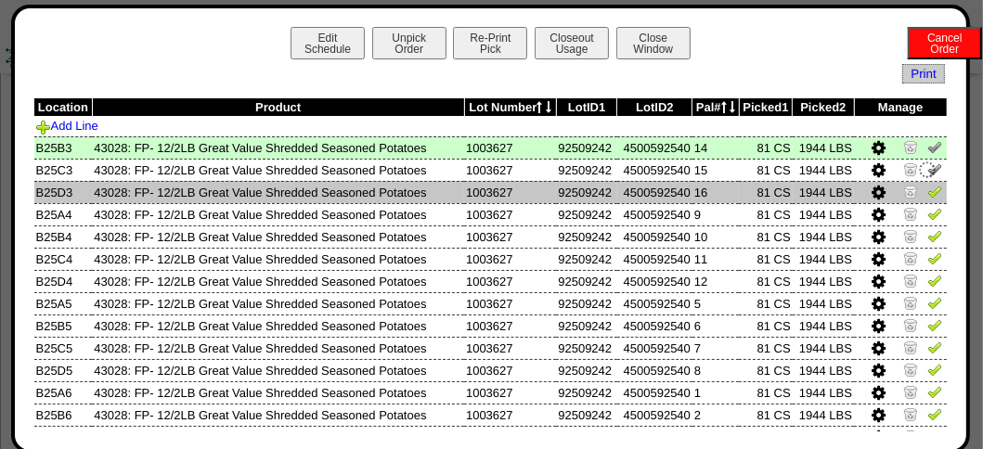
click at [928, 192] on img at bounding box center [934, 191] width 15 height 15
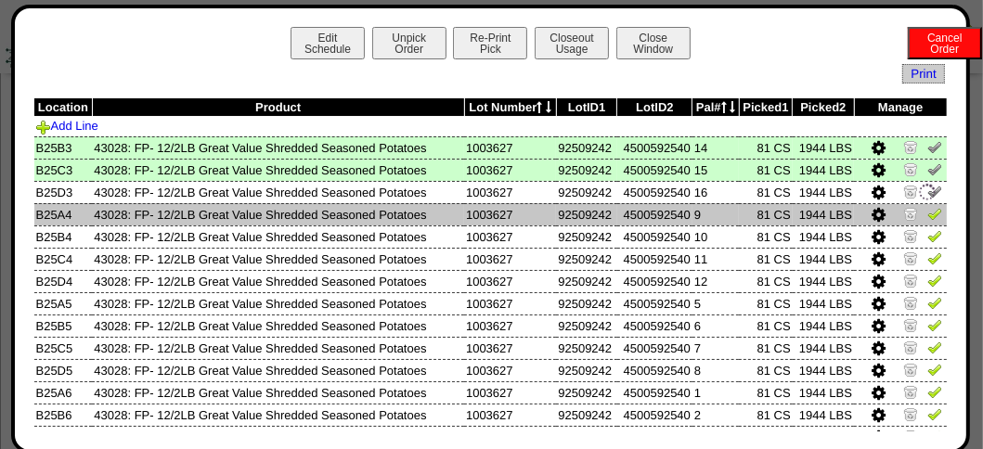
click at [927, 212] on img at bounding box center [934, 213] width 15 height 15
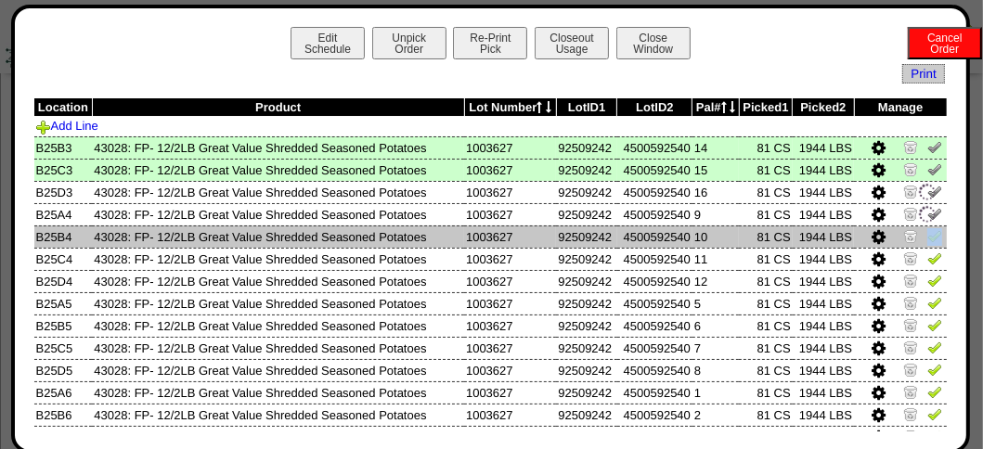
click at [926, 230] on td at bounding box center [900, 237] width 93 height 22
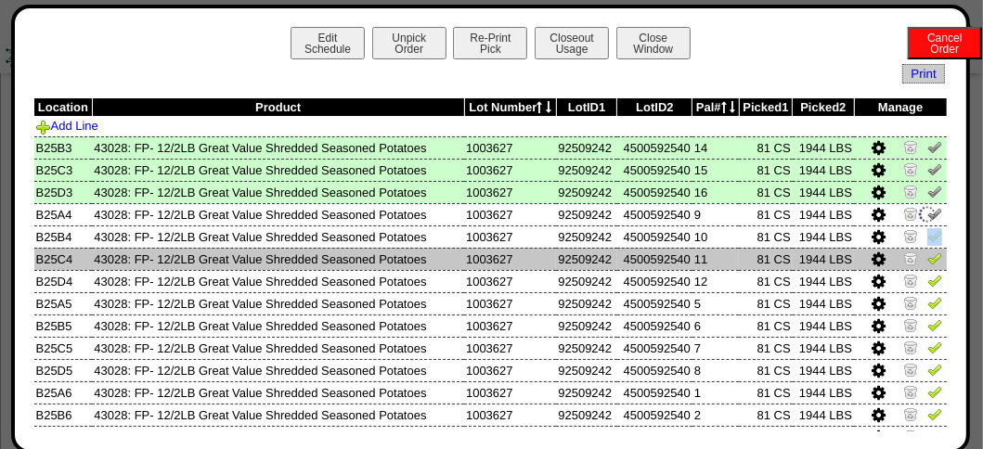
click at [927, 254] on img at bounding box center [934, 258] width 15 height 15
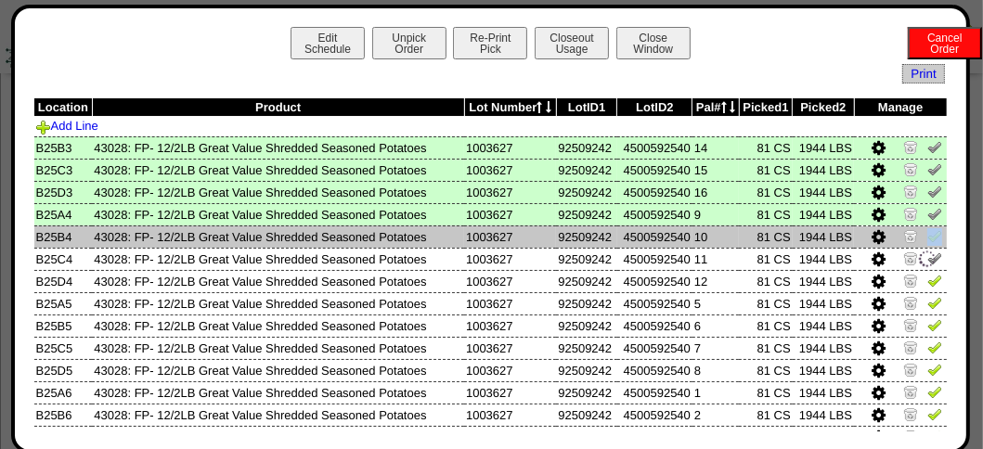
click at [927, 232] on img at bounding box center [934, 235] width 15 height 15
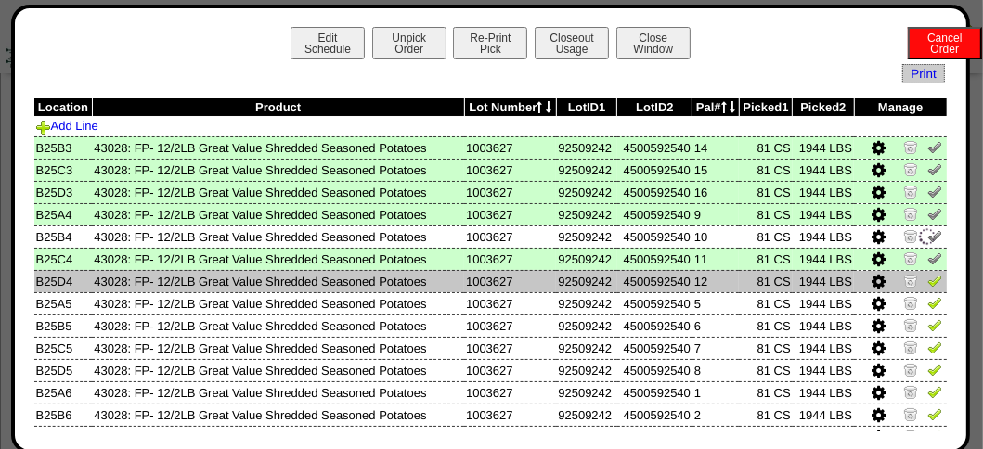
click at [927, 277] on img at bounding box center [934, 280] width 15 height 15
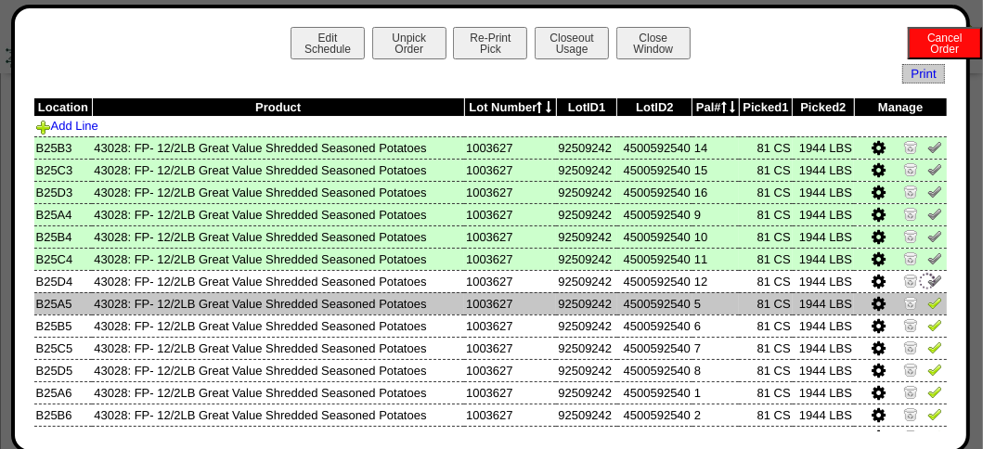
click at [927, 300] on img at bounding box center [934, 302] width 15 height 15
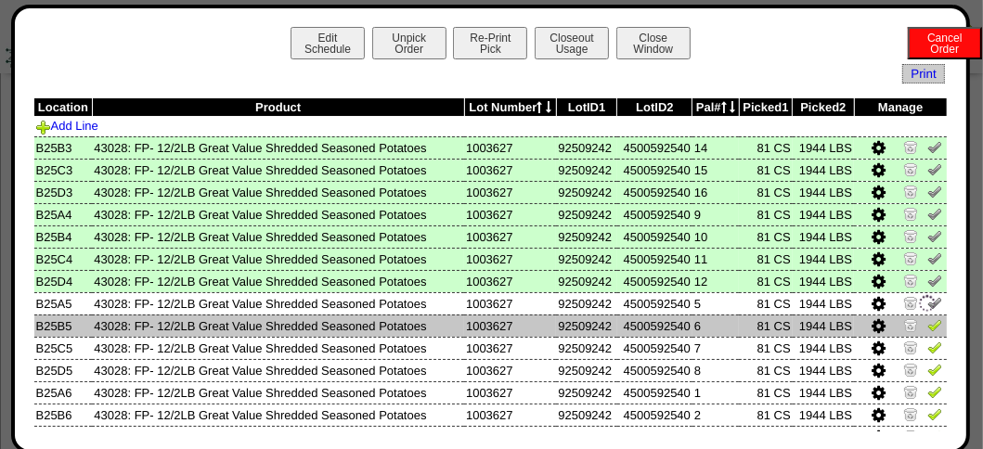
click at [927, 319] on img at bounding box center [934, 324] width 15 height 15
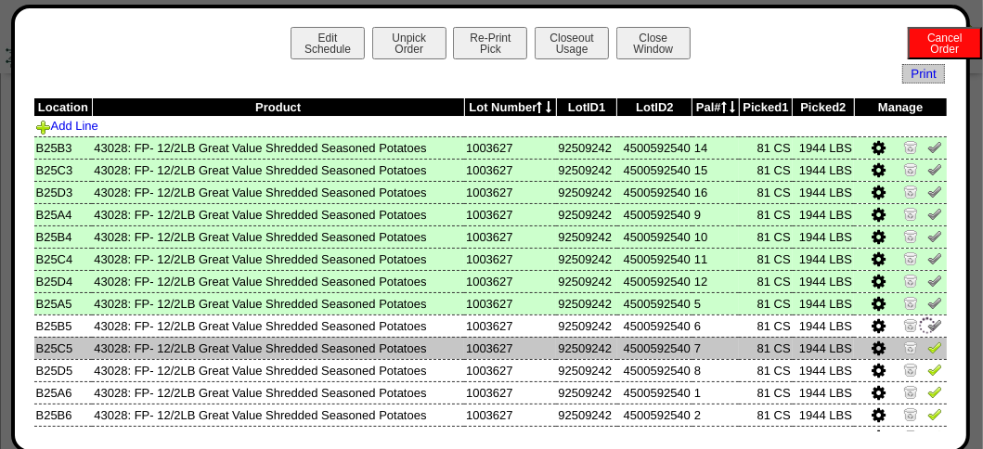
click at [927, 343] on img at bounding box center [934, 347] width 15 height 15
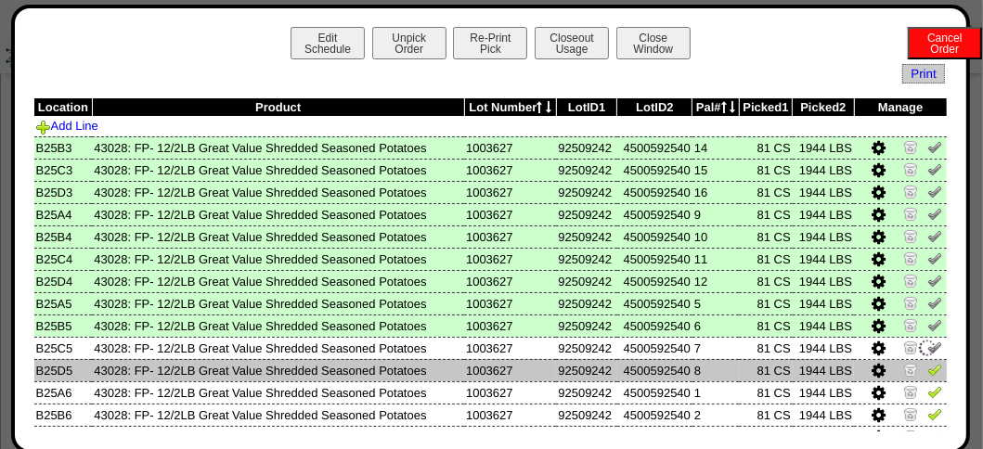
click at [927, 380] on link at bounding box center [934, 373] width 15 height 14
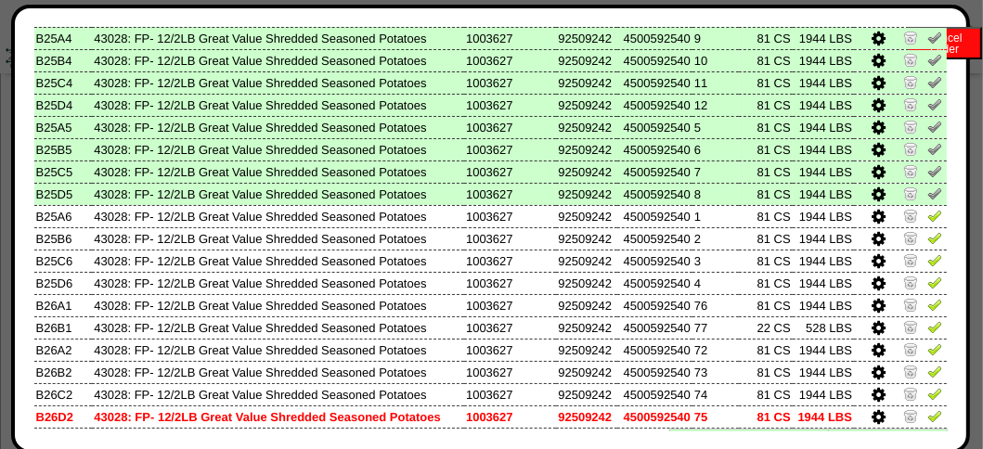
scroll to position [174, 0]
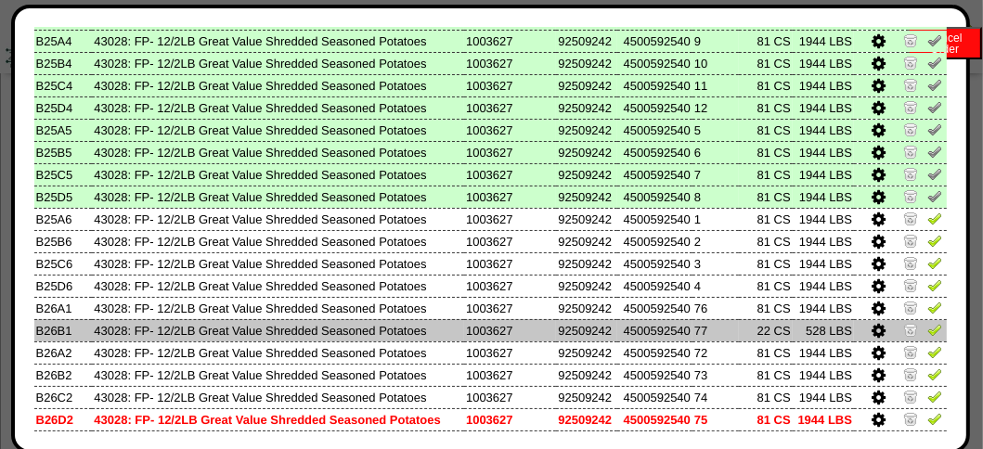
click at [927, 334] on img at bounding box center [934, 329] width 15 height 15
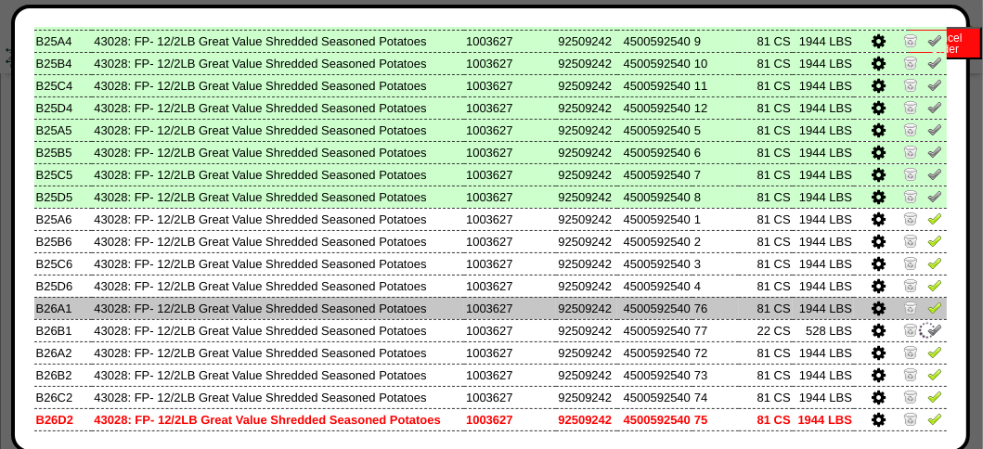
click at [927, 313] on img at bounding box center [934, 307] width 15 height 15
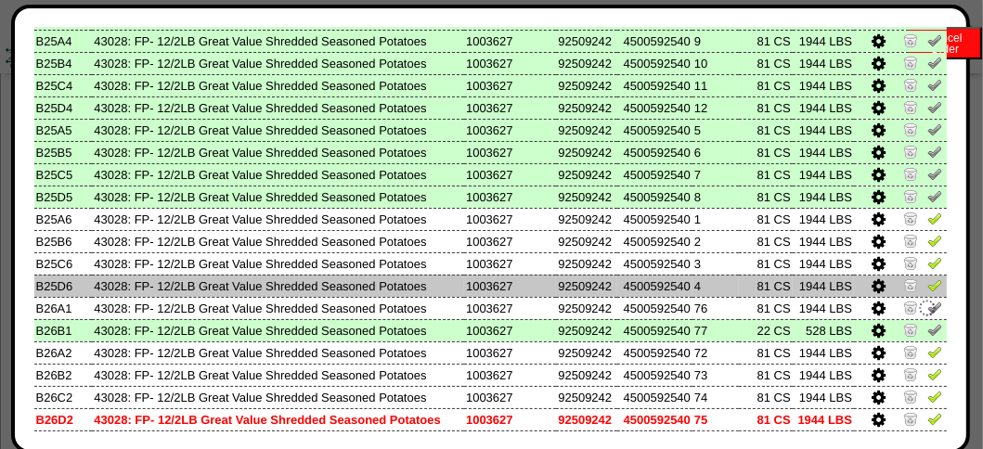
click at [927, 284] on img at bounding box center [934, 285] width 15 height 15
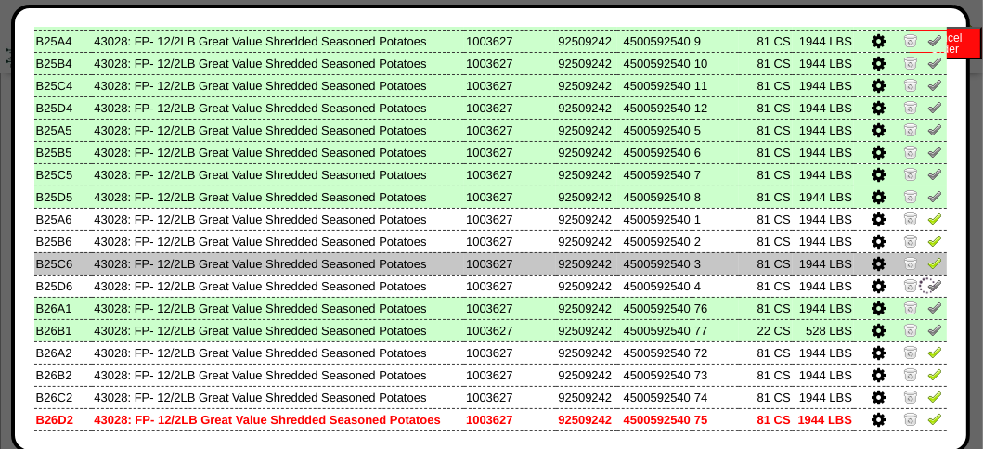
click at [927, 266] on img at bounding box center [934, 262] width 15 height 15
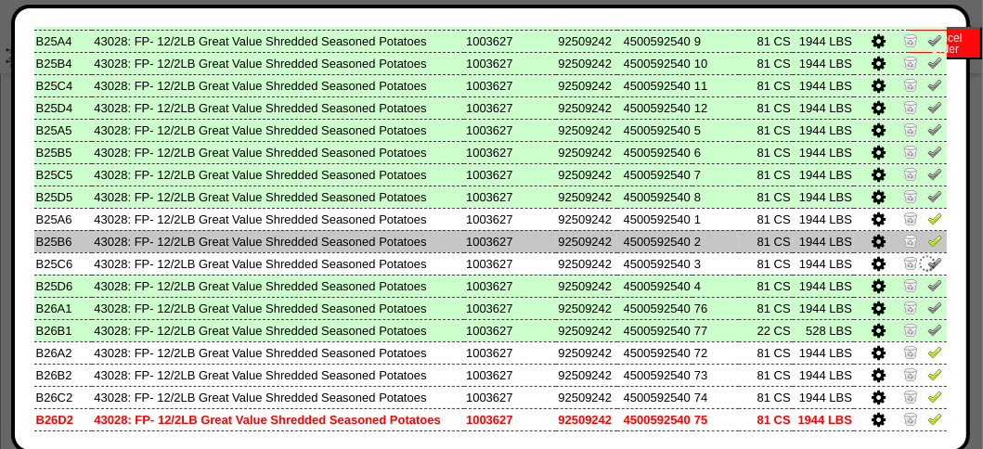
click at [932, 234] on td at bounding box center [900, 241] width 93 height 22
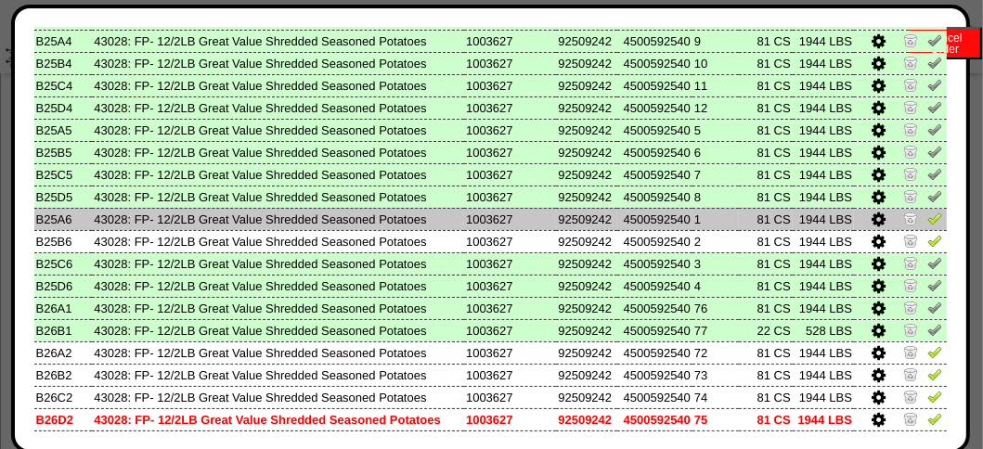
drag, startPoint x: 926, startPoint y: 240, endPoint x: 925, endPoint y: 218, distance: 21.4
click at [927, 239] on img at bounding box center [934, 240] width 15 height 15
click at [927, 218] on img at bounding box center [934, 218] width 15 height 15
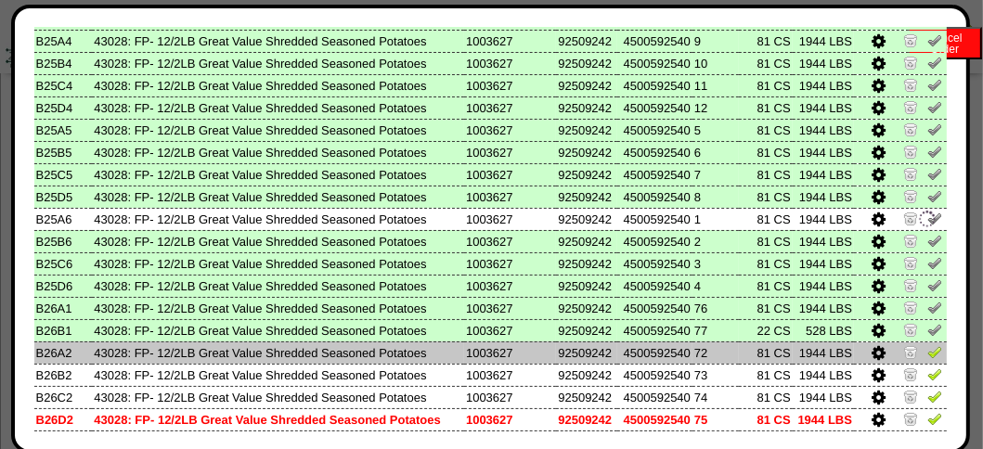
click at [927, 356] on img at bounding box center [934, 351] width 15 height 15
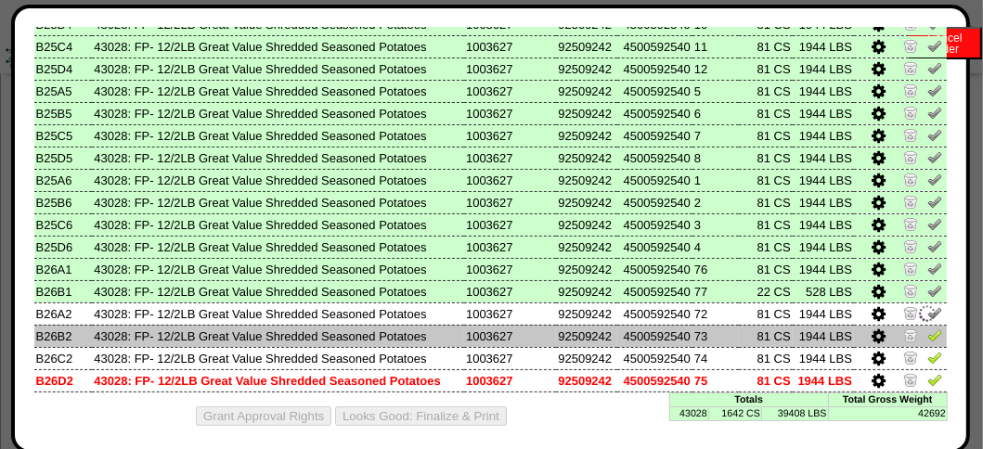
scroll to position [224, 0]
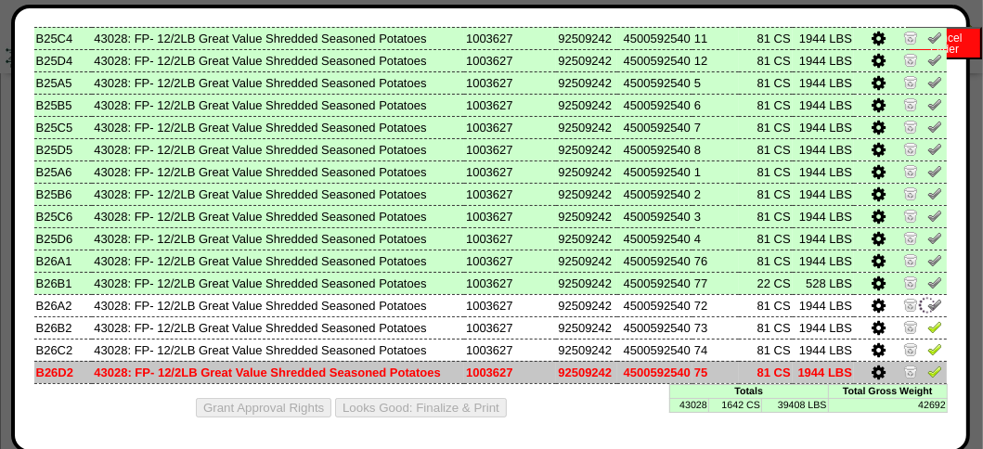
click at [927, 369] on img at bounding box center [934, 371] width 15 height 15
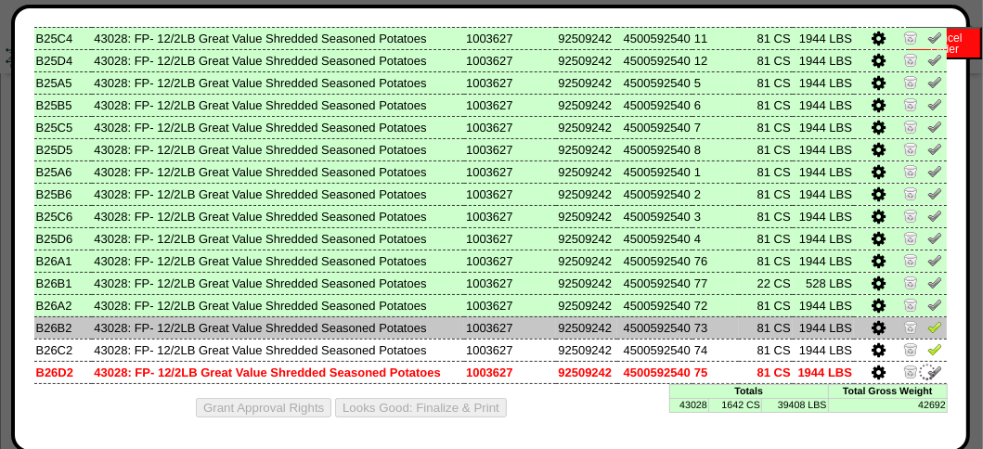
drag, startPoint x: 920, startPoint y: 341, endPoint x: 920, endPoint y: 326, distance: 14.9
click at [920, 339] on td at bounding box center [900, 350] width 93 height 22
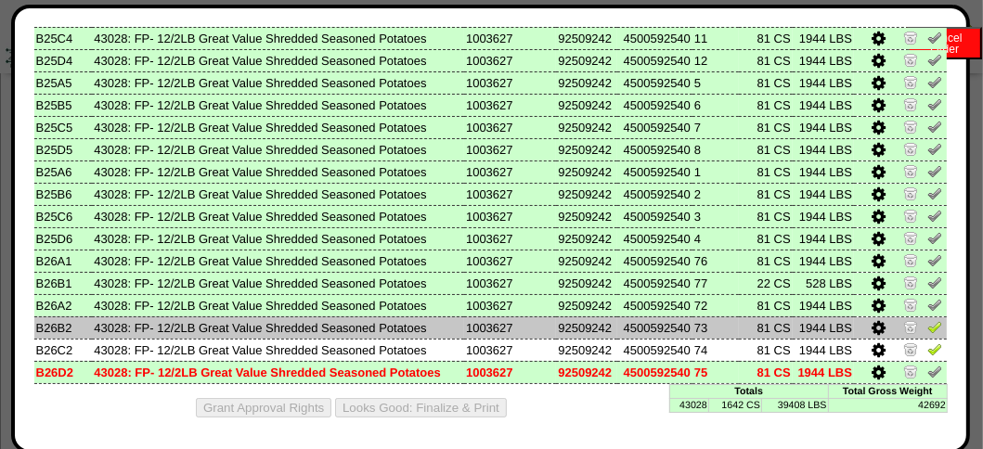
click at [927, 322] on img at bounding box center [934, 326] width 15 height 15
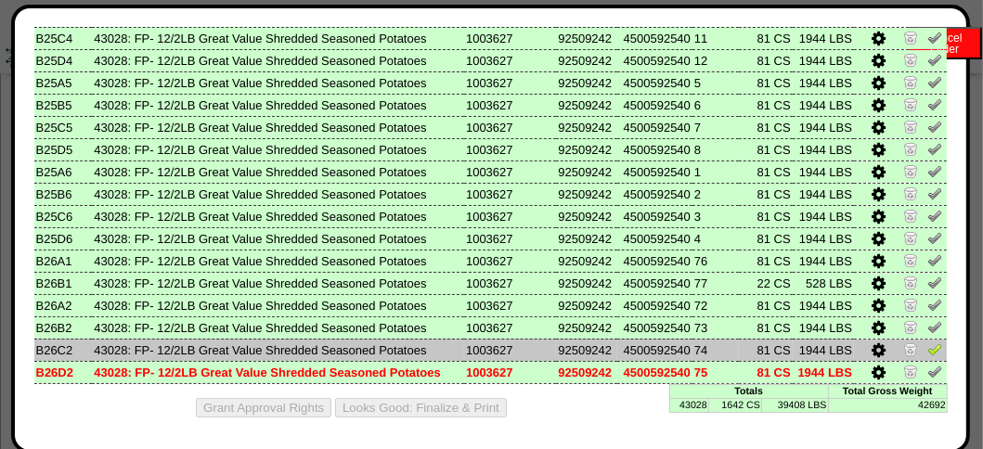
click at [929, 345] on td at bounding box center [900, 350] width 93 height 22
click at [927, 343] on img at bounding box center [934, 349] width 15 height 15
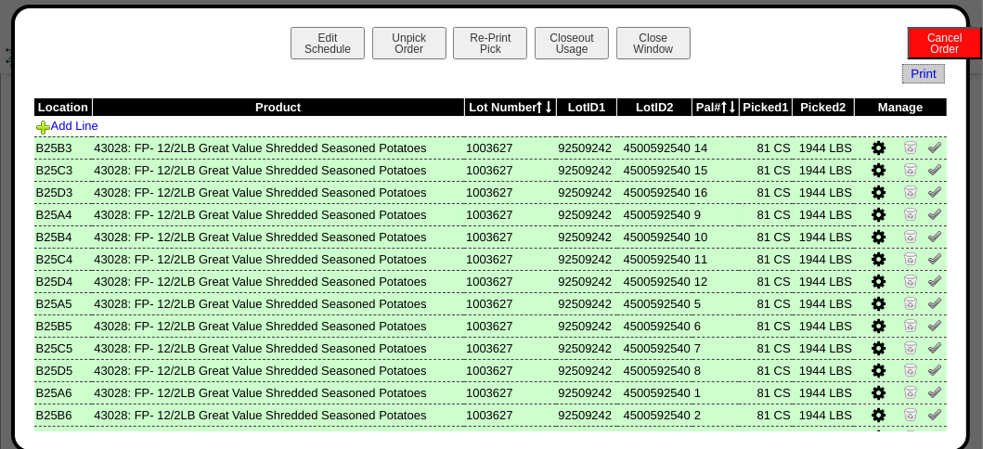
scroll to position [2135, 0]
click at [576, 32] on button "Closeout Usage" at bounding box center [572, 43] width 74 height 32
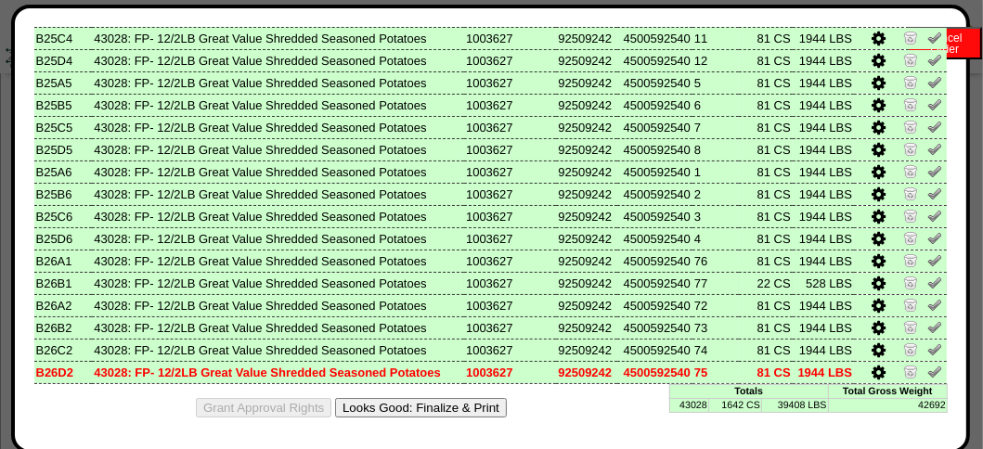
scroll to position [3342, 0]
click at [490, 405] on button "Looks Good: Finalize & Print" at bounding box center [421, 407] width 172 height 19
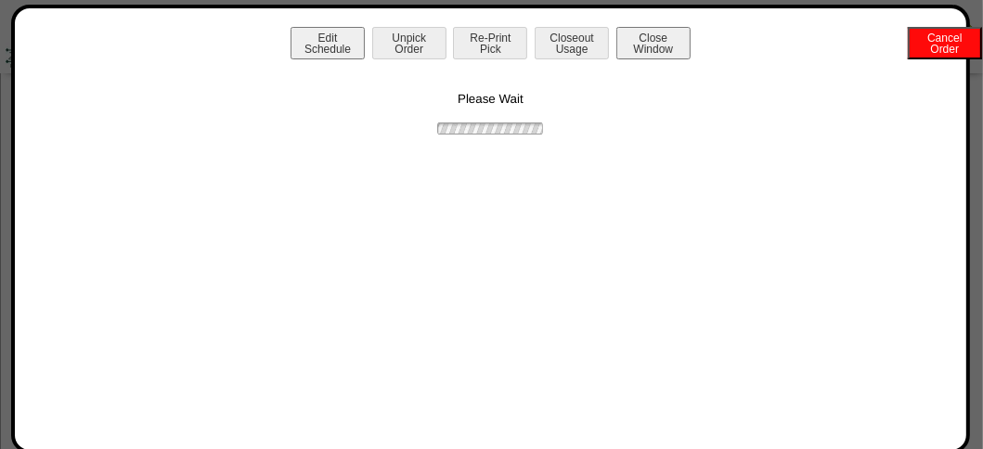
scroll to position [0, 0]
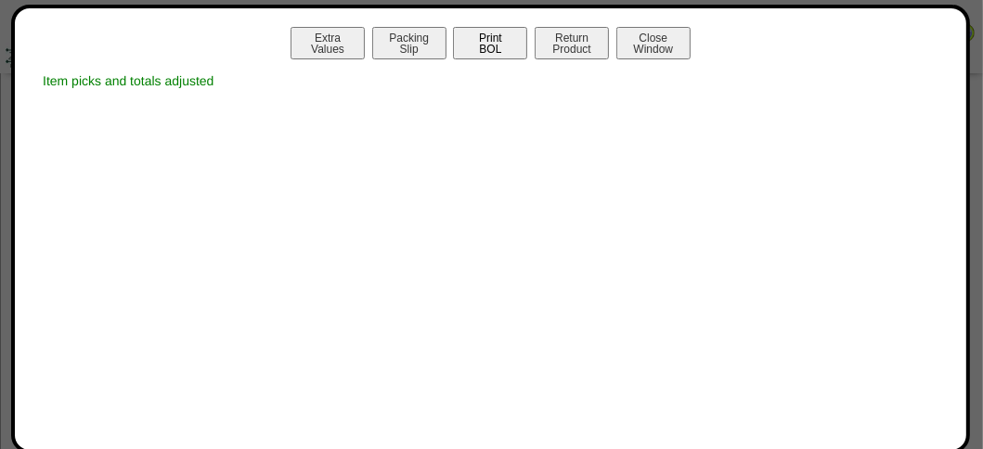
click at [512, 31] on button "Print BOL" at bounding box center [490, 43] width 74 height 32
